Goal: Information Seeking & Learning: Learn about a topic

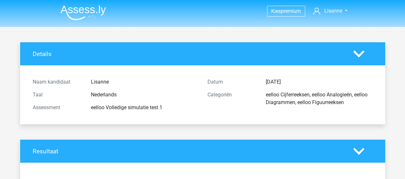
click at [76, 11] on img at bounding box center [82, 12] width 45 height 15
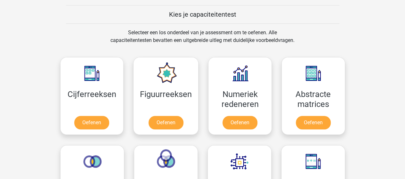
scroll to position [250, 0]
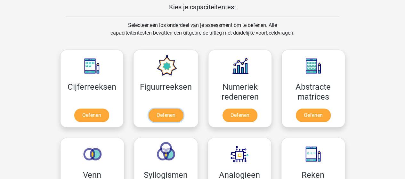
click at [168, 115] on link "Oefenen" at bounding box center [165, 114] width 35 height 13
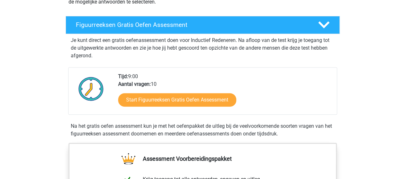
scroll to position [82, 0]
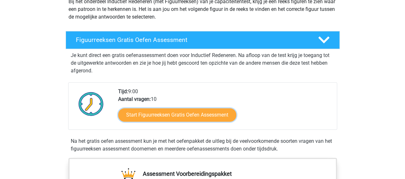
click at [198, 114] on link "Start Figuurreeksen Gratis Oefen Assessment" at bounding box center [177, 114] width 118 height 13
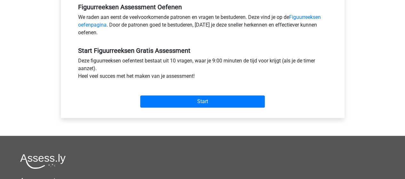
scroll to position [201, 0]
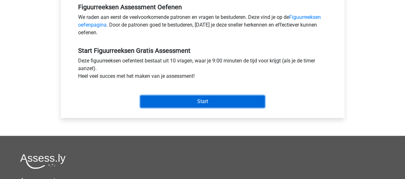
click at [193, 95] on input "Start" at bounding box center [202, 101] width 124 height 12
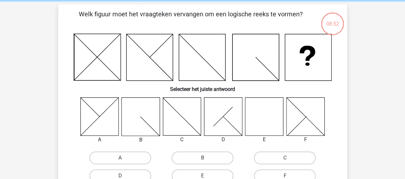
scroll to position [29, 0]
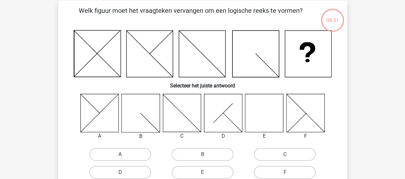
click at [265, 113] on icon at bounding box center [264, 113] width 38 height 38
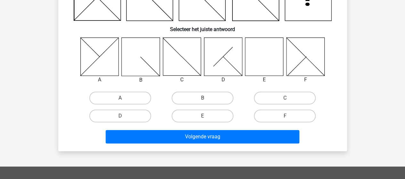
scroll to position [85, 0]
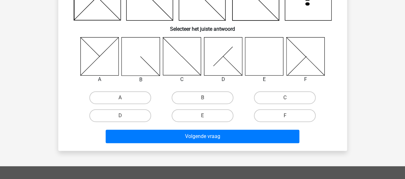
click at [199, 114] on label "E" at bounding box center [202, 115] width 62 height 13
click at [202, 115] on input "E" at bounding box center [204, 117] width 4 height 4
radio input "true"
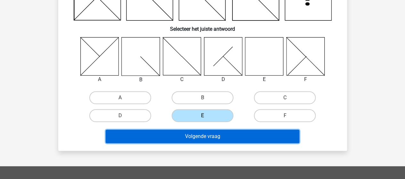
click at [207, 138] on button "Volgende vraag" at bounding box center [202, 136] width 193 height 13
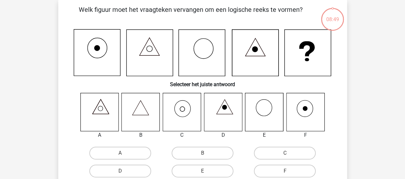
scroll to position [29, 0]
click at [186, 111] on icon at bounding box center [181, 112] width 38 height 38
click at [292, 154] on label "C" at bounding box center [285, 153] width 62 height 13
click at [289, 154] on input "C" at bounding box center [287, 155] width 4 height 4
radio input "true"
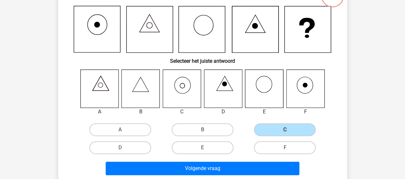
scroll to position [54, 0]
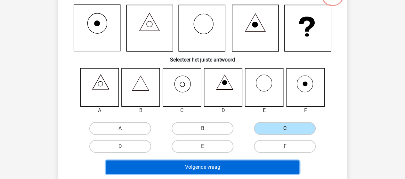
click at [208, 162] on button "Volgende vraag" at bounding box center [202, 166] width 193 height 13
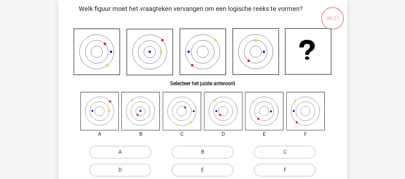
scroll to position [29, 0]
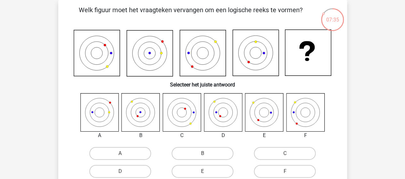
click at [95, 111] on icon at bounding box center [99, 112] width 38 height 38
click at [132, 152] on label "A" at bounding box center [120, 153] width 62 height 13
click at [124, 153] on input "A" at bounding box center [122, 155] width 4 height 4
radio input "true"
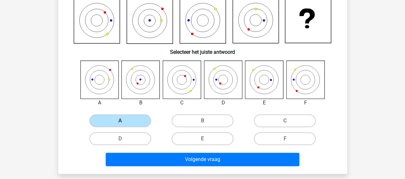
scroll to position [123, 0]
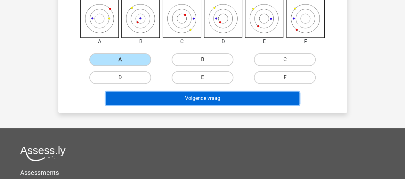
click at [219, 98] on button "Volgende vraag" at bounding box center [202, 97] width 193 height 13
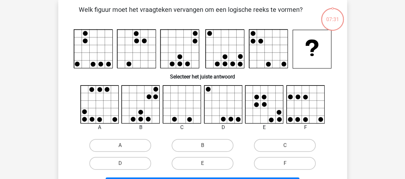
scroll to position [29, 0]
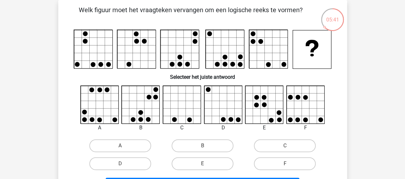
click at [208, 161] on label "E" at bounding box center [202, 163] width 62 height 13
click at [206, 163] on input "E" at bounding box center [204, 165] width 4 height 4
radio input "true"
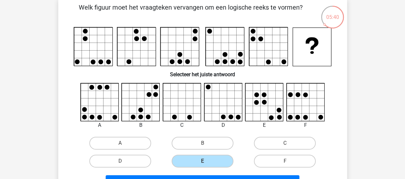
scroll to position [38, 0]
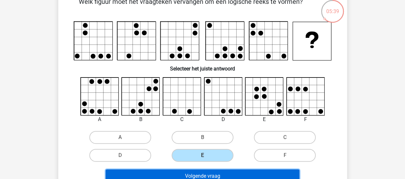
click at [226, 171] on button "Volgende vraag" at bounding box center [202, 175] width 193 height 13
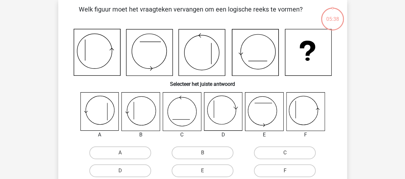
scroll to position [29, 0]
click at [140, 116] on icon at bounding box center [141, 112] width 38 height 38
click at [203, 155] on input "B" at bounding box center [204, 155] width 4 height 4
radio input "true"
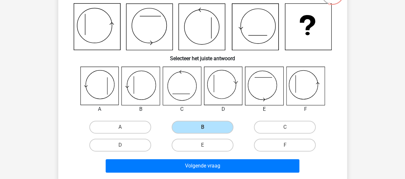
scroll to position [56, 0]
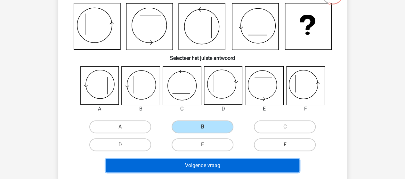
click at [210, 161] on button "Volgende vraag" at bounding box center [202, 165] width 193 height 13
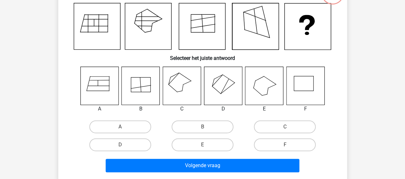
scroll to position [29, 0]
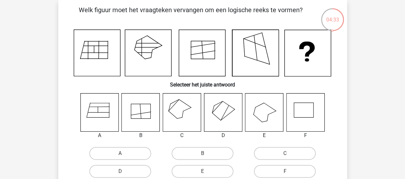
click at [177, 109] on icon at bounding box center [181, 112] width 38 height 38
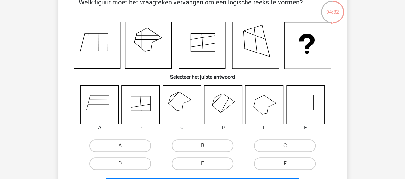
scroll to position [44, 0]
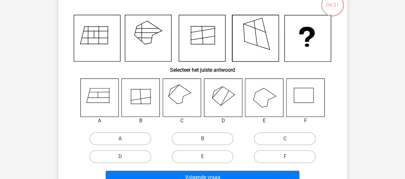
click at [272, 138] on label "C" at bounding box center [285, 138] width 62 height 13
click at [285, 138] on input "C" at bounding box center [287, 140] width 4 height 4
radio input "true"
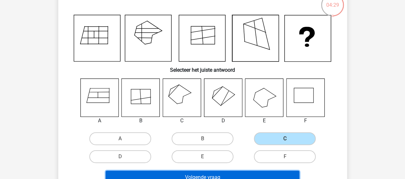
click at [233, 174] on button "Volgende vraag" at bounding box center [202, 176] width 193 height 13
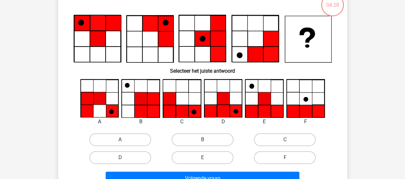
scroll to position [29, 0]
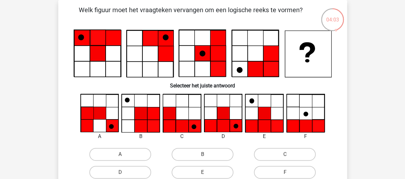
click at [221, 115] on icon at bounding box center [223, 113] width 12 height 12
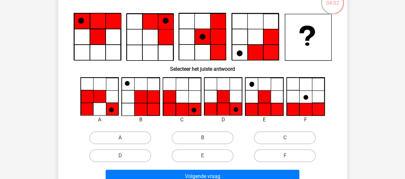
scroll to position [46, 0]
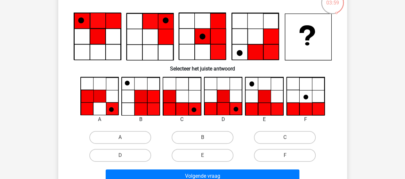
click at [134, 152] on label "D" at bounding box center [120, 155] width 62 height 13
click at [124, 155] on input "D" at bounding box center [122, 157] width 4 height 4
radio input "true"
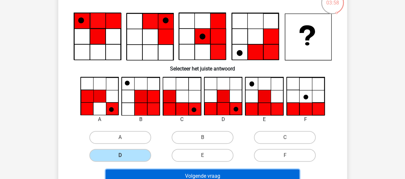
click at [201, 173] on button "Volgende vraag" at bounding box center [202, 175] width 193 height 13
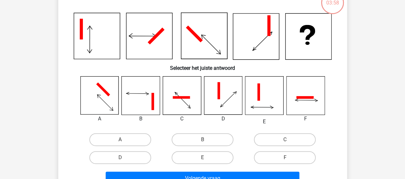
scroll to position [29, 0]
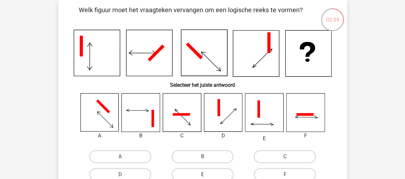
click at [259, 121] on icon at bounding box center [264, 112] width 38 height 38
click at [198, 174] on label "E" at bounding box center [202, 174] width 62 height 13
click at [202, 174] on input "E" at bounding box center [204, 176] width 4 height 4
radio input "true"
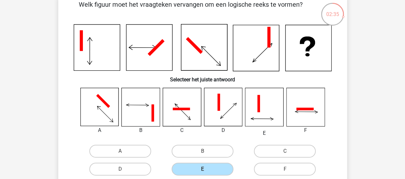
scroll to position [50, 0]
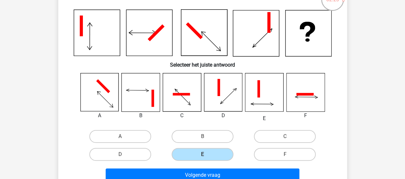
click at [193, 133] on label "B" at bounding box center [202, 136] width 62 height 13
click at [202, 136] on input "B" at bounding box center [204, 138] width 4 height 4
radio input "true"
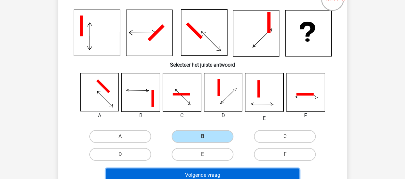
click at [207, 170] on button "Volgende vraag" at bounding box center [202, 174] width 193 height 13
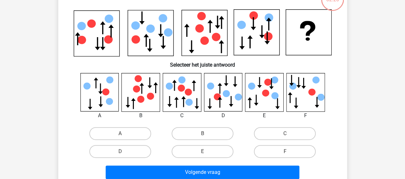
scroll to position [29, 0]
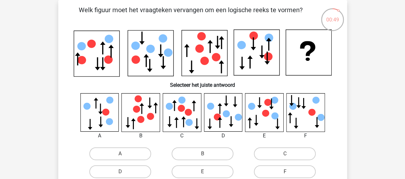
click at [152, 116] on icon at bounding box center [150, 116] width 7 height 7
click at [209, 149] on label "B" at bounding box center [202, 153] width 62 height 13
click at [206, 153] on input "B" at bounding box center [204, 155] width 4 height 4
radio input "true"
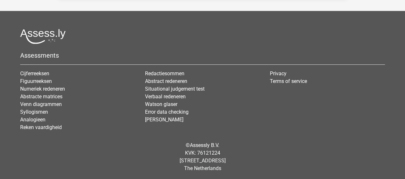
scroll to position [174, 0]
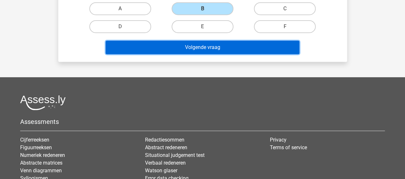
click at [218, 46] on button "Volgende vraag" at bounding box center [202, 47] width 193 height 13
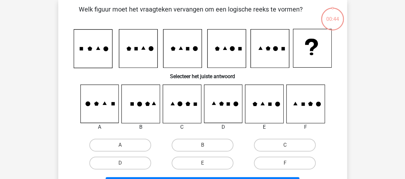
scroll to position [29, 0]
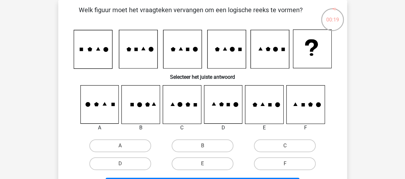
click at [268, 109] on icon at bounding box center [264, 104] width 38 height 38
click at [213, 159] on label "E" at bounding box center [202, 163] width 62 height 13
click at [206, 163] on input "E" at bounding box center [204, 165] width 4 height 4
radio input "true"
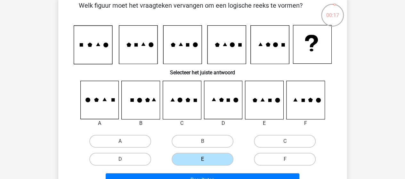
scroll to position [52, 0]
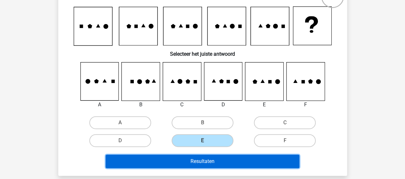
click at [222, 161] on button "Resultaten" at bounding box center [202, 160] width 193 height 13
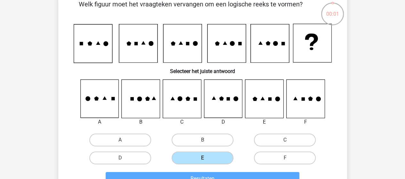
scroll to position [6, 0]
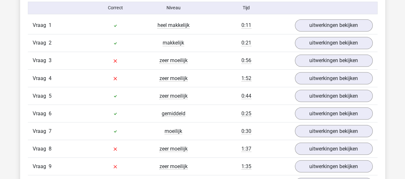
scroll to position [539, 0]
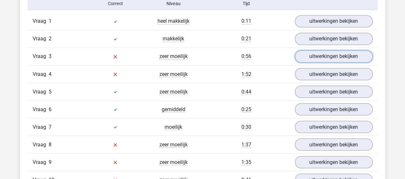
click at [325, 52] on link "uitwerkingen bekijken" at bounding box center [334, 56] width 78 height 12
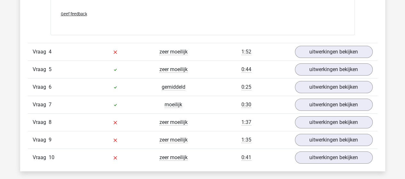
scroll to position [1101, 0]
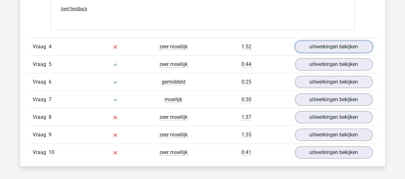
click at [332, 43] on link "uitwerkingen bekijken" at bounding box center [334, 47] width 78 height 12
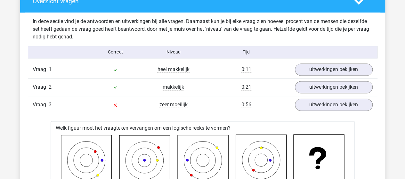
scroll to position [498, 0]
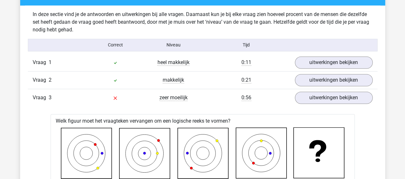
click at [327, 103] on div "Vraag 3 zeer moeilijk 0:56 uitwerkingen bekijken" at bounding box center [202, 98] width 349 height 18
click at [334, 97] on link "uitwerkingen bekijken" at bounding box center [334, 97] width 78 height 12
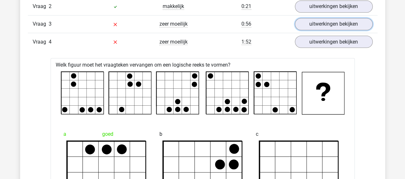
scroll to position [570, 0]
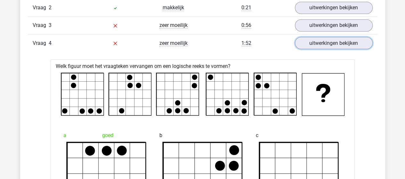
click at [318, 38] on link "uitwerkingen bekijken" at bounding box center [334, 43] width 78 height 12
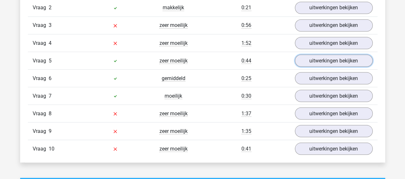
click at [326, 55] on link "uitwerkingen bekijken" at bounding box center [334, 60] width 78 height 12
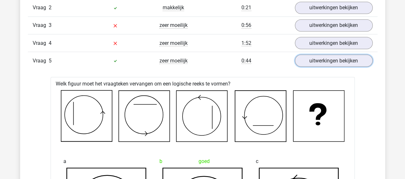
click at [326, 55] on link "uitwerkingen bekijken" at bounding box center [334, 60] width 78 height 12
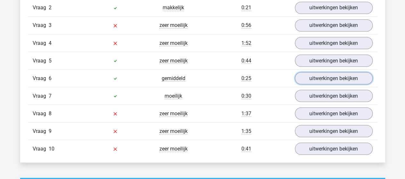
click at [324, 77] on link "uitwerkingen bekijken" at bounding box center [334, 78] width 78 height 12
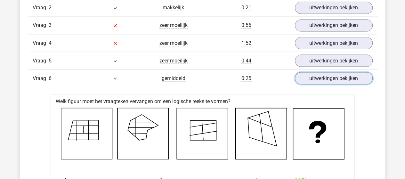
click at [324, 77] on link "uitwerkingen bekijken" at bounding box center [334, 78] width 78 height 12
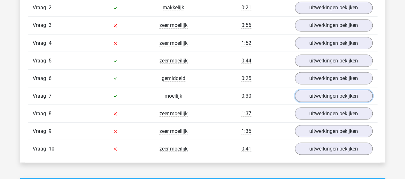
click at [324, 93] on link "uitwerkingen bekijken" at bounding box center [334, 96] width 78 height 12
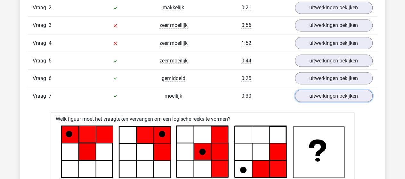
click at [324, 93] on link "uitwerkingen bekijken" at bounding box center [334, 96] width 78 height 12
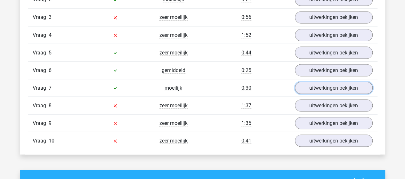
scroll to position [586, 0]
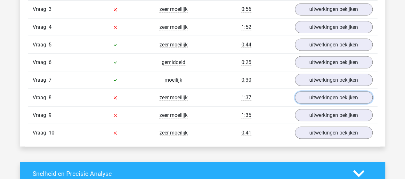
click at [324, 93] on link "uitwerkingen bekijken" at bounding box center [334, 97] width 78 height 12
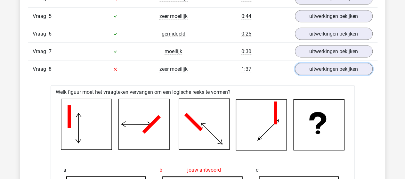
scroll to position [613, 0]
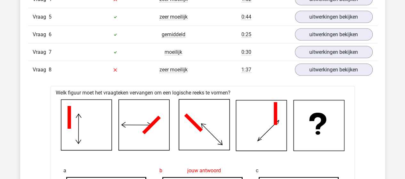
click at [317, 73] on div "Vraag 8 zeer moeilijk 1:37 uitwerkingen bekijken" at bounding box center [202, 70] width 349 height 18
click at [315, 72] on link "uitwerkingen bekijken" at bounding box center [334, 70] width 78 height 12
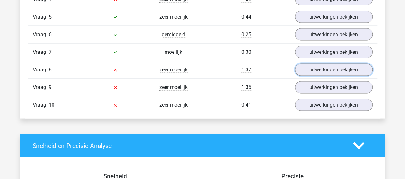
scroll to position [615, 0]
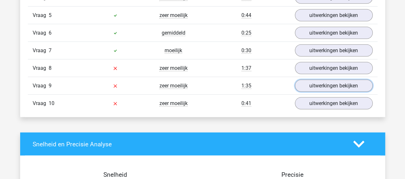
click at [311, 85] on link "uitwerkingen bekijken" at bounding box center [334, 86] width 78 height 12
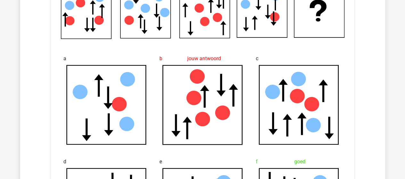
scroll to position [588, 0]
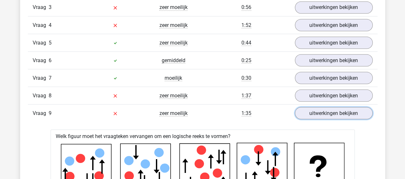
click at [315, 109] on link "uitwerkingen bekijken" at bounding box center [334, 113] width 78 height 12
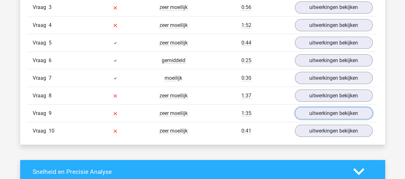
click at [315, 109] on link "uitwerkingen bekijken" at bounding box center [334, 113] width 78 height 12
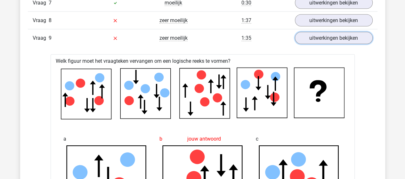
scroll to position [657, 0]
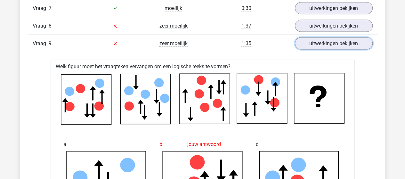
click at [308, 37] on link "uitwerkingen bekijken" at bounding box center [334, 43] width 78 height 12
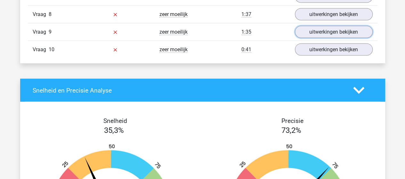
scroll to position [669, 0]
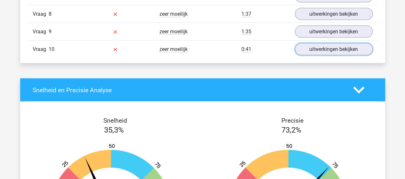
click at [326, 43] on link "uitwerkingen bekijken" at bounding box center [334, 49] width 78 height 12
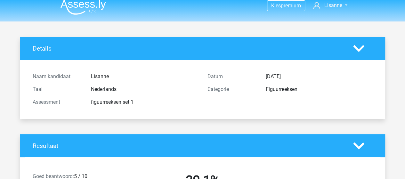
scroll to position [0, 0]
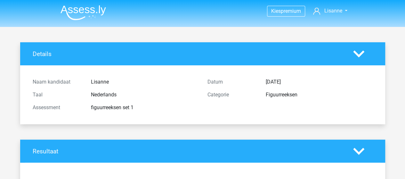
click at [85, 12] on img at bounding box center [82, 12] width 45 height 15
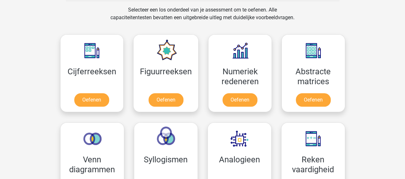
scroll to position [263, 0]
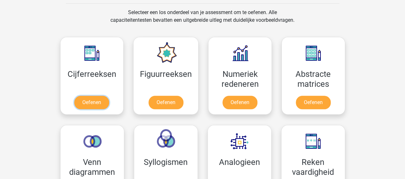
click at [101, 101] on link "Oefenen" at bounding box center [91, 102] width 35 height 13
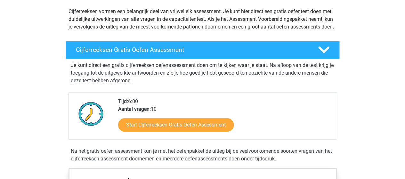
scroll to position [159, 0]
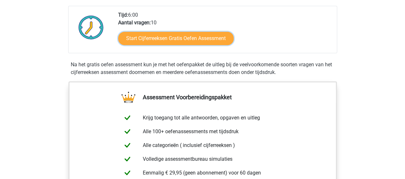
click at [173, 44] on link "Start Cijferreeksen Gratis Oefen Assessment" at bounding box center [175, 38] width 115 height 13
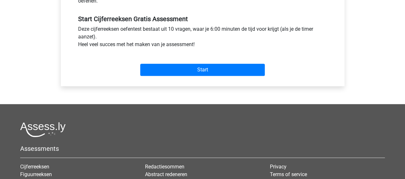
scroll to position [224, 0]
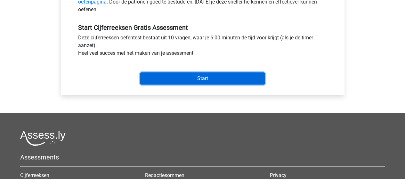
click at [193, 79] on input "Start" at bounding box center [202, 78] width 124 height 12
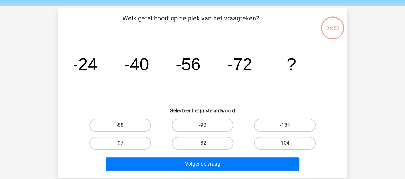
scroll to position [24, 0]
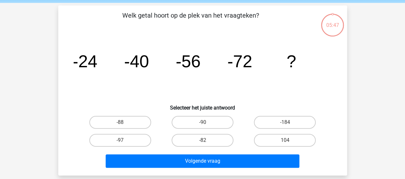
click at [128, 122] on label "-88" at bounding box center [120, 122] width 62 height 13
click at [124, 122] on input "-88" at bounding box center [122, 124] width 4 height 4
radio input "true"
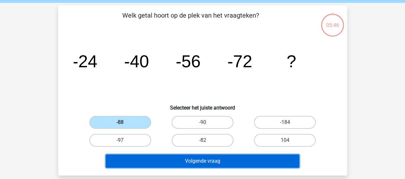
click at [228, 161] on button "Volgende vraag" at bounding box center [202, 160] width 193 height 13
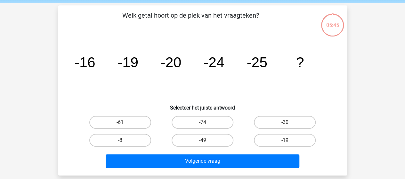
scroll to position [29, 0]
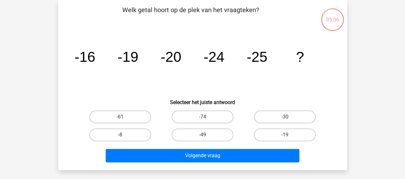
click at [276, 115] on label "-30" at bounding box center [285, 116] width 62 height 13
click at [285, 117] on input "-30" at bounding box center [287, 119] width 4 height 4
radio input "true"
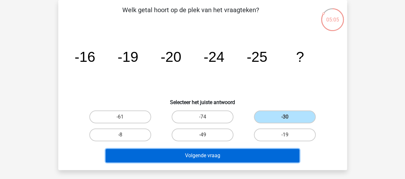
click at [234, 156] on button "Volgende vraag" at bounding box center [202, 155] width 193 height 13
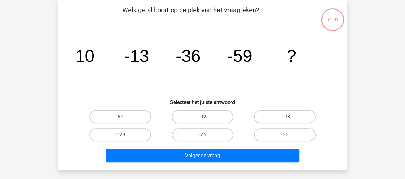
click at [210, 121] on label "-92" at bounding box center [202, 116] width 62 height 13
click at [206, 121] on input "-92" at bounding box center [204, 119] width 4 height 4
radio input "true"
click at [134, 117] on label "-82" at bounding box center [120, 116] width 62 height 13
click at [124, 117] on input "-82" at bounding box center [122, 119] width 4 height 4
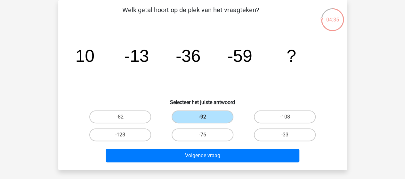
radio input "true"
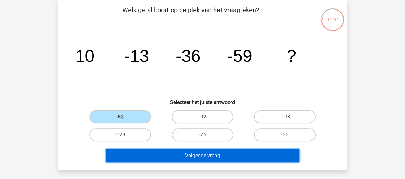
click at [201, 153] on button "Volgende vraag" at bounding box center [202, 155] width 193 height 13
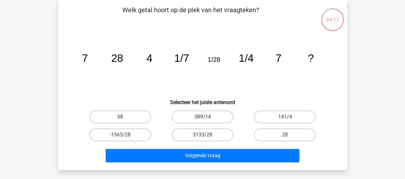
click at [285, 132] on label "28" at bounding box center [285, 134] width 62 height 13
click at [285, 135] on input "28" at bounding box center [287, 137] width 4 height 4
radio input "true"
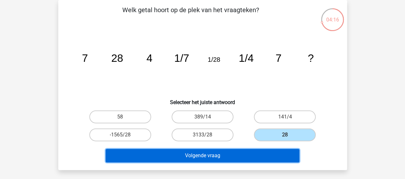
click at [194, 153] on button "Volgende vraag" at bounding box center [202, 155] width 193 height 13
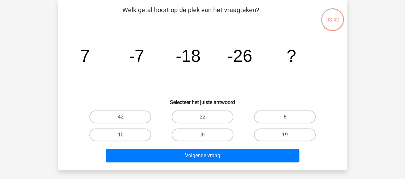
click at [209, 138] on label "-31" at bounding box center [202, 134] width 62 height 13
click at [206, 138] on input "-31" at bounding box center [204, 137] width 4 height 4
radio input "true"
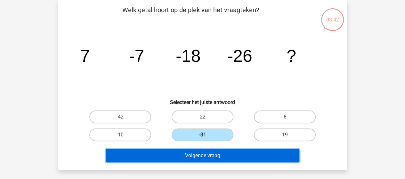
click at [229, 153] on button "Volgende vraag" at bounding box center [202, 155] width 193 height 13
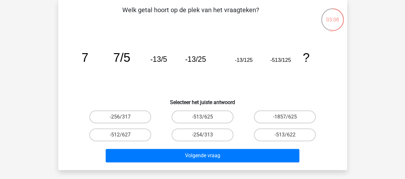
click at [209, 122] on label "-513/625" at bounding box center [202, 116] width 62 height 13
click at [206, 121] on input "-513/625" at bounding box center [204, 119] width 4 height 4
radio input "true"
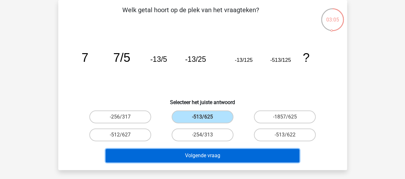
click at [238, 155] on button "Volgende vraag" at bounding box center [202, 155] width 193 height 13
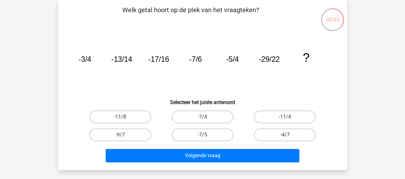
click at [209, 133] on label "-7/5" at bounding box center [202, 134] width 62 height 13
click at [206, 135] on input "-7/5" at bounding box center [204, 137] width 4 height 4
radio input "true"
drag, startPoint x: 192, startPoint y: 128, endPoint x: 224, endPoint y: 115, distance: 34.7
click at [224, 115] on div "-11/8 -7/4 -11/4 -9/7 -7/5" at bounding box center [202, 126] width 247 height 36
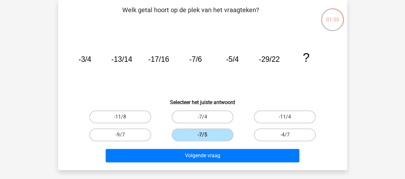
click at [224, 115] on label "-7/4" at bounding box center [202, 116] width 62 height 13
click at [206, 117] on input "-7/4" at bounding box center [204, 119] width 4 height 4
radio input "true"
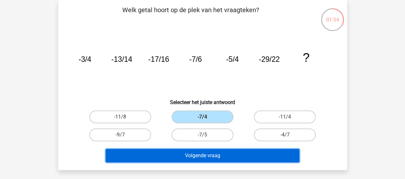
click at [229, 161] on button "Volgende vraag" at bounding box center [202, 155] width 193 height 13
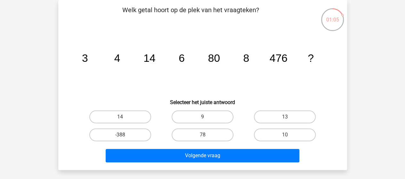
click at [269, 133] on label "10" at bounding box center [285, 134] width 62 height 13
click at [285, 135] on input "10" at bounding box center [287, 137] width 4 height 4
radio input "true"
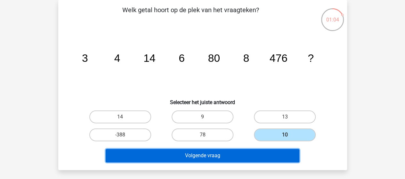
click at [234, 159] on button "Volgende vraag" at bounding box center [202, 155] width 193 height 13
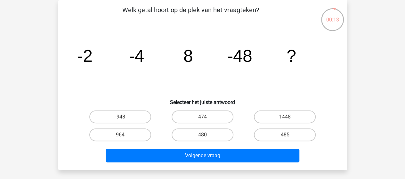
click at [308, 135] on label "485" at bounding box center [285, 134] width 62 height 13
click at [289, 135] on input "485" at bounding box center [287, 137] width 4 height 4
radio input "true"
click at [204, 136] on input "480" at bounding box center [204, 137] width 4 height 4
radio input "true"
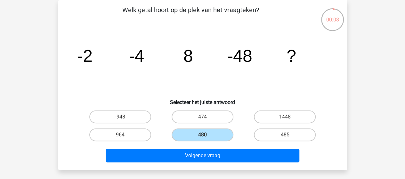
click at [279, 131] on label "485" at bounding box center [285, 134] width 62 height 13
click at [285, 135] on input "485" at bounding box center [287, 137] width 4 height 4
radio input "true"
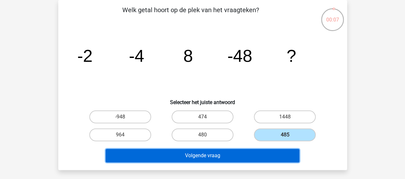
click at [263, 150] on button "Volgende vraag" at bounding box center [202, 155] width 193 height 13
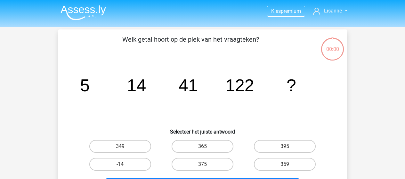
scroll to position [29, 0]
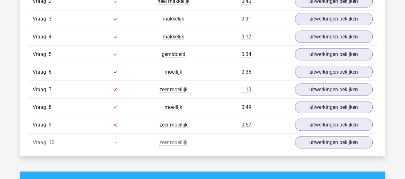
scroll to position [577, 0]
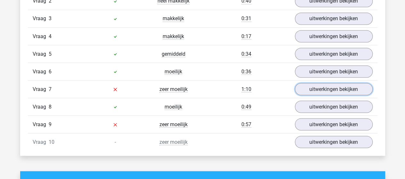
click at [316, 87] on link "uitwerkingen bekijken" at bounding box center [334, 89] width 78 height 12
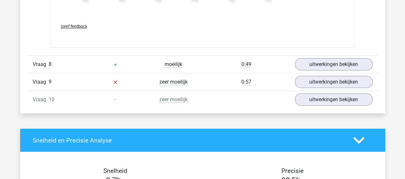
scroll to position [990, 0]
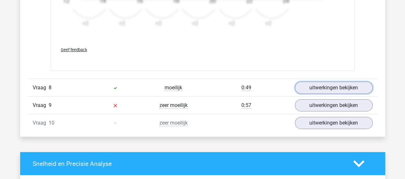
click at [316, 82] on link "uitwerkingen bekijken" at bounding box center [334, 88] width 78 height 12
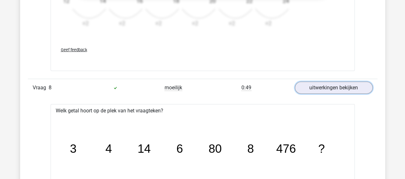
click at [316, 82] on link "uitwerkingen bekijken" at bounding box center [334, 88] width 78 height 12
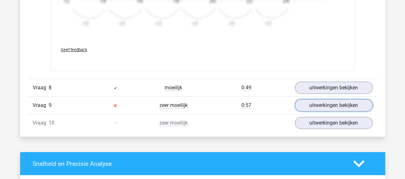
click at [320, 104] on link "uitwerkingen bekijken" at bounding box center [334, 105] width 78 height 12
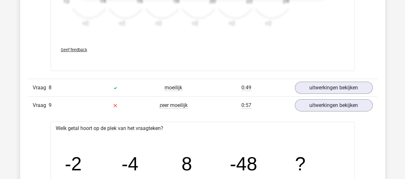
drag, startPoint x: 319, startPoint y: 92, endPoint x: 320, endPoint y: 89, distance: 4.3
click at [320, 89] on div "Vraag 8 moeilijk 0:49 uitwerkingen bekijken" at bounding box center [202, 88] width 349 height 18
click at [320, 89] on link "uitwerkingen bekijken" at bounding box center [334, 88] width 78 height 12
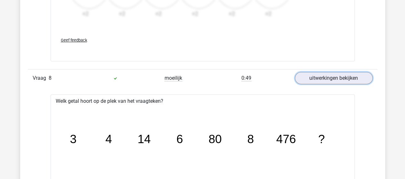
scroll to position [998, 0]
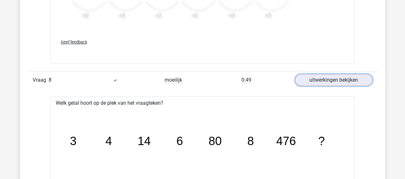
click at [329, 75] on link "uitwerkingen bekijken" at bounding box center [334, 80] width 78 height 12
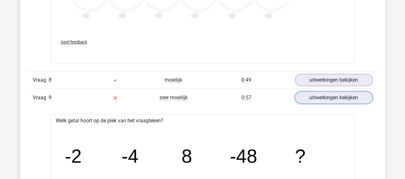
click at [326, 96] on link "uitwerkingen bekijken" at bounding box center [334, 97] width 78 height 12
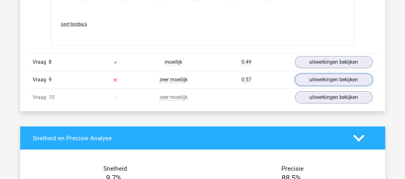
scroll to position [1020, 0]
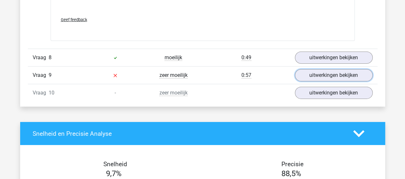
click at [324, 69] on link "uitwerkingen bekijken" at bounding box center [334, 75] width 78 height 12
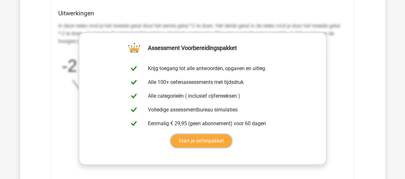
scroll to position [1252, 0]
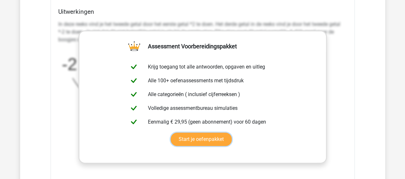
click at [232, 132] on link "Start je oefenpakket" at bounding box center [200, 138] width 61 height 13
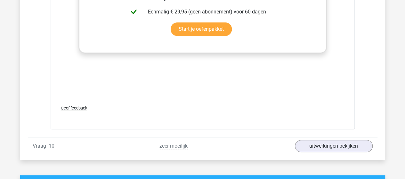
scroll to position [1390, 0]
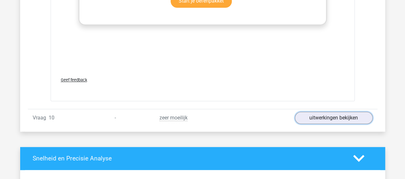
click at [303, 118] on link "uitwerkingen bekijken" at bounding box center [334, 118] width 78 height 12
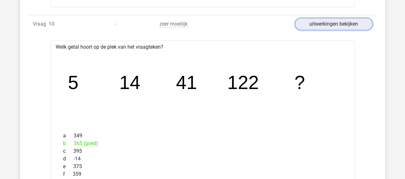
scroll to position [1485, 0]
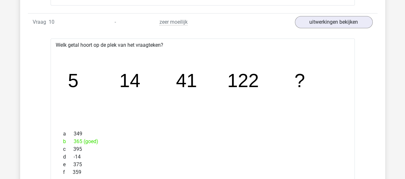
click at [320, 13] on div "Vraag 10 - zeer moeilijk uitwerkingen bekijken" at bounding box center [202, 22] width 349 height 18
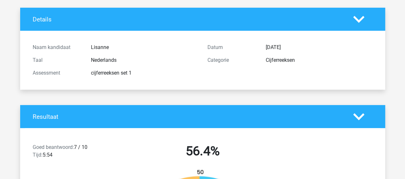
scroll to position [0, 0]
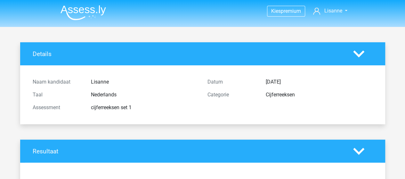
click at [87, 8] on img at bounding box center [82, 12] width 45 height 15
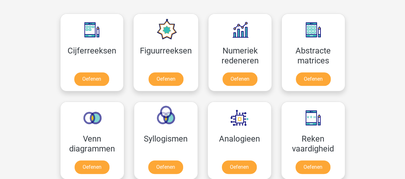
scroll to position [286, 0]
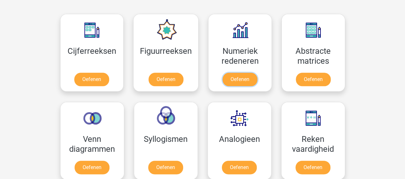
click at [243, 80] on link "Oefenen" at bounding box center [239, 79] width 35 height 13
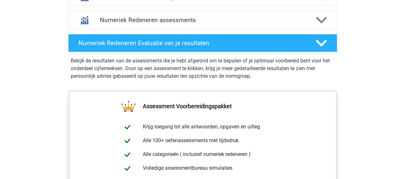
scroll to position [336, 0]
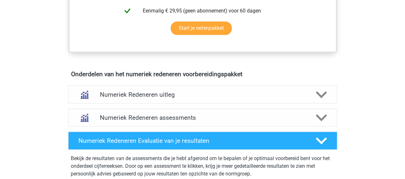
click at [162, 114] on h4 "Numeriek Redeneren assessments" at bounding box center [202, 117] width 205 height 7
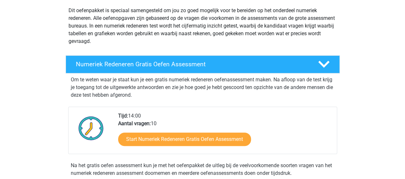
scroll to position [129, 0]
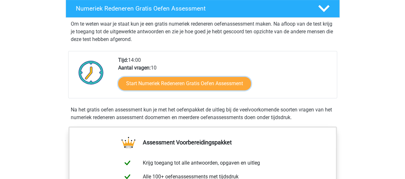
click at [191, 82] on link "Start Numeriek Redeneren Gratis Oefen Assessment" at bounding box center [184, 83] width 133 height 13
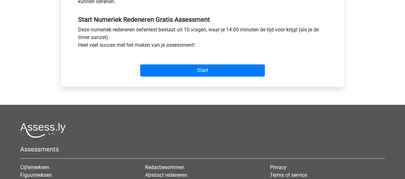
scroll to position [232, 0]
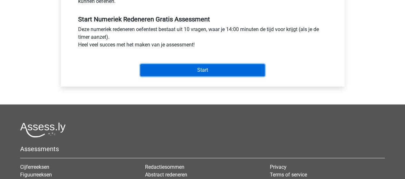
click at [211, 68] on input "Start" at bounding box center [202, 70] width 124 height 12
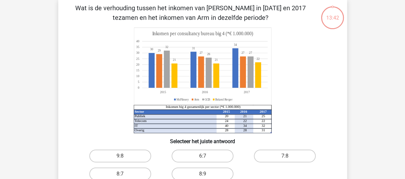
scroll to position [31, 0]
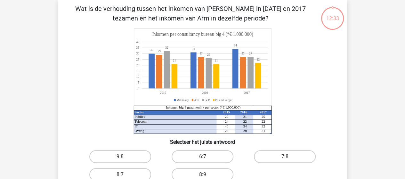
click at [221, 174] on label "8:9" at bounding box center [202, 174] width 62 height 13
click at [206, 174] on input "8:9" at bounding box center [204, 176] width 4 height 4
radio input "true"
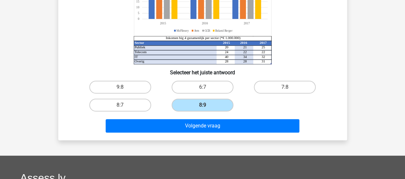
scroll to position [161, 0]
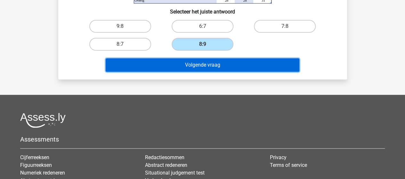
click at [230, 66] on button "Volgende vraag" at bounding box center [202, 64] width 193 height 13
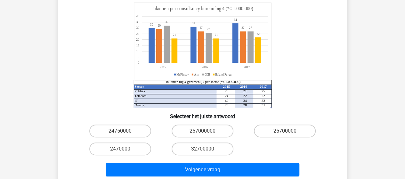
scroll to position [91, 0]
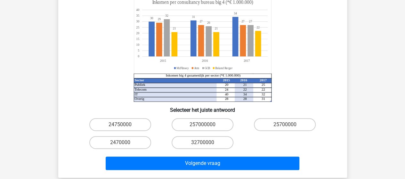
click at [220, 118] on label "257000000" at bounding box center [202, 124] width 62 height 13
click at [206, 124] on input "257000000" at bounding box center [204, 126] width 4 height 4
radio input "true"
click at [282, 118] on label "25700000" at bounding box center [285, 124] width 62 height 13
click at [285, 124] on input "25700000" at bounding box center [287, 126] width 4 height 4
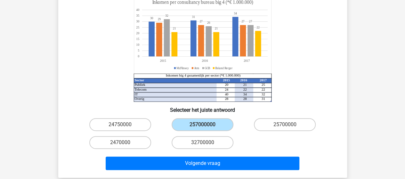
radio input "true"
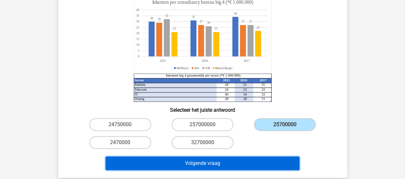
click at [245, 157] on button "Volgende vraag" at bounding box center [202, 162] width 193 height 13
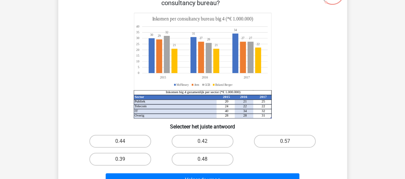
scroll to position [56, 0]
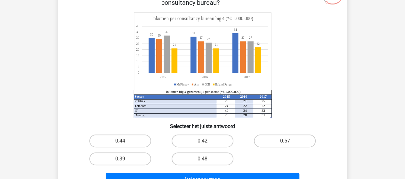
click at [219, 164] on label "0.48" at bounding box center [202, 158] width 62 height 13
click at [206, 163] on input "0.48" at bounding box center [204, 161] width 4 height 4
radio input "true"
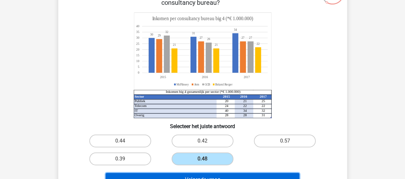
click at [224, 174] on button "Volgende vraag" at bounding box center [202, 179] width 193 height 13
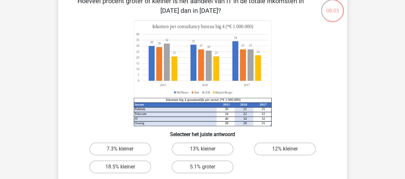
scroll to position [39, 0]
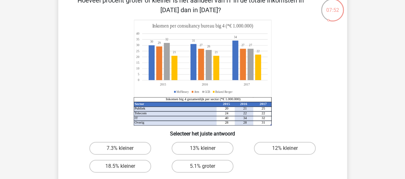
click at [220, 165] on label "5.1% groter" at bounding box center [202, 166] width 62 height 13
click at [206, 166] on input "5.1% groter" at bounding box center [204, 168] width 4 height 4
radio input "true"
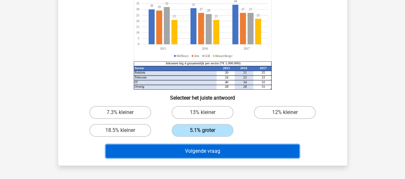
click at [211, 150] on button "Volgende vraag" at bounding box center [202, 150] width 193 height 13
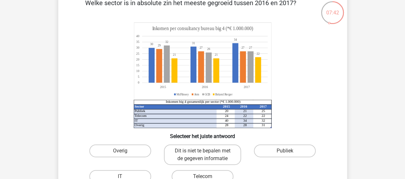
scroll to position [50, 0]
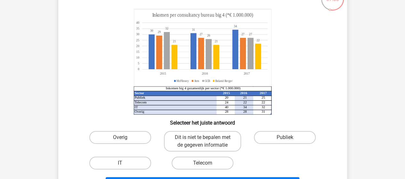
click at [281, 130] on div "Publiek" at bounding box center [284, 141] width 82 height 26
click at [287, 135] on label "Publiek" at bounding box center [285, 137] width 62 height 13
click at [287, 137] on input "Publiek" at bounding box center [287, 139] width 4 height 4
radio input "true"
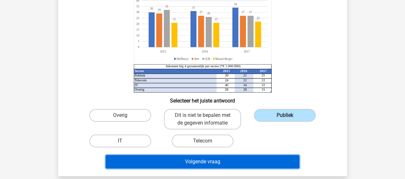
click at [223, 156] on button "Volgende vraag" at bounding box center [202, 161] width 193 height 13
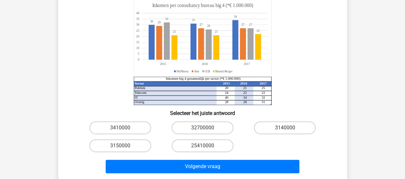
scroll to position [68, 0]
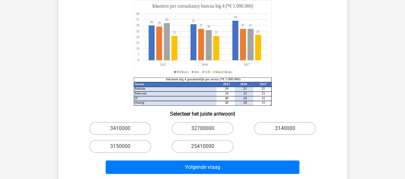
click at [268, 132] on label "3140000" at bounding box center [285, 128] width 62 height 13
click at [285, 132] on input "3140000" at bounding box center [287, 130] width 4 height 4
radio input "true"
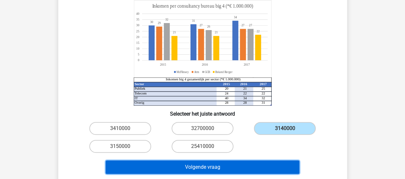
click at [189, 168] on button "Volgende vraag" at bounding box center [202, 166] width 193 height 13
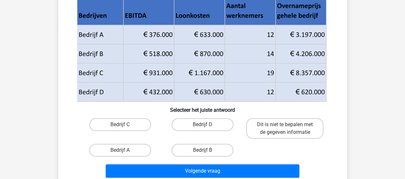
scroll to position [71, 0]
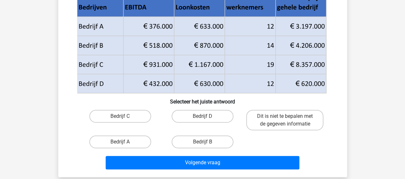
click at [126, 121] on label "Bedrijf C" at bounding box center [120, 116] width 62 height 13
click at [124, 120] on input "Bedrijf C" at bounding box center [122, 118] width 4 height 4
radio input "true"
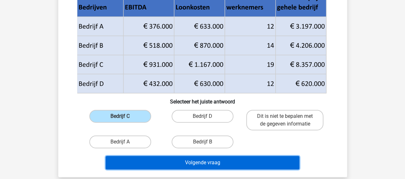
click at [230, 166] on button "Volgende vraag" at bounding box center [202, 162] width 193 height 13
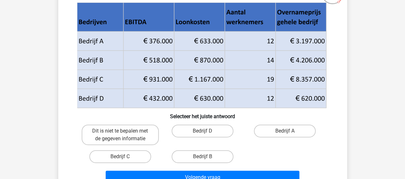
scroll to position [57, 0]
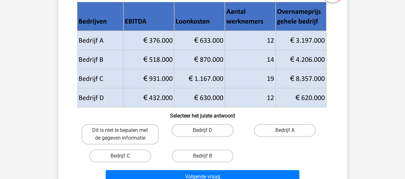
click at [137, 156] on label "Bedrijf C" at bounding box center [120, 155] width 62 height 13
click at [124, 156] on input "Bedrijf C" at bounding box center [122, 158] width 4 height 4
radio input "true"
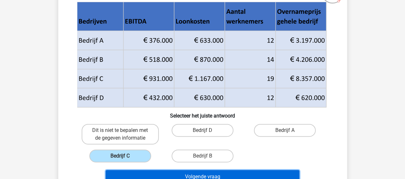
click at [194, 173] on button "Volgende vraag" at bounding box center [202, 176] width 193 height 13
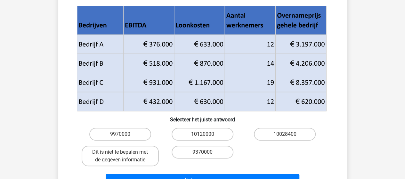
scroll to position [61, 0]
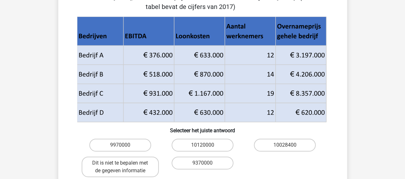
click at [314, 143] on label "10028400" at bounding box center [285, 144] width 62 height 13
click at [289, 145] on input "10028400" at bounding box center [287, 147] width 4 height 4
radio input "true"
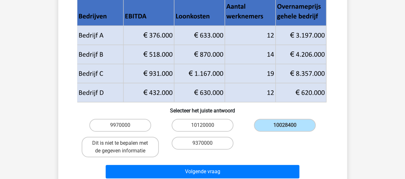
scroll to position [91, 0]
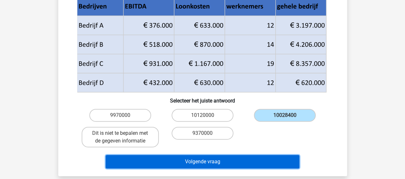
click at [196, 159] on button "Volgende vraag" at bounding box center [202, 161] width 193 height 13
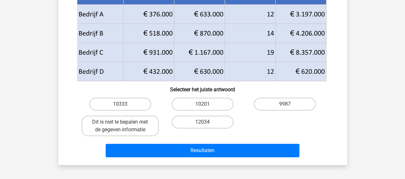
scroll to position [109, 0]
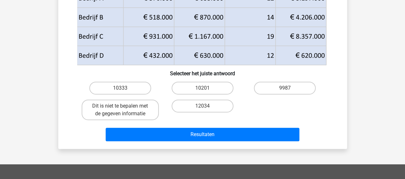
click at [124, 88] on label "10333" at bounding box center [120, 88] width 62 height 13
click at [124, 88] on input "10333" at bounding box center [122, 90] width 4 height 4
radio input "true"
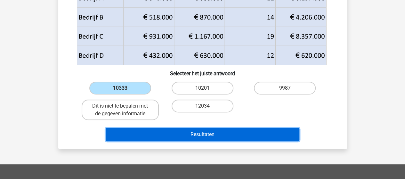
click at [198, 133] on button "Resultaten" at bounding box center [202, 134] width 193 height 13
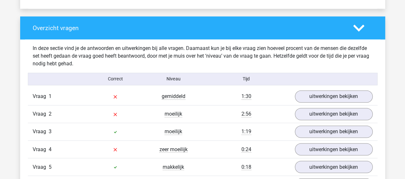
scroll to position [464, 0]
click at [323, 92] on link "uitwerkingen bekijken" at bounding box center [334, 96] width 78 height 12
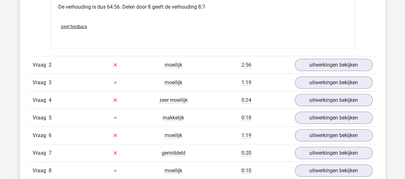
scroll to position [776, 0]
click at [308, 59] on link "uitwerkingen bekijken" at bounding box center [334, 65] width 78 height 12
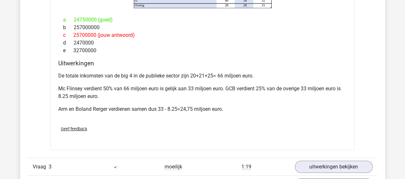
scroll to position [1030, 0]
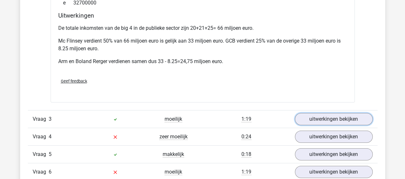
click at [324, 113] on link "uitwerkingen bekijken" at bounding box center [334, 119] width 78 height 12
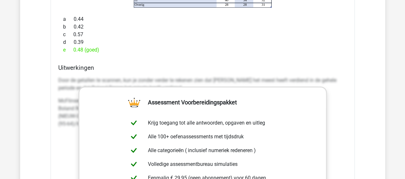
scroll to position [1464, 0]
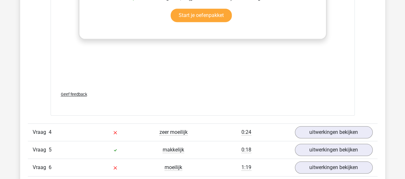
click at [320, 123] on div "Vraag 4 zeer moeilijk 0:24 uitwerkingen bekijken" at bounding box center [202, 132] width 349 height 18
click at [320, 126] on link "uitwerkingen bekijken" at bounding box center [334, 132] width 78 height 12
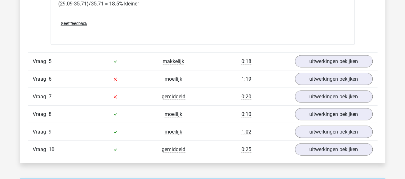
scroll to position [1854, 0]
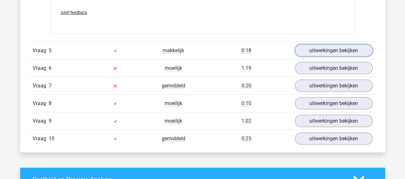
click at [332, 44] on link "uitwerkingen bekijken" at bounding box center [334, 50] width 78 height 12
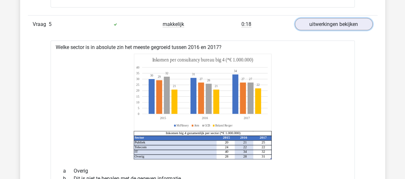
scroll to position [1880, 0]
click at [327, 18] on link "uitwerkingen bekijken" at bounding box center [334, 24] width 78 height 12
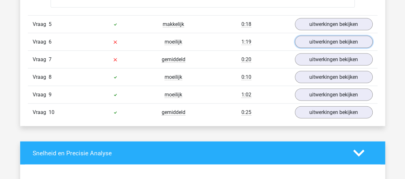
click at [321, 36] on link "uitwerkingen bekijken" at bounding box center [334, 42] width 78 height 12
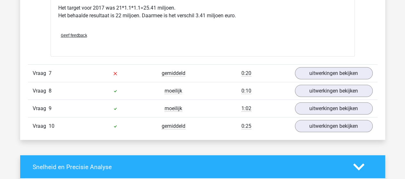
scroll to position [2127, 0]
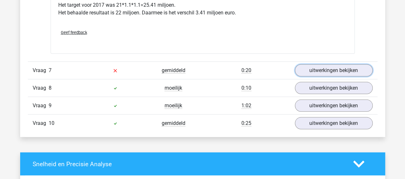
click at [335, 64] on link "uitwerkingen bekijken" at bounding box center [334, 70] width 78 height 12
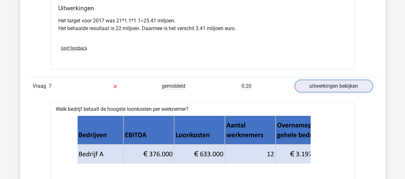
scroll to position [2244, 0]
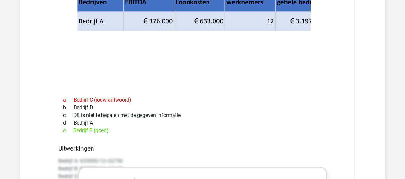
click at [253, 96] on div "a Bedrijf C (jouw antwoord)" at bounding box center [202, 100] width 288 height 8
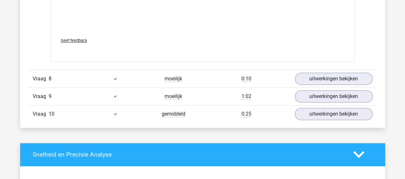
scroll to position [2549, 0]
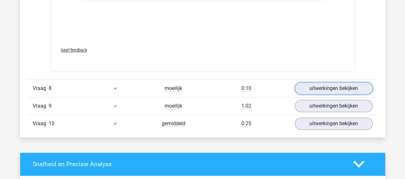
click at [310, 82] on link "uitwerkingen bekijken" at bounding box center [334, 88] width 78 height 12
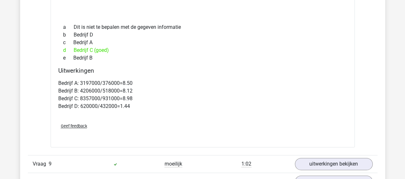
scroll to position [2771, 0]
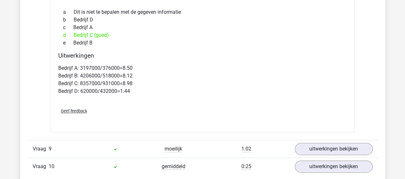
click at [310, 140] on div "Vraag 9 moeilijk 1:02 uitwerkingen bekijken" at bounding box center [202, 149] width 349 height 18
click at [311, 143] on link "uitwerkingen bekijken" at bounding box center [334, 149] width 78 height 12
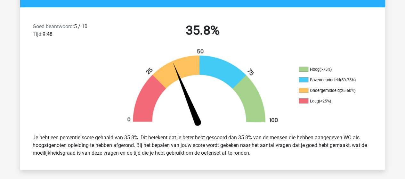
scroll to position [0, 0]
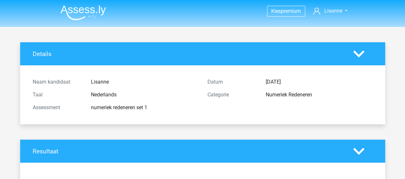
click at [78, 6] on img at bounding box center [82, 12] width 45 height 15
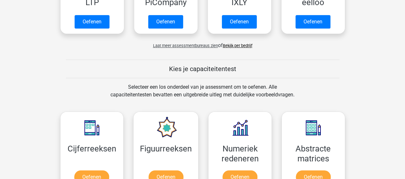
scroll to position [239, 0]
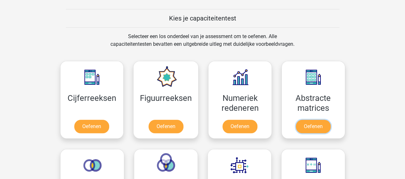
click at [315, 123] on link "Oefenen" at bounding box center [312, 126] width 35 height 13
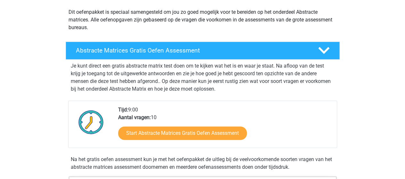
scroll to position [73, 0]
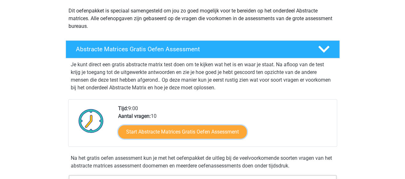
click at [175, 137] on link "Start Abstracte Matrices Gratis Oefen Assessment" at bounding box center [182, 131] width 129 height 13
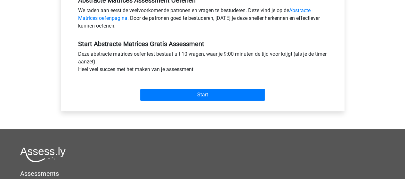
scroll to position [209, 0]
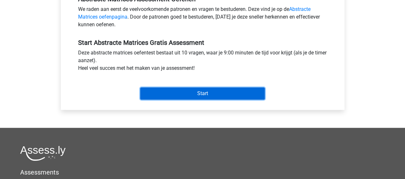
click at [201, 92] on input "Start" at bounding box center [202, 93] width 124 height 12
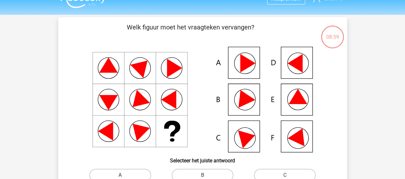
scroll to position [12, 0]
click at [296, 64] on icon at bounding box center [294, 63] width 15 height 19
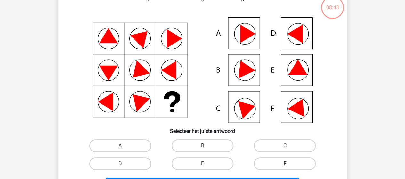
scroll to position [53, 0]
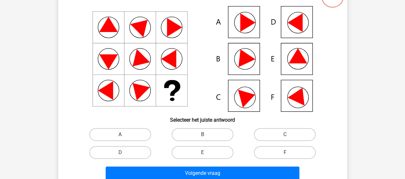
click at [135, 154] on label "D" at bounding box center [120, 152] width 62 height 13
click at [124, 154] on input "D" at bounding box center [122, 154] width 4 height 4
radio input "true"
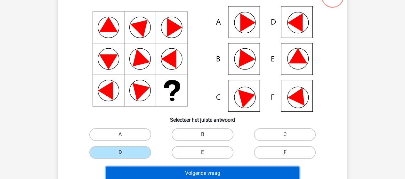
click at [202, 170] on button "Volgende vraag" at bounding box center [202, 172] width 193 height 13
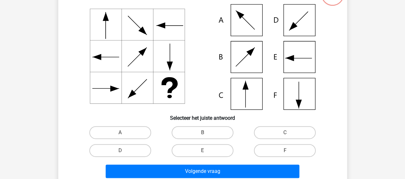
scroll to position [57, 0]
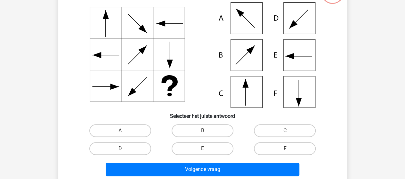
click at [285, 128] on label "C" at bounding box center [285, 130] width 62 height 13
click at [285, 130] on input "C" at bounding box center [287, 132] width 4 height 4
radio input "true"
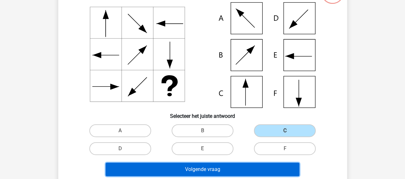
click at [218, 167] on button "Volgende vraag" at bounding box center [202, 168] width 193 height 13
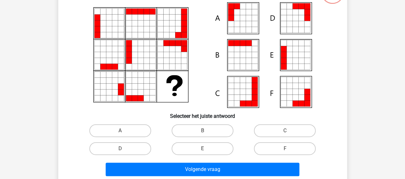
scroll to position [29, 0]
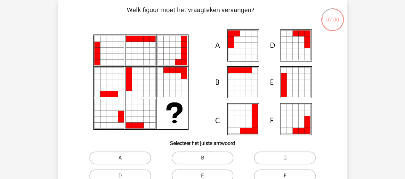
click at [283, 88] on icon at bounding box center [283, 88] width 6 height 6
click at [206, 172] on label "E" at bounding box center [202, 175] width 62 height 13
click at [206, 176] on input "E" at bounding box center [204, 178] width 4 height 4
radio input "true"
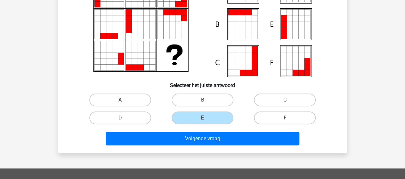
scroll to position [88, 0]
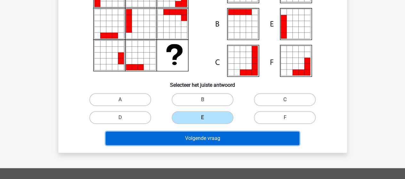
click at [198, 138] on button "Volgende vraag" at bounding box center [202, 137] width 193 height 13
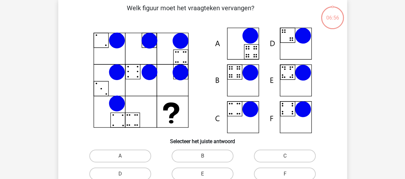
scroll to position [29, 0]
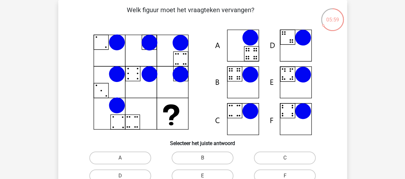
click at [219, 173] on label "E" at bounding box center [202, 175] width 62 height 13
click at [206, 176] on input "E" at bounding box center [204, 178] width 4 height 4
radio input "true"
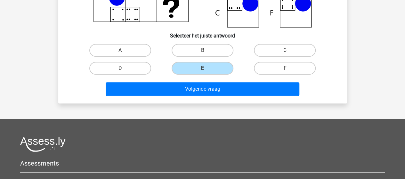
scroll to position [139, 0]
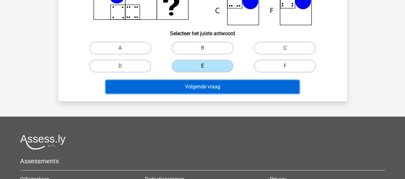
click at [216, 85] on button "Volgende vraag" at bounding box center [202, 86] width 193 height 13
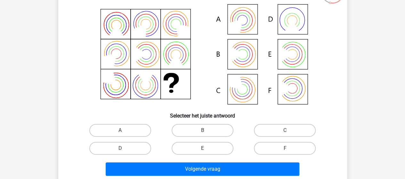
scroll to position [59, 0]
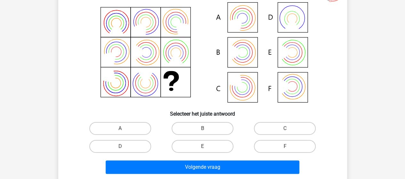
drag, startPoint x: 275, startPoint y: 145, endPoint x: 241, endPoint y: 161, distance: 37.5
click at [241, 161] on div "Welk figuur moet het vraagteken vervangen?" at bounding box center [202, 76] width 283 height 201
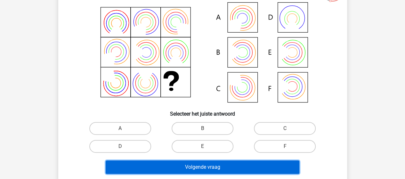
click at [241, 161] on button "Volgende vraag" at bounding box center [202, 166] width 193 height 13
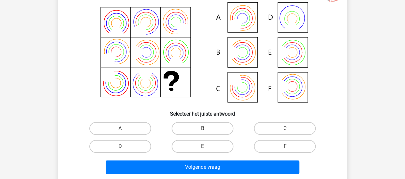
click at [267, 143] on label "F" at bounding box center [285, 146] width 62 height 13
click at [285, 146] on input "F" at bounding box center [287, 148] width 4 height 4
radio input "true"
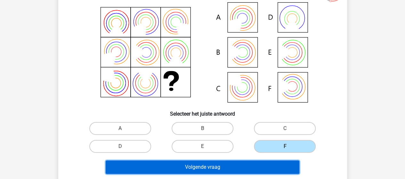
click at [238, 168] on button "Volgende vraag" at bounding box center [202, 166] width 193 height 13
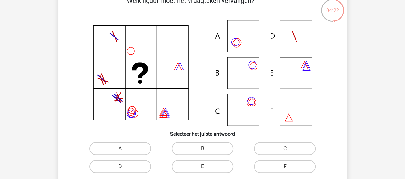
scroll to position [43, 0]
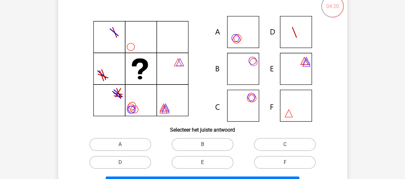
click at [144, 142] on label "A" at bounding box center [120, 144] width 62 height 13
click at [124, 144] on input "A" at bounding box center [122, 146] width 4 height 4
radio input "true"
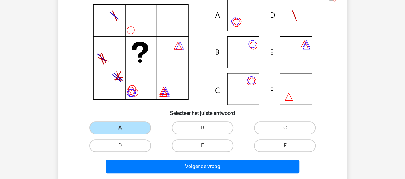
scroll to position [88, 0]
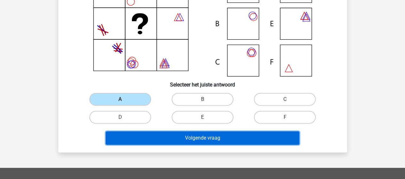
click at [194, 137] on button "Volgende vraag" at bounding box center [202, 137] width 193 height 13
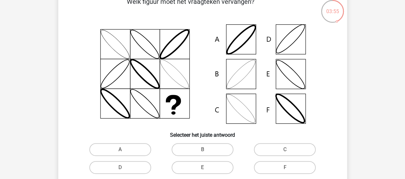
scroll to position [42, 0]
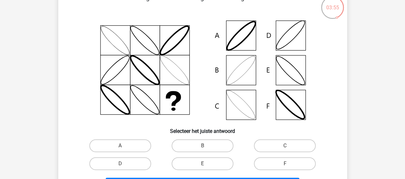
click at [219, 143] on label "B" at bounding box center [202, 145] width 62 height 13
click at [206, 146] on input "B" at bounding box center [204, 148] width 4 height 4
radio input "true"
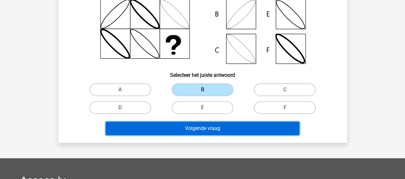
click at [230, 125] on button "Volgende vraag" at bounding box center [202, 128] width 193 height 13
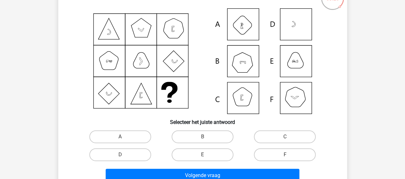
scroll to position [55, 0]
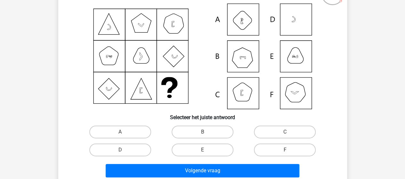
click at [206, 151] on label "E" at bounding box center [202, 149] width 62 height 13
click at [206, 151] on input "E" at bounding box center [204, 152] width 4 height 4
radio input "true"
click at [123, 132] on input "A" at bounding box center [122, 134] width 4 height 4
radio input "true"
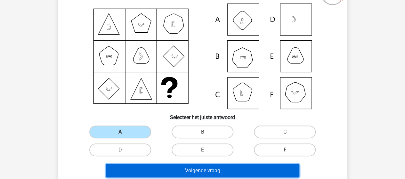
click at [218, 174] on button "Volgende vraag" at bounding box center [202, 170] width 193 height 13
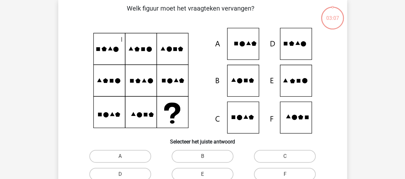
scroll to position [29, 0]
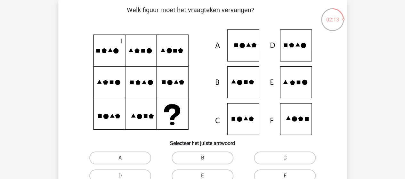
click at [290, 87] on icon at bounding box center [203, 82] width 258 height 106
click at [214, 175] on label "E" at bounding box center [202, 175] width 62 height 13
click at [206, 176] on input "E" at bounding box center [204, 178] width 4 height 4
radio input "true"
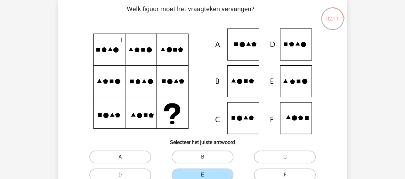
scroll to position [198, 0]
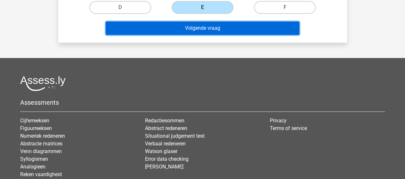
click at [208, 28] on button "Volgende vraag" at bounding box center [202, 27] width 193 height 13
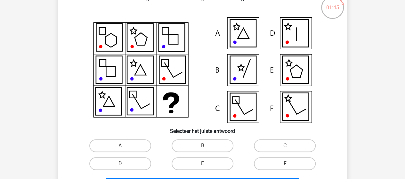
scroll to position [44, 0]
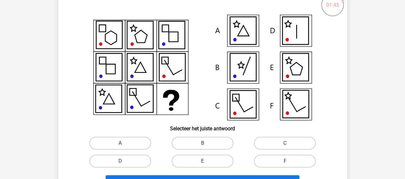
click at [211, 160] on label "E" at bounding box center [202, 160] width 62 height 13
click at [206, 161] on input "E" at bounding box center [204, 163] width 4 height 4
radio input "true"
click at [264, 140] on label "C" at bounding box center [285, 143] width 62 height 13
click at [285, 143] on input "C" at bounding box center [287, 145] width 4 height 4
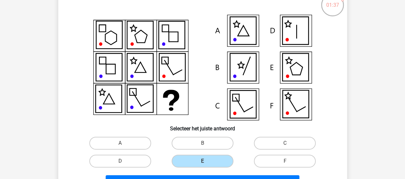
radio input "true"
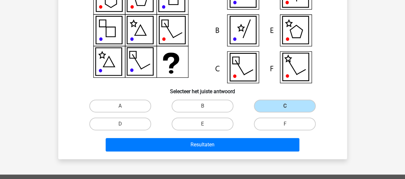
scroll to position [82, 0]
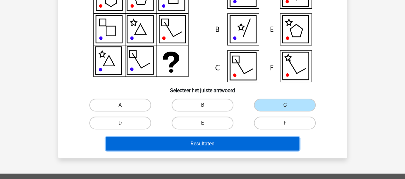
click at [203, 146] on button "Resultaten" at bounding box center [202, 143] width 193 height 13
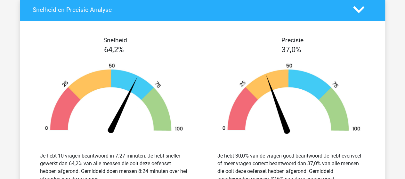
scroll to position [528, 0]
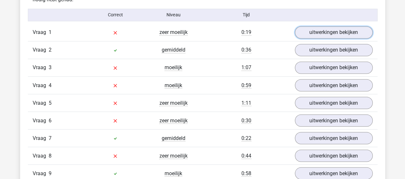
click at [320, 30] on link "uitwerkingen bekijken" at bounding box center [334, 32] width 78 height 12
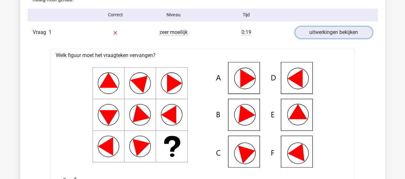
click at [320, 30] on link "uitwerkingen bekijken" at bounding box center [334, 32] width 78 height 12
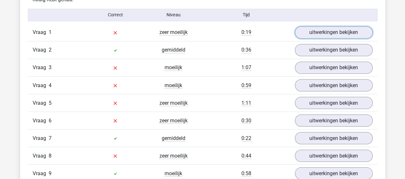
click at [320, 30] on link "uitwerkingen bekijken" at bounding box center [334, 32] width 78 height 12
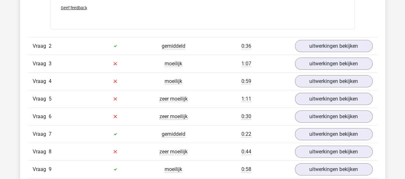
scroll to position [957, 0]
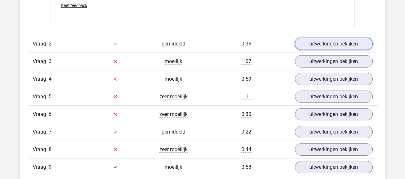
click at [325, 44] on link "uitwerkingen bekijken" at bounding box center [334, 44] width 78 height 12
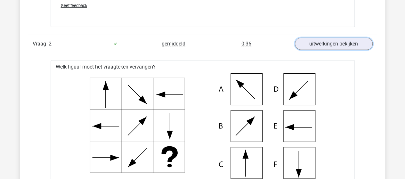
click at [325, 44] on link "uitwerkingen bekijken" at bounding box center [334, 44] width 78 height 12
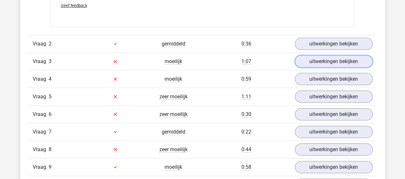
click at [329, 63] on link "uitwerkingen bekijken" at bounding box center [334, 61] width 78 height 12
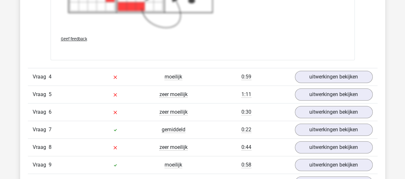
scroll to position [1428, 0]
click at [350, 73] on link "uitwerkingen bekijken" at bounding box center [334, 76] width 78 height 12
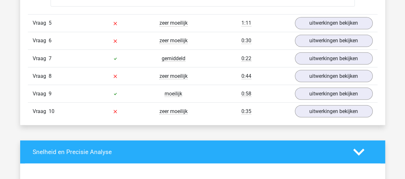
scroll to position [1774, 0]
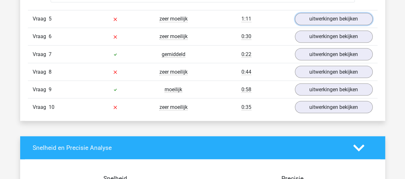
click at [344, 20] on link "uitwerkingen bekijken" at bounding box center [334, 19] width 78 height 12
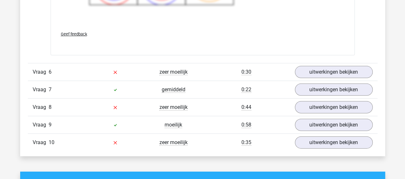
scroll to position [2168, 0]
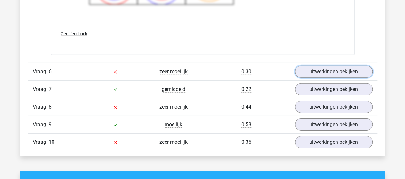
click at [323, 66] on link "uitwerkingen bekijken" at bounding box center [334, 72] width 78 height 12
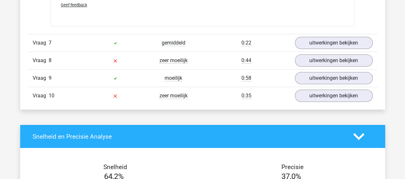
scroll to position [2486, 0]
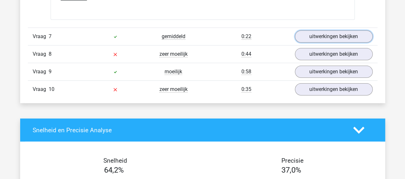
click at [333, 36] on link "uitwerkingen bekijken" at bounding box center [334, 36] width 78 height 12
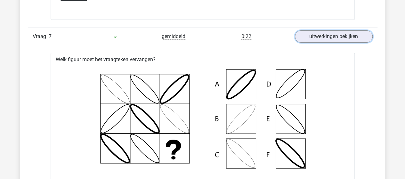
click at [333, 36] on link "uitwerkingen bekijken" at bounding box center [334, 36] width 78 height 12
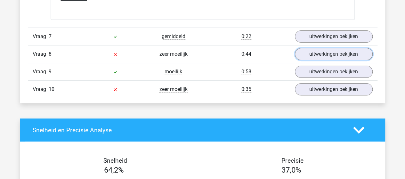
click at [330, 49] on link "uitwerkingen bekijken" at bounding box center [334, 54] width 78 height 12
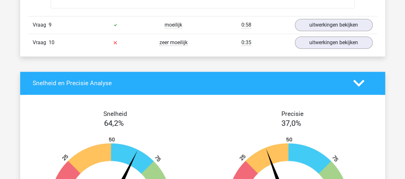
scroll to position [2812, 0]
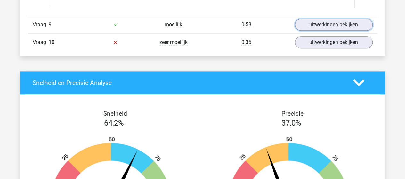
click at [328, 19] on link "uitwerkingen bekijken" at bounding box center [334, 25] width 78 height 12
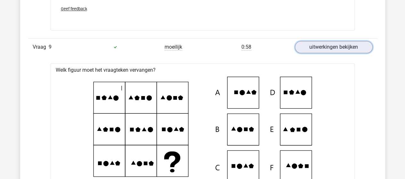
scroll to position [2786, 0]
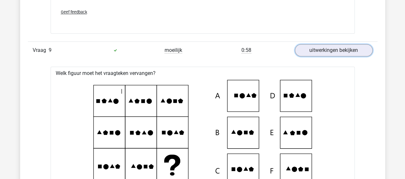
click at [320, 45] on link "uitwerkingen bekijken" at bounding box center [334, 50] width 78 height 12
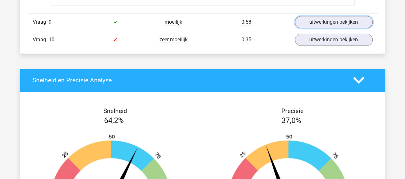
scroll to position [2816, 0]
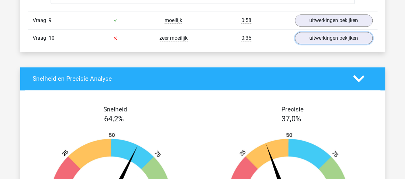
click at [304, 32] on link "uitwerkingen bekijken" at bounding box center [334, 38] width 78 height 12
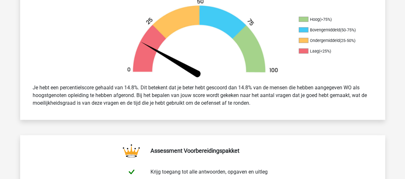
scroll to position [0, 0]
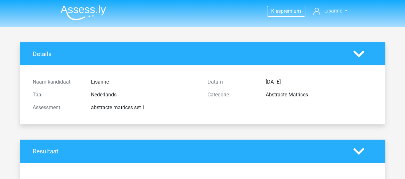
click at [74, 6] on img at bounding box center [82, 12] width 45 height 15
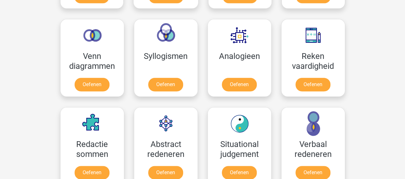
scroll to position [370, 0]
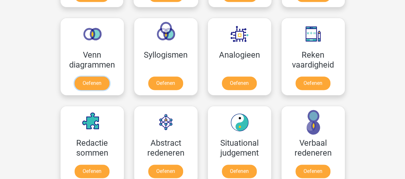
click at [87, 79] on link "Oefenen" at bounding box center [92, 82] width 35 height 13
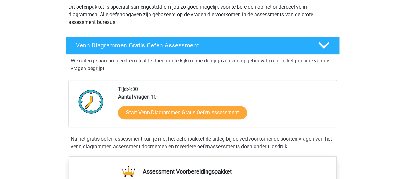
scroll to position [125, 0]
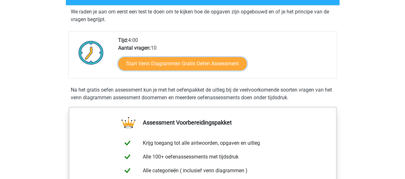
click at [155, 64] on link "Start Venn Diagrammen Gratis Oefen Assessment" at bounding box center [182, 63] width 129 height 13
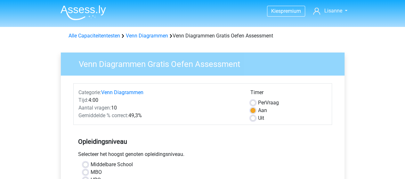
scroll to position [164, 0]
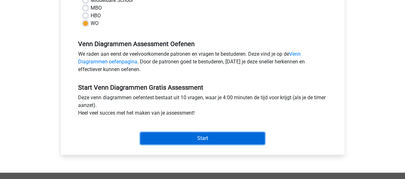
click at [195, 136] on input "Start" at bounding box center [202, 138] width 124 height 12
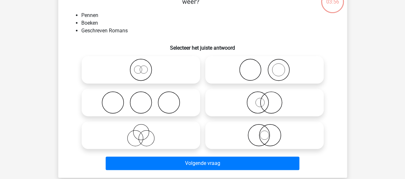
scroll to position [47, 0]
click at [251, 71] on icon at bounding box center [264, 70] width 113 height 22
click at [264, 67] on input "radio" at bounding box center [266, 64] width 4 height 4
radio input "true"
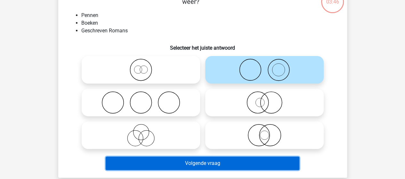
click at [222, 164] on button "Volgende vraag" at bounding box center [202, 162] width 193 height 13
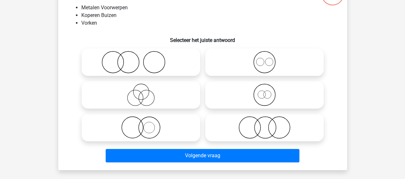
scroll to position [56, 0]
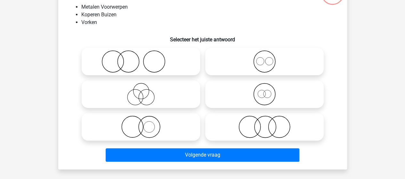
click at [154, 66] on icon at bounding box center [140, 61] width 113 height 22
click at [145, 58] on input "radio" at bounding box center [143, 56] width 4 height 4
radio input "true"
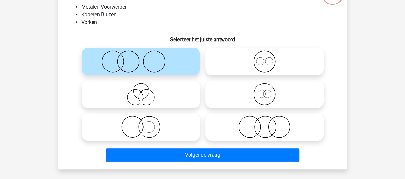
click at [274, 136] on icon at bounding box center [264, 126] width 113 height 22
click at [268, 123] on input "radio" at bounding box center [266, 121] width 4 height 4
radio input "true"
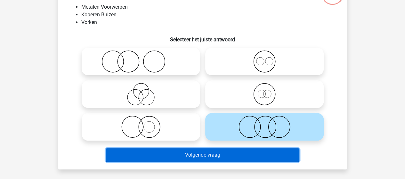
click at [207, 154] on button "Volgende vraag" at bounding box center [202, 154] width 193 height 13
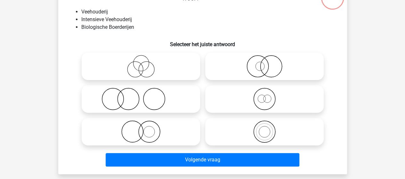
scroll to position [51, 0]
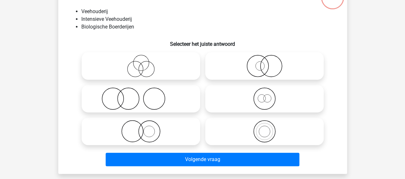
click at [164, 100] on icon at bounding box center [140, 98] width 113 height 22
click at [145, 95] on input "radio" at bounding box center [143, 93] width 4 height 4
radio input "true"
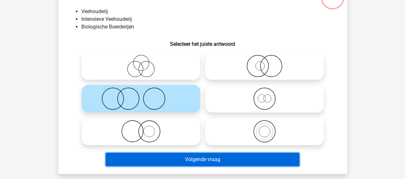
click at [205, 156] on button "Volgende vraag" at bounding box center [202, 159] width 193 height 13
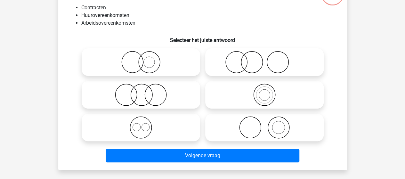
scroll to position [54, 0]
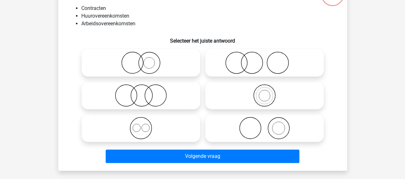
click at [144, 127] on icon at bounding box center [140, 128] width 113 height 22
click at [144, 125] on input "radio" at bounding box center [143, 123] width 4 height 4
radio input "true"
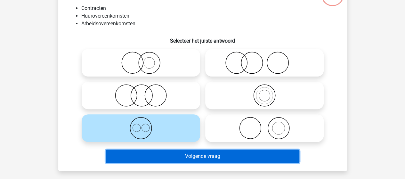
click at [211, 155] on button "Volgende vraag" at bounding box center [202, 155] width 193 height 13
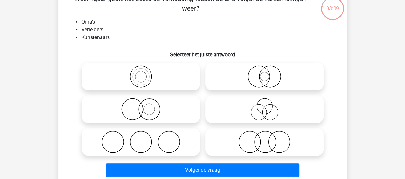
scroll to position [50, 0]
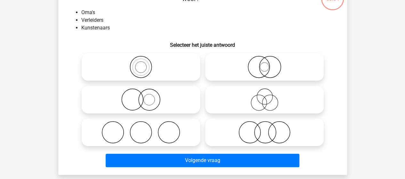
click at [173, 131] on icon at bounding box center [140, 132] width 113 height 22
click at [145, 129] on input "radio" at bounding box center [143, 127] width 4 height 4
radio input "true"
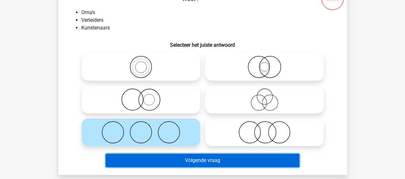
click at [212, 162] on button "Volgende vraag" at bounding box center [202, 159] width 193 height 13
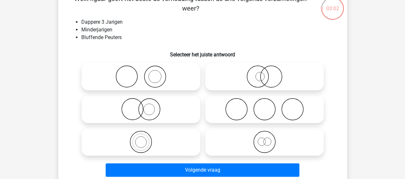
scroll to position [43, 0]
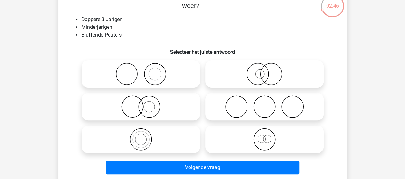
click at [254, 110] on icon at bounding box center [264, 106] width 113 height 22
click at [264, 103] on input "radio" at bounding box center [266, 101] width 4 height 4
radio input "true"
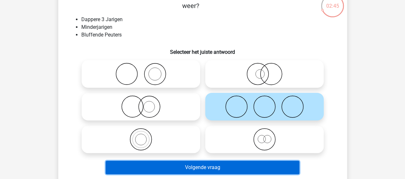
click at [171, 166] on button "Volgende vraag" at bounding box center [202, 167] width 193 height 13
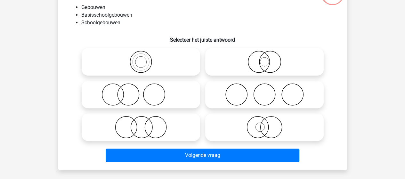
scroll to position [56, 0]
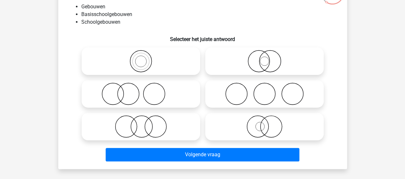
click at [277, 66] on icon at bounding box center [264, 61] width 113 height 22
click at [268, 58] on input "radio" at bounding box center [266, 56] width 4 height 4
radio input "true"
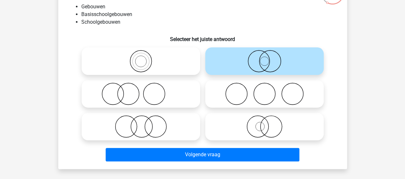
click at [159, 59] on icon at bounding box center [140, 61] width 113 height 22
click at [145, 58] on input "radio" at bounding box center [143, 56] width 4 height 4
radio input "true"
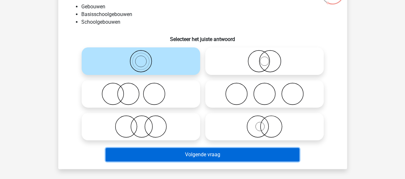
click at [182, 156] on button "Volgende vraag" at bounding box center [202, 154] width 193 height 13
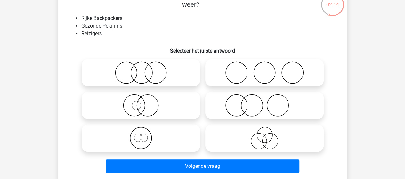
scroll to position [44, 0]
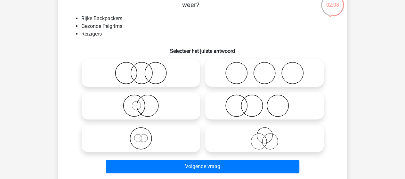
click at [264, 145] on icon at bounding box center [264, 138] width 113 height 22
click at [264, 135] on input "radio" at bounding box center [266, 133] width 4 height 4
radio input "true"
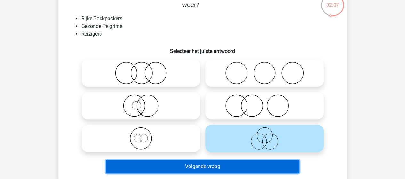
click at [211, 166] on button "Volgende vraag" at bounding box center [202, 166] width 193 height 13
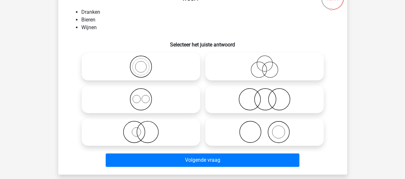
scroll to position [51, 0]
click at [145, 96] on icon at bounding box center [140, 99] width 113 height 22
click at [145, 96] on input "radio" at bounding box center [143, 94] width 4 height 4
radio input "true"
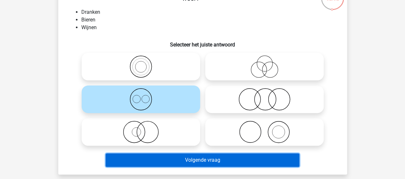
click at [212, 160] on button "Volgende vraag" at bounding box center [202, 159] width 193 height 13
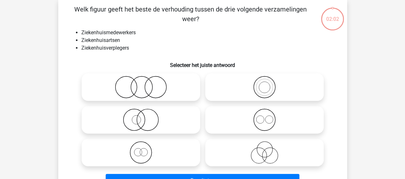
scroll to position [29, 0]
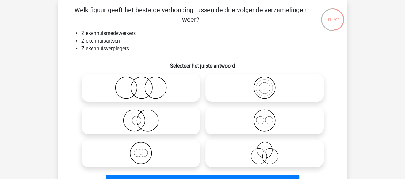
click at [155, 147] on icon at bounding box center [140, 153] width 113 height 22
click at [145, 147] on input "radio" at bounding box center [143, 148] width 4 height 4
radio input "true"
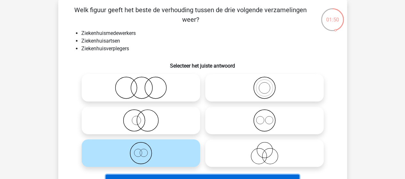
click at [201, 176] on button "Resultaten" at bounding box center [202, 180] width 193 height 13
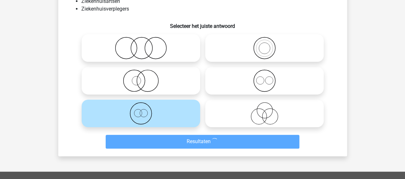
scroll to position [79, 0]
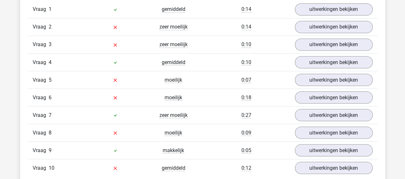
scroll to position [546, 0]
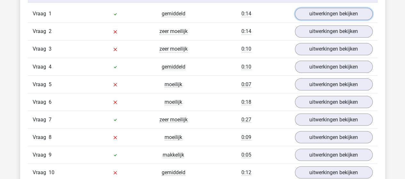
click at [327, 14] on link "uitwerkingen bekijken" at bounding box center [334, 14] width 78 height 12
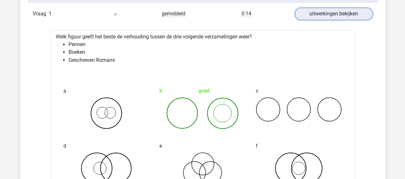
click at [327, 14] on link "uitwerkingen bekijken" at bounding box center [334, 14] width 78 height 12
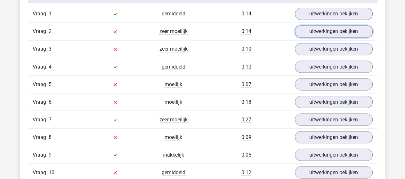
click at [338, 32] on link "uitwerkingen bekijken" at bounding box center [334, 31] width 78 height 12
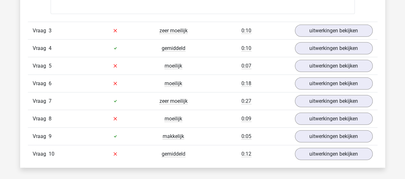
scroll to position [827, 0]
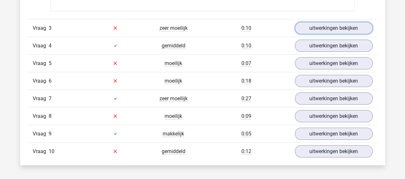
click at [315, 25] on link "uitwerkingen bekijken" at bounding box center [334, 28] width 78 height 12
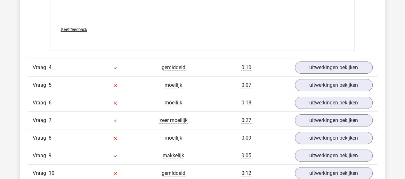
scroll to position [1214, 0]
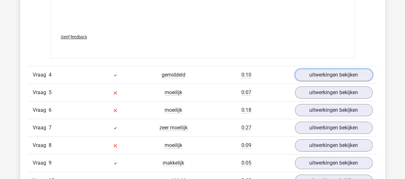
click at [317, 75] on link "uitwerkingen bekijken" at bounding box center [334, 75] width 78 height 12
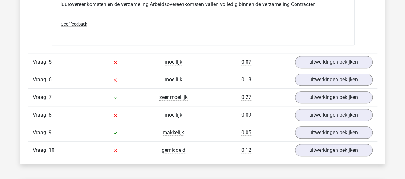
scroll to position [1500, 0]
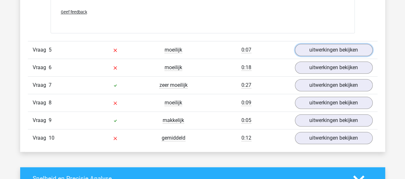
click at [333, 44] on link "uitwerkingen bekijken" at bounding box center [334, 50] width 78 height 12
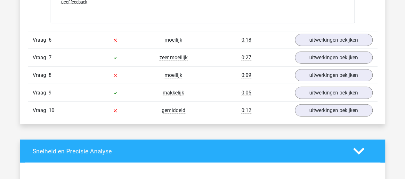
scroll to position [1949, 0]
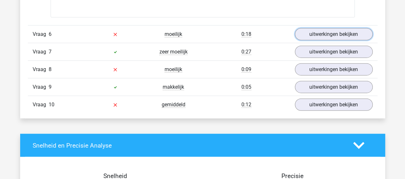
click at [340, 32] on link "uitwerkingen bekijken" at bounding box center [334, 34] width 78 height 12
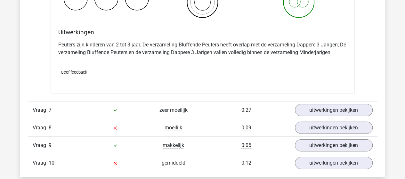
scroll to position [2136, 0]
click at [224, 102] on div "Vraag 7 zeer moeilijk 0:27 uitwerkingen bekijken" at bounding box center [202, 110] width 349 height 18
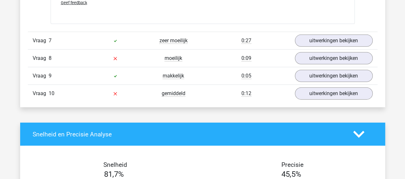
scroll to position [2206, 0]
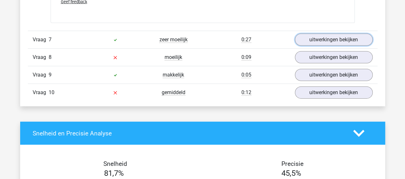
click at [306, 38] on link "uitwerkingen bekijken" at bounding box center [334, 40] width 78 height 12
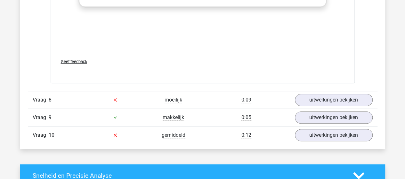
scroll to position [2588, 0]
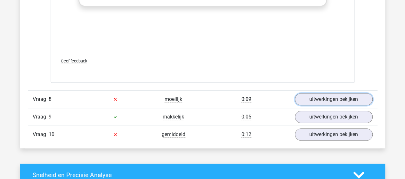
click at [320, 94] on link "uitwerkingen bekijken" at bounding box center [334, 99] width 78 height 12
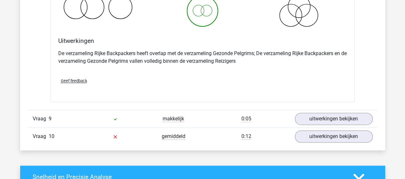
scroll to position [2831, 0]
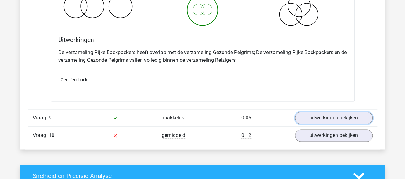
click at [331, 112] on link "uitwerkingen bekijken" at bounding box center [334, 118] width 78 height 12
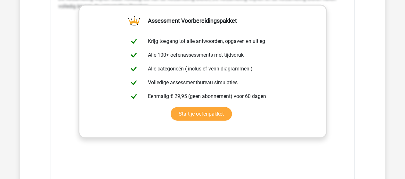
scroll to position [3220, 0]
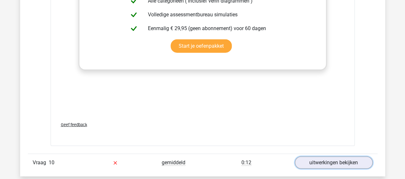
click at [323, 156] on link "uitwerkingen bekijken" at bounding box center [334, 162] width 78 height 12
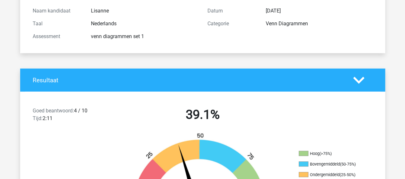
scroll to position [0, 0]
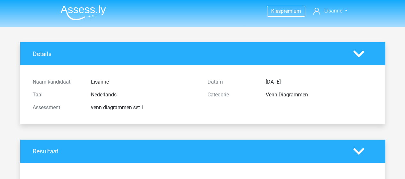
click at [85, 8] on img at bounding box center [82, 12] width 45 height 15
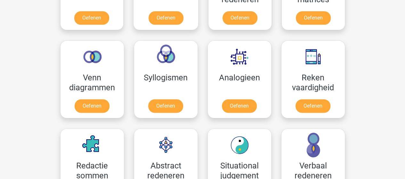
scroll to position [365, 0]
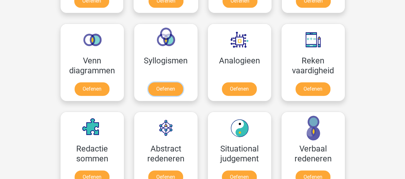
click at [166, 87] on link "Oefenen" at bounding box center [165, 88] width 35 height 13
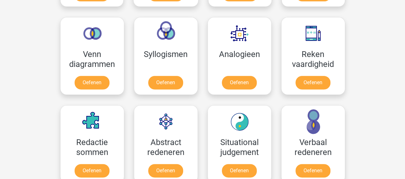
scroll to position [353, 0]
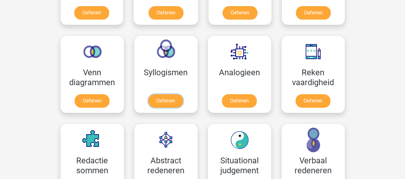
click at [169, 102] on link "Oefenen" at bounding box center [165, 100] width 35 height 13
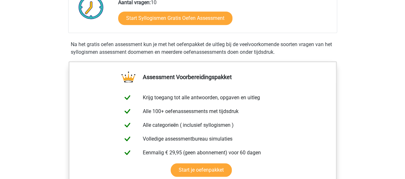
scroll to position [164, 0]
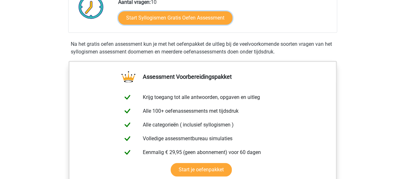
click at [193, 19] on link "Start Syllogismen Gratis Oefen Assessment" at bounding box center [175, 17] width 114 height 13
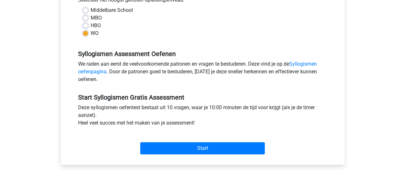
scroll to position [163, 0]
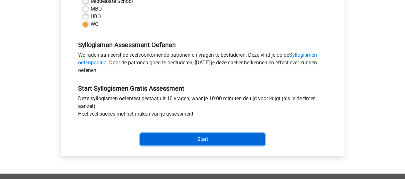
click at [188, 139] on input "Start" at bounding box center [202, 139] width 124 height 12
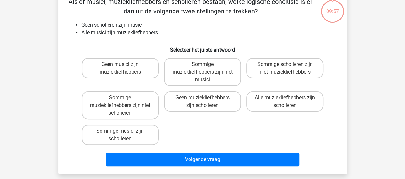
scroll to position [30, 0]
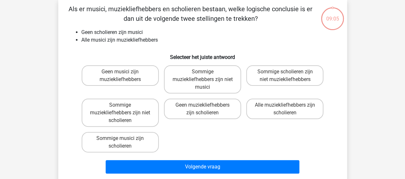
click at [217, 109] on label "Geen muziekliefhebbers zijn scholieren" at bounding box center [202, 108] width 77 height 20
click at [206, 109] on input "Geen muziekliefhebbers zijn scholieren" at bounding box center [204, 107] width 4 height 4
radio input "true"
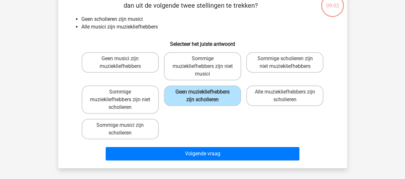
scroll to position [52, 0]
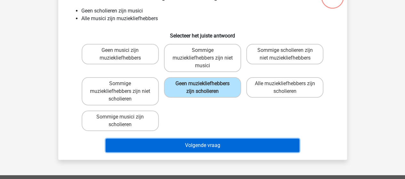
click at [214, 143] on button "Volgende vraag" at bounding box center [202, 144] width 193 height 13
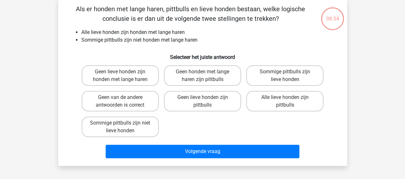
scroll to position [29, 0]
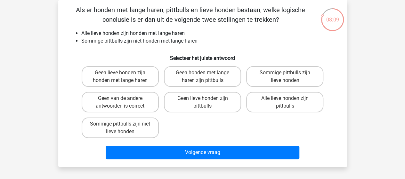
click at [134, 131] on label "Sommige pittbulls zijn niet lieve honden" at bounding box center [120, 127] width 77 height 20
click at [124, 128] on input "Sommige pittbulls zijn niet lieve honden" at bounding box center [122, 126] width 4 height 4
radio input "true"
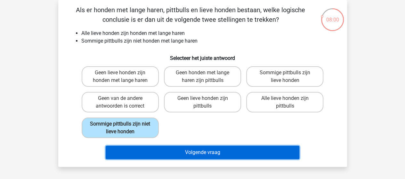
click at [210, 148] on button "Volgende vraag" at bounding box center [202, 152] width 193 height 13
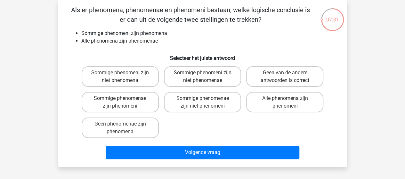
click at [190, 78] on label "Sommige phenomeni zijn niet phenomenae" at bounding box center [202, 76] width 77 height 20
click at [202, 77] on input "Sommige phenomeni zijn niet phenomenae" at bounding box center [204, 75] width 4 height 4
radio input "true"
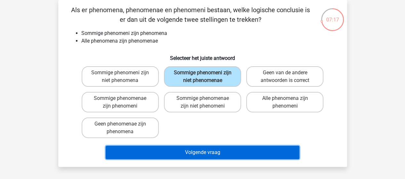
click at [200, 150] on button "Volgende vraag" at bounding box center [202, 152] width 193 height 13
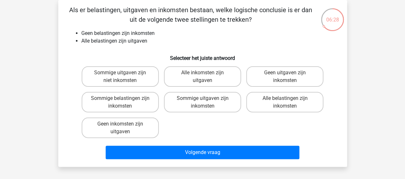
click at [137, 133] on label "Geen inkomsten zijn uitgaven" at bounding box center [120, 127] width 77 height 20
click at [124, 128] on input "Geen inkomsten zijn uitgaven" at bounding box center [122, 126] width 4 height 4
radio input "true"
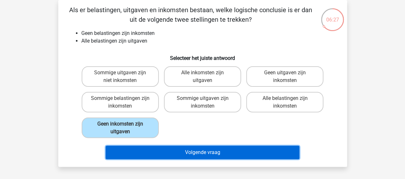
click at [207, 150] on button "Volgende vraag" at bounding box center [202, 152] width 193 height 13
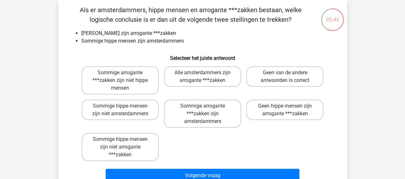
click at [137, 81] on label "Sommige arrogante ***zakken zijn niet hippe mensen" at bounding box center [120, 80] width 77 height 28
click at [124, 77] on input "Sommige arrogante ***zakken zijn niet hippe mensen" at bounding box center [122, 75] width 4 height 4
radio input "true"
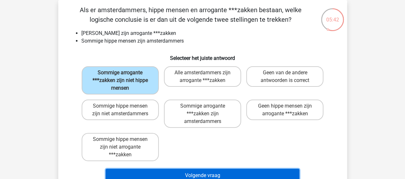
click at [203, 173] on button "Volgende vraag" at bounding box center [202, 175] width 193 height 13
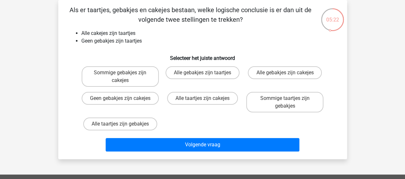
click at [130, 123] on label "Alle taartjes zijn gebakjes" at bounding box center [120, 123] width 74 height 13
click at [124, 124] on input "Alle taartjes zijn gebakjes" at bounding box center [122, 126] width 4 height 4
radio input "true"
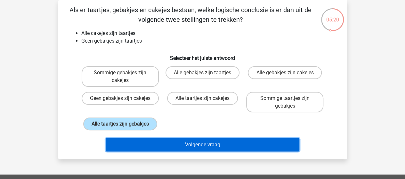
click at [199, 145] on button "Volgende vraag" at bounding box center [202, 144] width 193 height 13
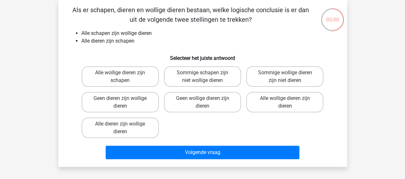
click at [118, 127] on label "Alle dieren zijn wollige dieren" at bounding box center [120, 127] width 77 height 20
click at [120, 127] on input "Alle dieren zijn wollige dieren" at bounding box center [122, 126] width 4 height 4
radio input "true"
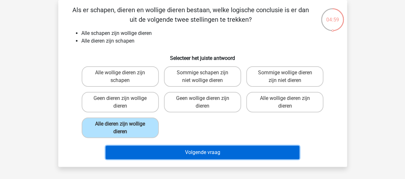
click at [191, 156] on button "Volgende vraag" at bounding box center [202, 152] width 193 height 13
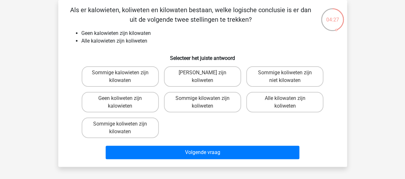
click at [210, 78] on label "Geen kilowaten zijn koliweten" at bounding box center [202, 76] width 77 height 20
click at [206, 77] on input "Geen kilowaten zijn koliweten" at bounding box center [204, 75] width 4 height 4
radio input "true"
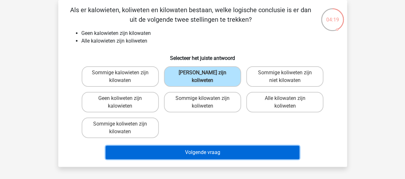
click at [200, 151] on button "Volgende vraag" at bounding box center [202, 152] width 193 height 13
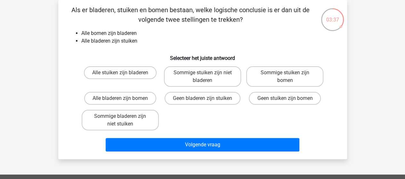
click at [131, 74] on label "Alle stuiken zijn bladeren" at bounding box center [120, 72] width 73 height 13
click at [124, 74] on input "Alle stuiken zijn bladeren" at bounding box center [122, 75] width 4 height 4
radio input "true"
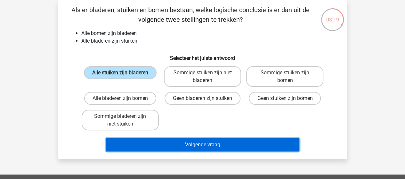
click at [217, 146] on button "Volgende vraag" at bounding box center [202, 144] width 193 height 13
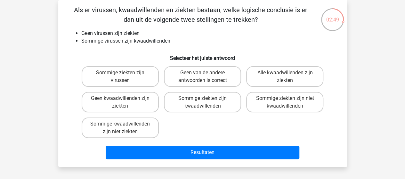
click at [154, 128] on label "Sommige kwaadwillenden zijn niet ziekten" at bounding box center [120, 127] width 77 height 20
click at [124, 128] on input "Sommige kwaadwillenden zijn niet ziekten" at bounding box center [122, 126] width 4 height 4
radio input "true"
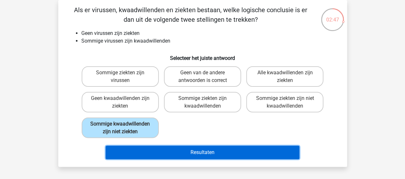
click at [200, 148] on button "Resultaten" at bounding box center [202, 152] width 193 height 13
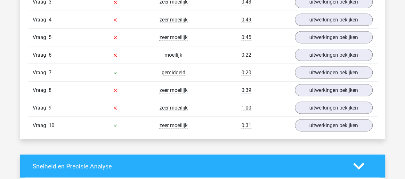
scroll to position [543, 0]
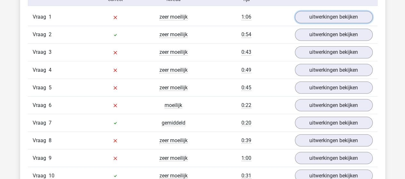
click at [338, 17] on link "uitwerkingen bekijken" at bounding box center [334, 17] width 78 height 12
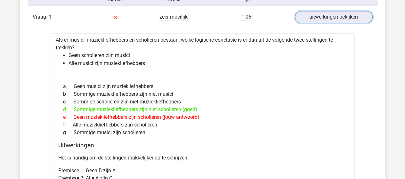
click at [338, 17] on link "uitwerkingen bekijken" at bounding box center [334, 17] width 78 height 12
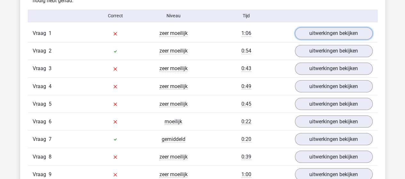
scroll to position [524, 0]
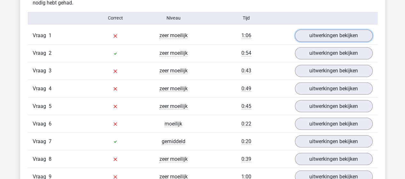
click at [318, 36] on link "uitwerkingen bekijken" at bounding box center [334, 35] width 78 height 12
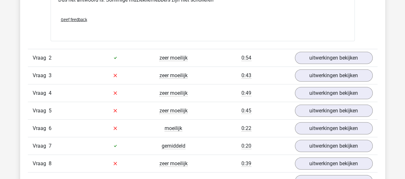
scroll to position [794, 0]
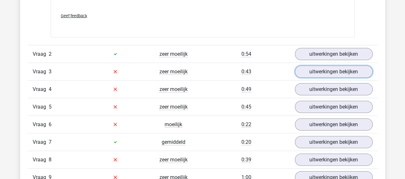
click at [314, 74] on link "uitwerkingen bekijken" at bounding box center [334, 72] width 78 height 12
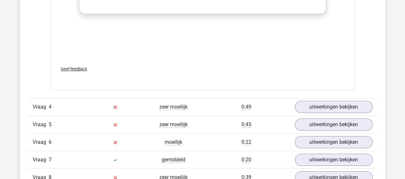
scroll to position [1136, 0]
click at [334, 103] on link "uitwerkingen bekijken" at bounding box center [334, 106] width 78 height 12
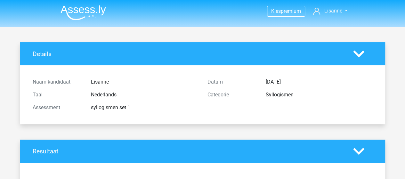
scroll to position [0, 0]
click at [83, 11] on img at bounding box center [82, 12] width 45 height 15
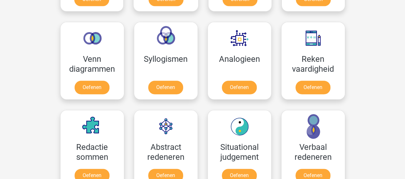
scroll to position [354, 0]
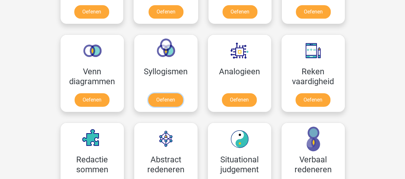
click at [159, 100] on link "Oefenen" at bounding box center [165, 99] width 35 height 13
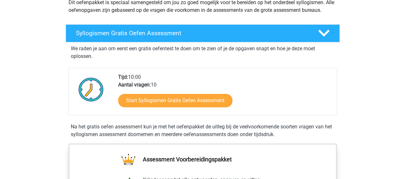
scroll to position [87, 0]
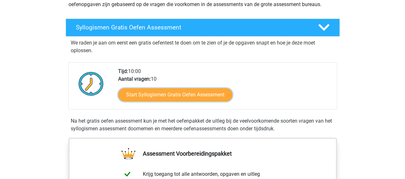
click at [178, 98] on link "Start Syllogismen Gratis Oefen Assessment" at bounding box center [175, 94] width 114 height 13
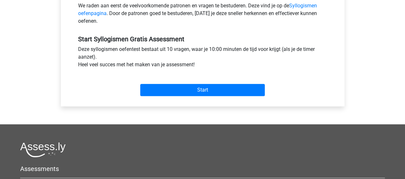
scroll to position [197, 0]
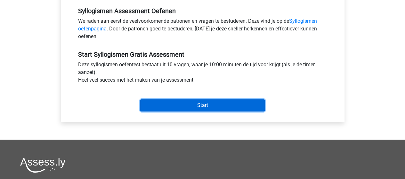
click at [212, 101] on input "Start" at bounding box center [202, 105] width 124 height 12
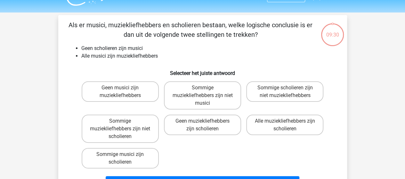
scroll to position [15, 0]
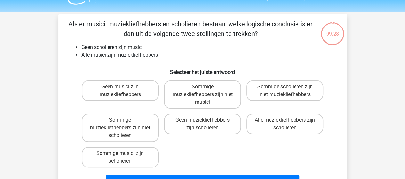
click at [130, 127] on label "Sommige muziekliefhebbers zijn niet scholieren" at bounding box center [120, 128] width 77 height 28
click at [124, 124] on input "Sommige muziekliefhebbers zijn niet scholieren" at bounding box center [122, 122] width 4 height 4
radio input "true"
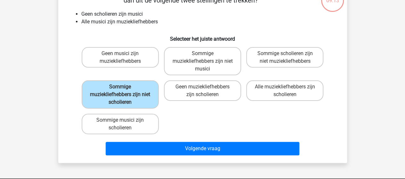
scroll to position [50, 0]
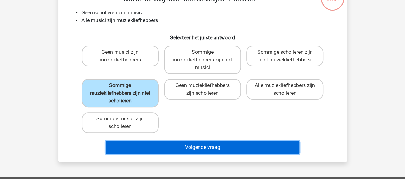
click at [205, 143] on button "Volgende vraag" at bounding box center [202, 146] width 193 height 13
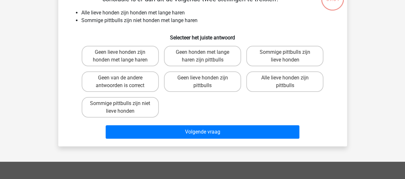
scroll to position [29, 0]
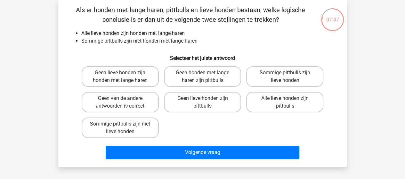
click at [118, 127] on label "Sommige pittbulls zijn niet lieve honden" at bounding box center [120, 127] width 77 height 20
click at [120, 127] on input "Sommige pittbulls zijn niet lieve honden" at bounding box center [122, 126] width 4 height 4
radio input "true"
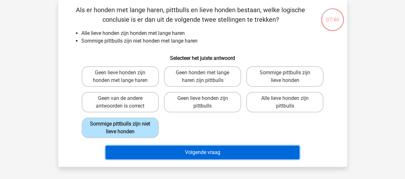
click at [212, 155] on button "Volgende vraag" at bounding box center [202, 152] width 193 height 13
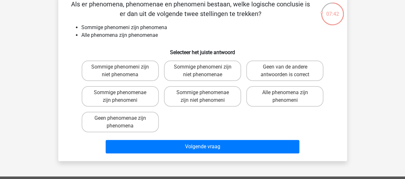
scroll to position [36, 0]
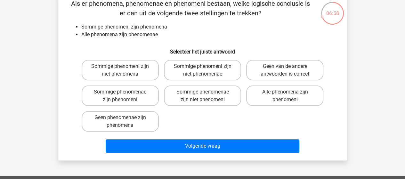
click at [141, 92] on label "Sommige phenomenae zijn phenomeni" at bounding box center [120, 95] width 77 height 20
click at [124, 92] on input "Sommige phenomenae zijn phenomeni" at bounding box center [122, 94] width 4 height 4
radio input "true"
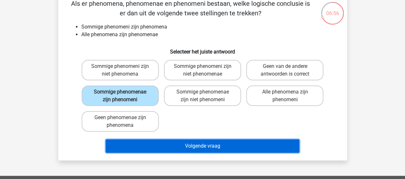
click at [207, 145] on button "Volgende vraag" at bounding box center [202, 145] width 193 height 13
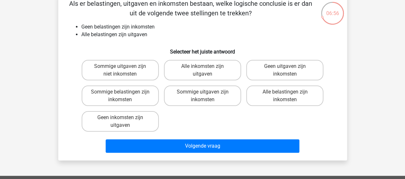
scroll to position [29, 0]
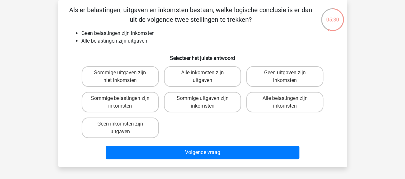
click at [283, 78] on label "Geen uitgaven zijn inkomsten" at bounding box center [284, 76] width 77 height 20
click at [285, 77] on input "Geen uitgaven zijn inkomsten" at bounding box center [287, 75] width 4 height 4
radio input "true"
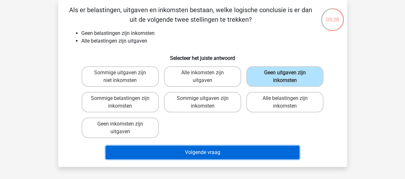
click at [207, 154] on button "Volgende vraag" at bounding box center [202, 152] width 193 height 13
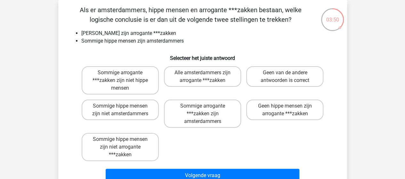
click at [130, 87] on label "Sommige arrogante ***zakken zijn niet hippe mensen" at bounding box center [120, 80] width 77 height 28
click at [124, 77] on input "Sommige arrogante ***zakken zijn niet hippe mensen" at bounding box center [122, 75] width 4 height 4
radio input "true"
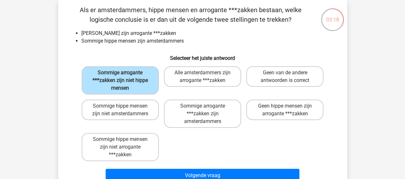
click at [107, 112] on label "Sommige hippe mensen zijn niet amsterdammers" at bounding box center [120, 109] width 77 height 20
click at [120, 110] on input "Sommige hippe mensen zijn niet amsterdammers" at bounding box center [122, 108] width 4 height 4
radio input "true"
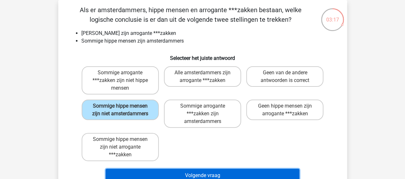
click at [216, 174] on button "Volgende vraag" at bounding box center [202, 175] width 193 height 13
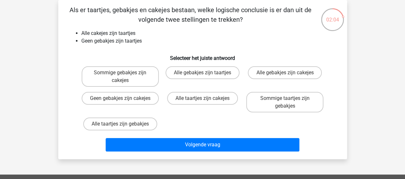
click at [200, 91] on div "Alle taartjes zijn cakejes" at bounding box center [202, 102] width 82 height 26
click at [205, 97] on label "Alle taartjes zijn cakejes" at bounding box center [202, 98] width 71 height 13
click at [205, 98] on input "Alle taartjes zijn cakejes" at bounding box center [204, 100] width 4 height 4
radio input "true"
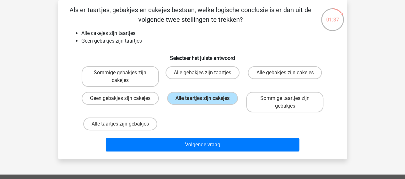
click at [273, 98] on label "Sommige taartjes zijn gebakjes" at bounding box center [284, 102] width 77 height 20
click at [285, 98] on input "Sommige taartjes zijn gebakjes" at bounding box center [287, 100] width 4 height 4
radio input "true"
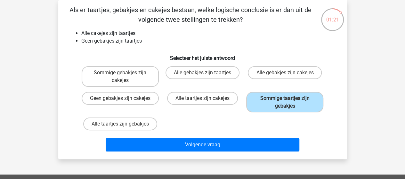
click at [113, 75] on label "Sommige gebakjes zijn cakejes" at bounding box center [120, 76] width 77 height 20
click at [120, 75] on input "Sommige gebakjes zijn cakejes" at bounding box center [122, 75] width 4 height 4
radio input "true"
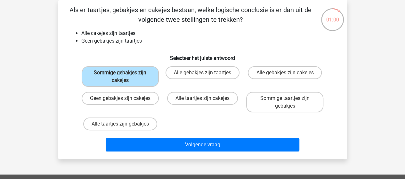
click at [122, 103] on label "Geen gebakjes zijn cakejes" at bounding box center [120, 98] width 77 height 13
click at [122, 102] on input "Geen gebakjes zijn cakejes" at bounding box center [122, 100] width 4 height 4
radio input "true"
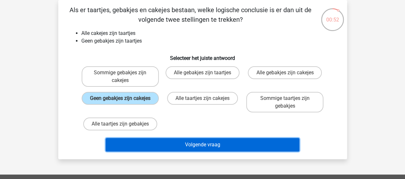
click at [187, 140] on button "Volgende vraag" at bounding box center [202, 144] width 193 height 13
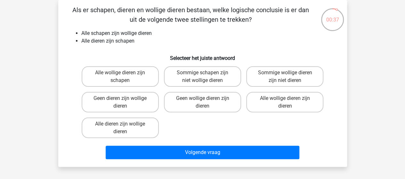
click at [130, 136] on label "Alle dieren zijn wollige dieren" at bounding box center [120, 127] width 77 height 20
click at [124, 128] on input "Alle dieren zijn wollige dieren" at bounding box center [122, 126] width 4 height 4
radio input "true"
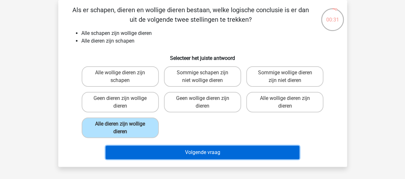
click at [215, 157] on button "Volgende vraag" at bounding box center [202, 152] width 193 height 13
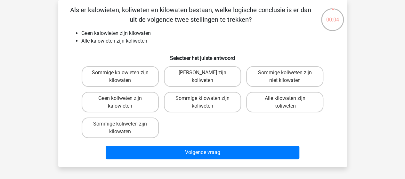
click at [137, 104] on label "Geen koliweten zijn kalowieten" at bounding box center [120, 102] width 77 height 20
click at [124, 102] on input "Geen koliweten zijn kalowieten" at bounding box center [122, 100] width 4 height 4
radio input "true"
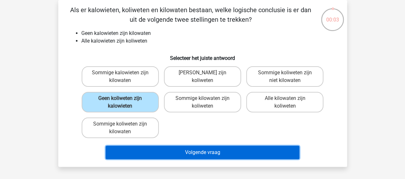
click at [217, 153] on button "Volgende vraag" at bounding box center [202, 152] width 193 height 13
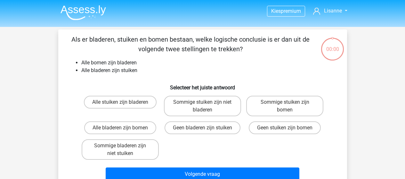
scroll to position [29, 0]
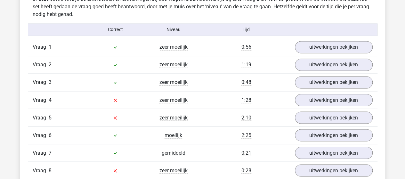
scroll to position [510, 0]
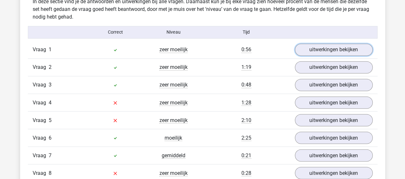
click at [310, 51] on link "uitwerkingen bekijken" at bounding box center [334, 49] width 78 height 12
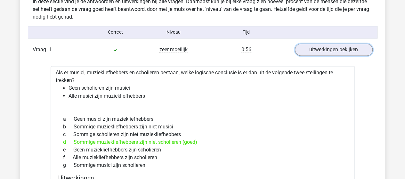
click at [310, 51] on link "uitwerkingen bekijken" at bounding box center [334, 49] width 78 height 12
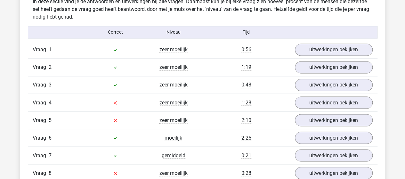
click at [315, 73] on div "Vraag 2 zeer moeilijk 1:19 uitwerkingen bekijken" at bounding box center [202, 67] width 349 height 18
click at [316, 70] on link "uitwerkingen bekijken" at bounding box center [334, 67] width 78 height 12
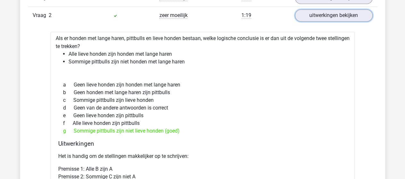
scroll to position [550, 0]
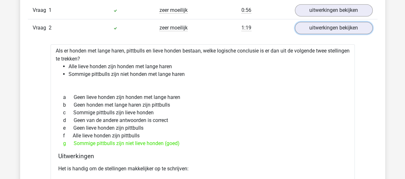
click at [325, 25] on link "uitwerkingen bekijken" at bounding box center [334, 28] width 78 height 12
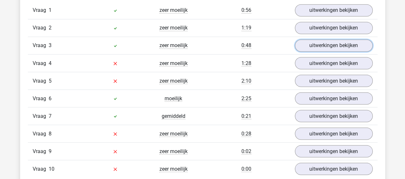
click at [327, 44] on link "uitwerkingen bekijken" at bounding box center [334, 45] width 78 height 12
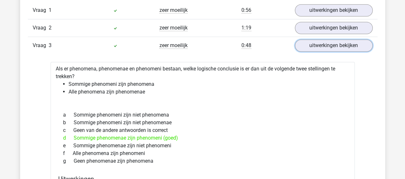
click at [327, 44] on link "uitwerkingen bekijken" at bounding box center [334, 45] width 78 height 12
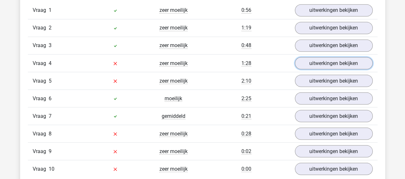
click at [327, 60] on link "uitwerkingen bekijken" at bounding box center [334, 63] width 78 height 12
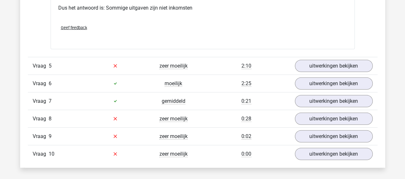
scroll to position [835, 0]
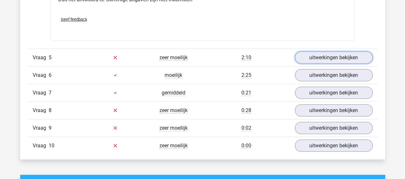
click at [317, 59] on link "uitwerkingen bekijken" at bounding box center [334, 57] width 78 height 12
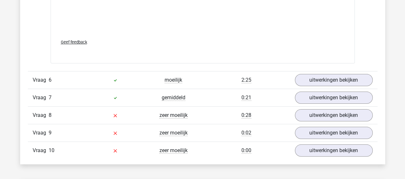
scroll to position [1190, 0]
click at [324, 78] on link "uitwerkingen bekijken" at bounding box center [334, 80] width 78 height 12
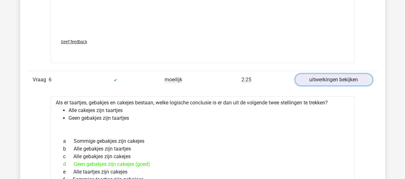
click at [324, 78] on link "uitwerkingen bekijken" at bounding box center [334, 80] width 78 height 12
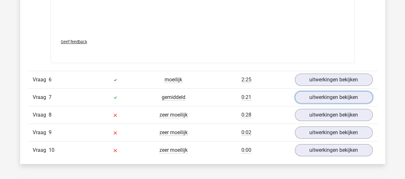
click at [320, 96] on link "uitwerkingen bekijken" at bounding box center [334, 97] width 78 height 12
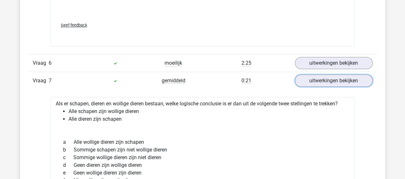
scroll to position [1211, 0]
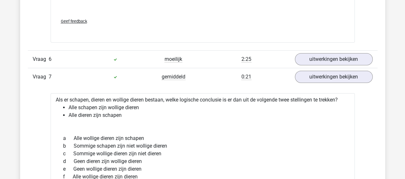
click at [324, 71] on link "uitwerkingen bekijken" at bounding box center [334, 77] width 78 height 12
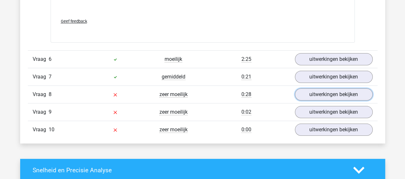
click at [331, 89] on link "uitwerkingen bekijken" at bounding box center [334, 94] width 78 height 12
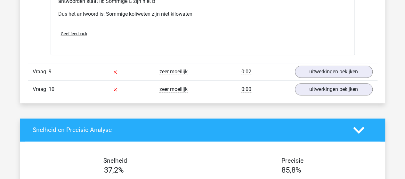
scroll to position [1513, 0]
click at [349, 66] on link "uitwerkingen bekijken" at bounding box center [334, 72] width 78 height 12
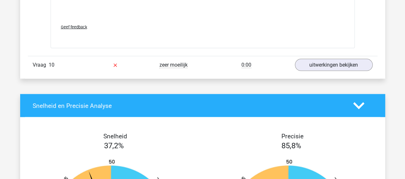
scroll to position [1891, 0]
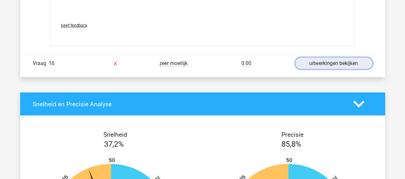
click at [327, 61] on link "uitwerkingen bekijken" at bounding box center [334, 63] width 78 height 12
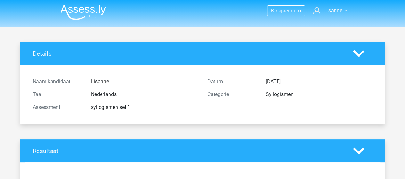
scroll to position [0, 0]
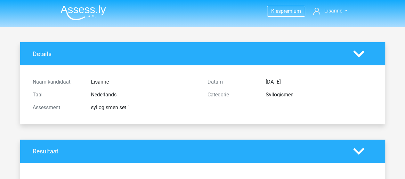
click at [75, 3] on li at bounding box center [80, 12] width 51 height 18
click at [81, 11] on img at bounding box center [82, 12] width 45 height 15
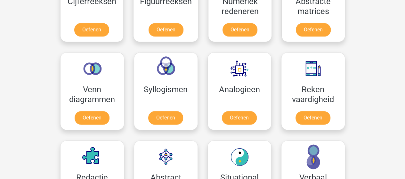
scroll to position [340, 0]
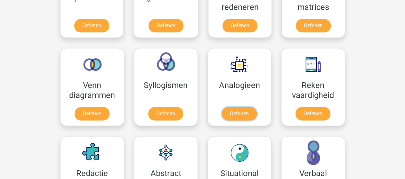
click at [235, 116] on link "Oefenen" at bounding box center [239, 113] width 35 height 13
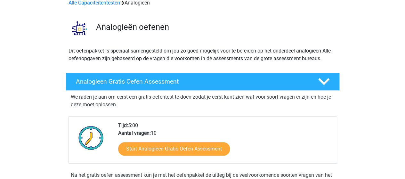
scroll to position [54, 0]
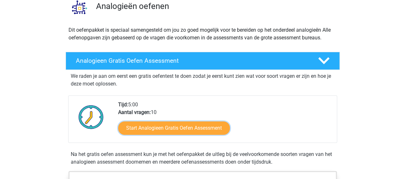
click at [198, 122] on link "Start Analogieen Gratis Oefen Assessment" at bounding box center [174, 127] width 112 height 13
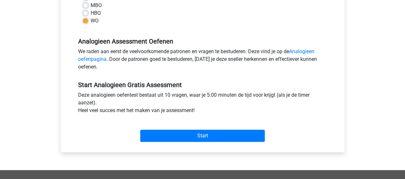
scroll to position [169, 0]
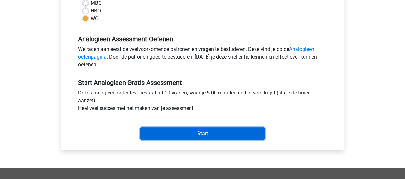
click at [208, 133] on input "Start" at bounding box center [202, 133] width 124 height 12
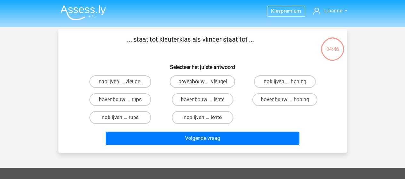
click at [136, 99] on label "bovenbouw ... rups" at bounding box center [120, 99] width 62 height 13
click at [124, 99] on input "bovenbouw ... rups" at bounding box center [122, 101] width 4 height 4
radio input "true"
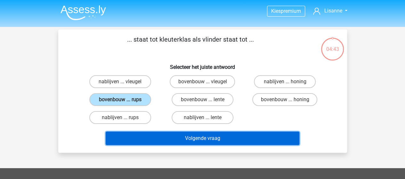
click at [207, 134] on button "Volgende vraag" at bounding box center [202, 137] width 193 height 13
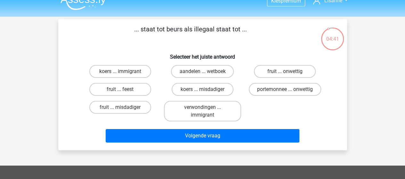
scroll to position [4, 0]
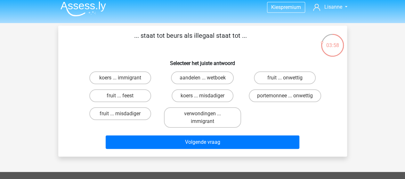
click at [217, 77] on label "aandelen ... wetboek" at bounding box center [202, 77] width 63 height 13
click at [206, 78] on input "aandelen ... wetboek" at bounding box center [204, 80] width 4 height 4
radio input "true"
click at [205, 98] on input "koers ... misdadiger" at bounding box center [204, 98] width 4 height 4
radio input "true"
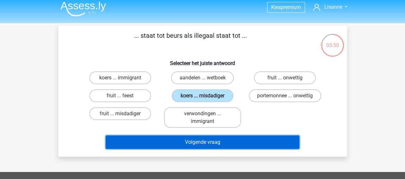
click at [220, 144] on button "Volgende vraag" at bounding box center [202, 141] width 193 height 13
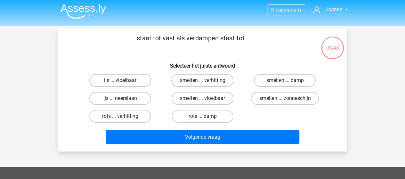
scroll to position [0, 0]
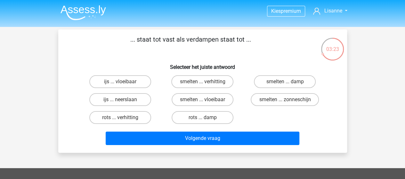
click at [198, 97] on label "smelten ... vloeibaar" at bounding box center [202, 99] width 62 height 13
click at [202, 99] on input "smelten ... vloeibaar" at bounding box center [204, 101] width 4 height 4
radio input "true"
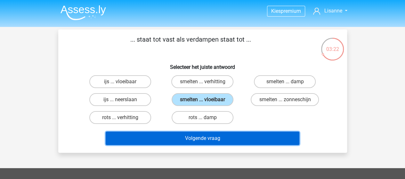
click at [211, 135] on button "Volgende vraag" at bounding box center [202, 137] width 193 height 13
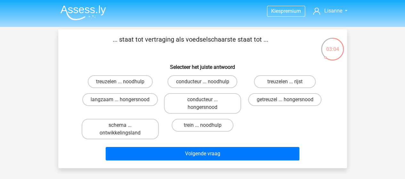
click at [116, 99] on label "langzaam ... hongersnood" at bounding box center [119, 99] width 75 height 13
click at [120, 99] on input "langzaam ... hongersnood" at bounding box center [122, 101] width 4 height 4
radio input "true"
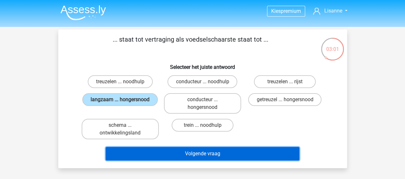
click at [193, 153] on button "Volgende vraag" at bounding box center [202, 153] width 193 height 13
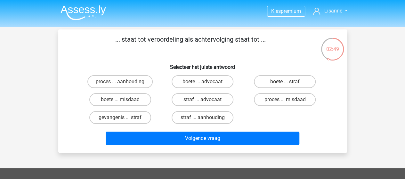
click at [132, 78] on label "proces ... aanhouding" at bounding box center [119, 81] width 65 height 13
click at [124, 82] on input "proces ... aanhouding" at bounding box center [122, 84] width 4 height 4
radio input "true"
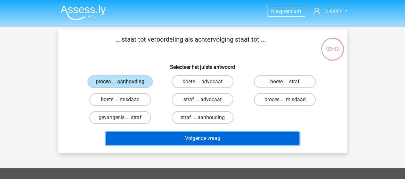
click at [220, 142] on button "Volgende vraag" at bounding box center [202, 137] width 193 height 13
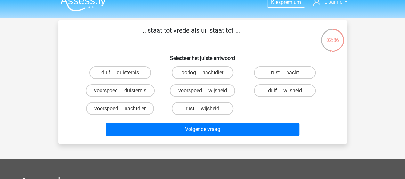
scroll to position [9, 0]
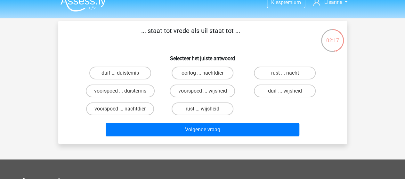
click at [292, 93] on label "duif ... wijsheid" at bounding box center [285, 90] width 62 height 13
click at [289, 93] on input "duif ... wijsheid" at bounding box center [287, 93] width 4 height 4
radio input "true"
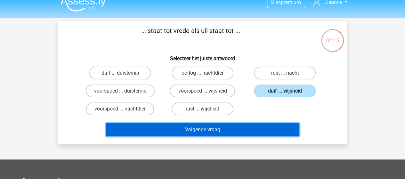
click at [198, 128] on button "Volgende vraag" at bounding box center [202, 129] width 193 height 13
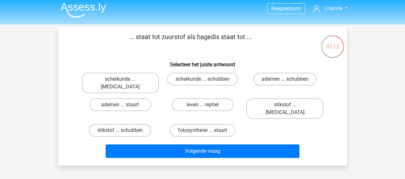
scroll to position [2, 0]
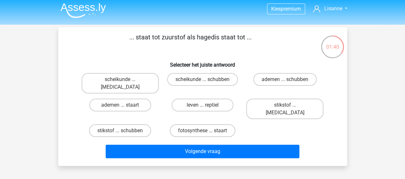
click at [291, 77] on label "ademen ... schubben" at bounding box center [284, 79] width 63 height 13
click at [289, 79] on input "ademen ... schubben" at bounding box center [287, 81] width 4 height 4
radio input "true"
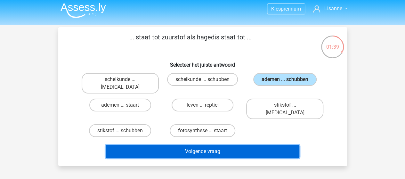
click at [222, 145] on button "Volgende vraag" at bounding box center [202, 151] width 193 height 13
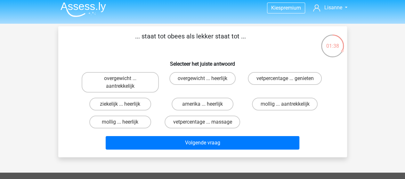
scroll to position [0, 0]
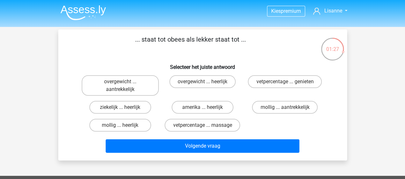
click at [222, 80] on label "overgewicht ... heerlijk" at bounding box center [202, 81] width 66 height 13
click at [206, 82] on input "overgewicht ... heerlijk" at bounding box center [204, 84] width 4 height 4
radio input "true"
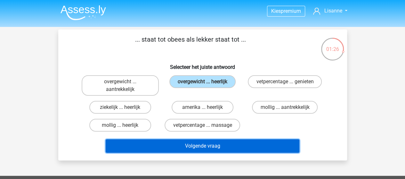
click at [213, 147] on button "Volgende vraag" at bounding box center [202, 145] width 193 height 13
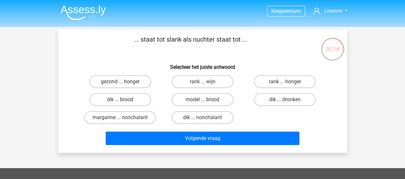
click at [303, 98] on label "dik ... dronken" at bounding box center [285, 99] width 62 height 13
click at [289, 99] on input "dik ... dronken" at bounding box center [287, 101] width 4 height 4
radio input "true"
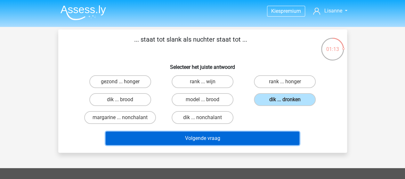
click at [235, 135] on button "Volgende vraag" at bounding box center [202, 137] width 193 height 13
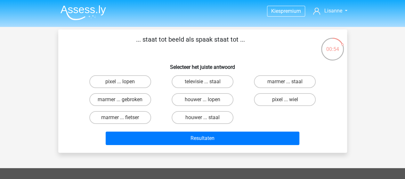
click at [285, 99] on input "pixel ... wiel" at bounding box center [287, 101] width 4 height 4
radio input "true"
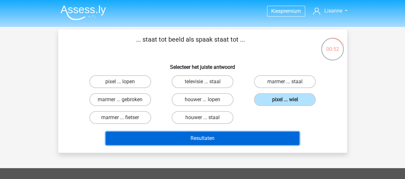
click at [233, 139] on button "Resultaten" at bounding box center [202, 137] width 193 height 13
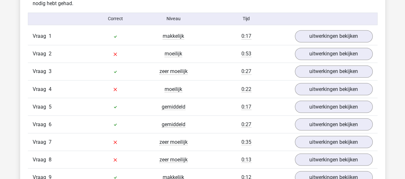
scroll to position [507, 0]
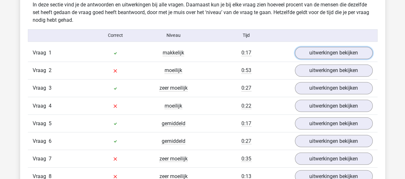
click at [334, 50] on link "uitwerkingen bekijken" at bounding box center [334, 53] width 78 height 12
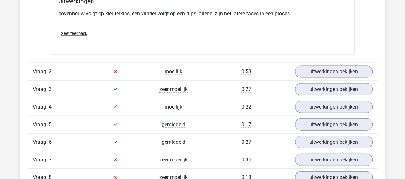
scroll to position [667, 0]
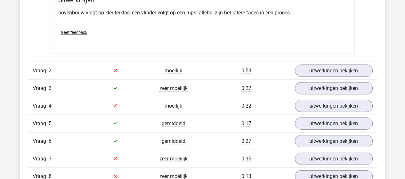
click at [315, 79] on div "Vraag 3 zeer moeilijk 0:27 uitwerkingen bekijken" at bounding box center [202, 88] width 349 height 18
click at [315, 76] on div "Vraag 2 moeilijk 0:53 uitwerkingen bekijken" at bounding box center [202, 71] width 349 height 18
click at [315, 73] on link "uitwerkingen bekijken" at bounding box center [334, 71] width 78 height 12
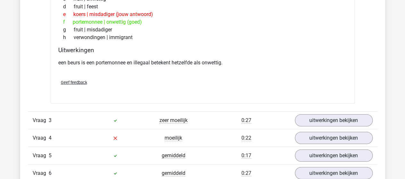
scroll to position [796, 0]
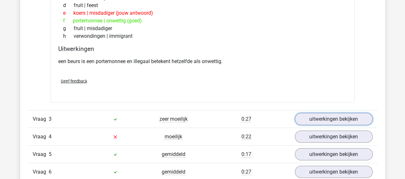
click at [342, 117] on link "uitwerkingen bekijken" at bounding box center [334, 119] width 78 height 12
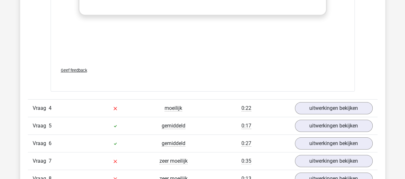
scroll to position [1188, 0]
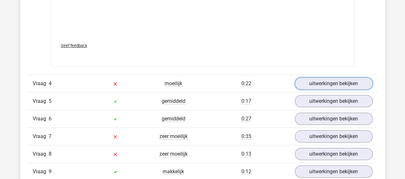
click at [320, 84] on link "uitwerkingen bekijken" at bounding box center [334, 83] width 78 height 12
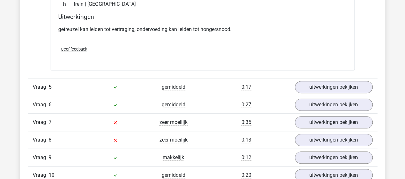
scroll to position [1375, 0]
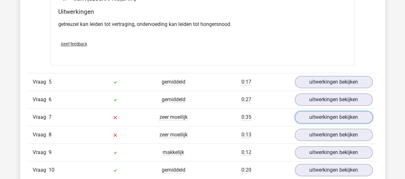
click at [319, 113] on link "uitwerkingen bekijken" at bounding box center [334, 117] width 78 height 12
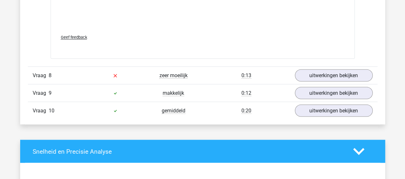
scroll to position [1779, 0]
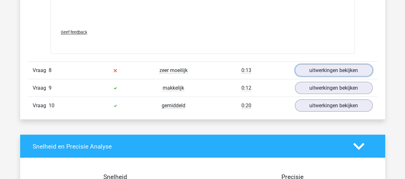
click at [332, 64] on link "uitwerkingen bekijken" at bounding box center [334, 70] width 78 height 12
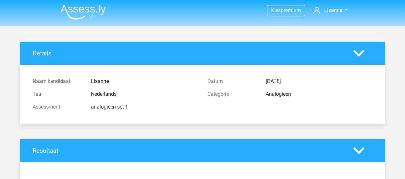
scroll to position [0, 0]
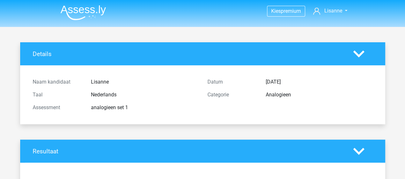
click at [78, 10] on img at bounding box center [82, 12] width 45 height 15
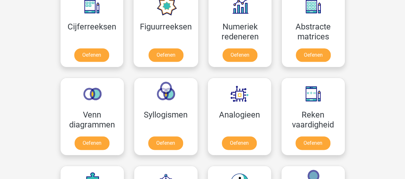
scroll to position [313, 0]
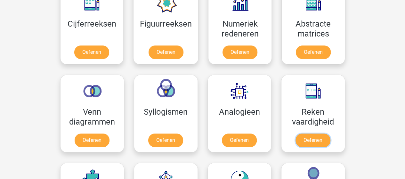
click at [309, 147] on link "Oefenen" at bounding box center [312, 139] width 35 height 13
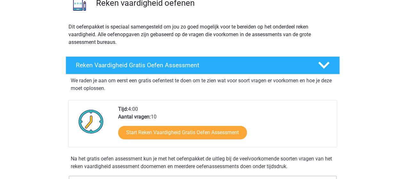
scroll to position [57, 0]
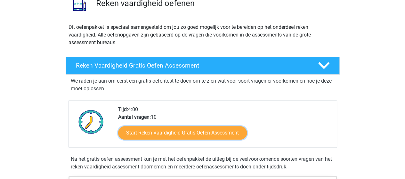
click at [203, 130] on link "Start Reken Vaardigheid Gratis Oefen Assessment" at bounding box center [182, 132] width 129 height 13
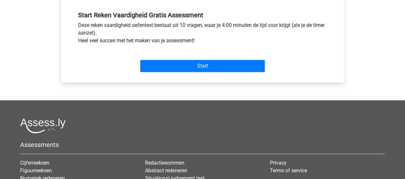
scroll to position [237, 0]
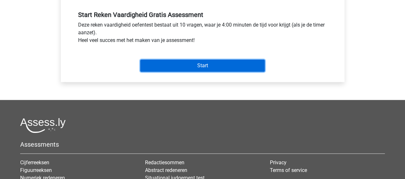
click at [208, 67] on input "Start" at bounding box center [202, 65] width 124 height 12
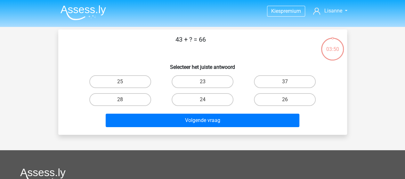
click at [215, 85] on label "23" at bounding box center [202, 81] width 62 height 13
click at [206, 85] on input "23" at bounding box center [204, 84] width 4 height 4
radio input "true"
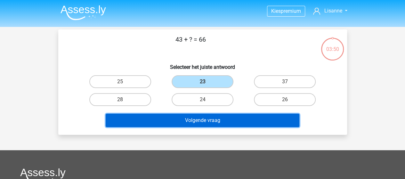
click at [221, 122] on button "Volgende vraag" at bounding box center [202, 120] width 193 height 13
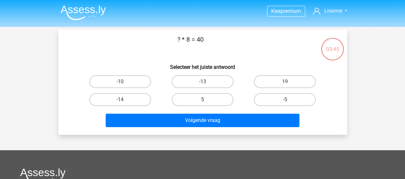
click at [221, 94] on label "5" at bounding box center [202, 99] width 62 height 13
click at [206, 99] on input "5" at bounding box center [204, 101] width 4 height 4
radio input "true"
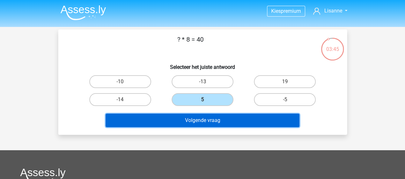
click at [191, 118] on button "Volgende vraag" at bounding box center [202, 120] width 193 height 13
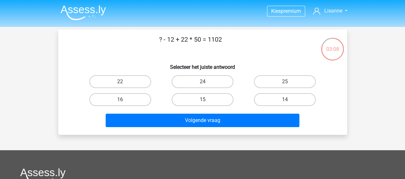
click at [132, 76] on label "22" at bounding box center [120, 81] width 62 height 13
click at [124, 82] on input "22" at bounding box center [122, 84] width 4 height 4
radio input "true"
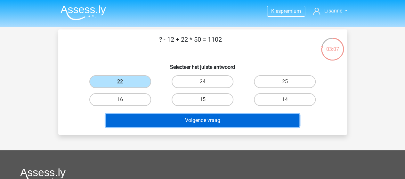
click at [203, 121] on button "Volgende vraag" at bounding box center [202, 120] width 193 height 13
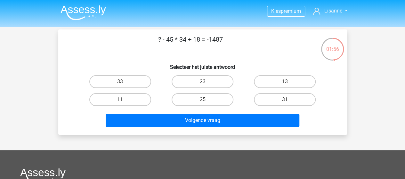
click at [286, 101] on input "31" at bounding box center [287, 101] width 4 height 4
radio input "true"
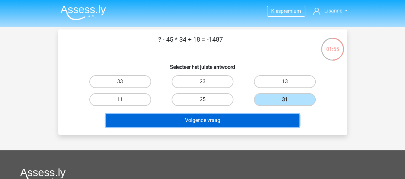
click at [204, 120] on button "Volgende vraag" at bounding box center [202, 120] width 193 height 13
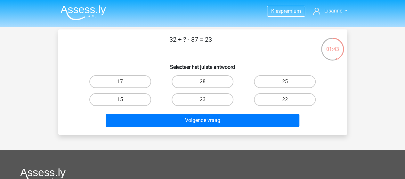
click at [201, 87] on label "28" at bounding box center [202, 81] width 62 height 13
click at [202, 86] on input "28" at bounding box center [204, 84] width 4 height 4
radio input "true"
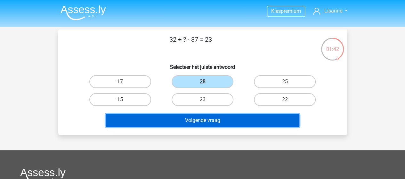
click at [231, 117] on button "Volgende vraag" at bounding box center [202, 120] width 193 height 13
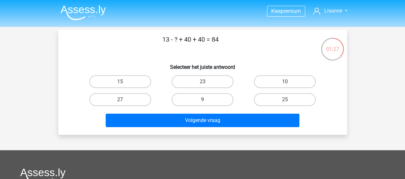
click at [187, 100] on label "9" at bounding box center [202, 99] width 62 height 13
click at [202, 100] on input "9" at bounding box center [204, 101] width 4 height 4
radio input "true"
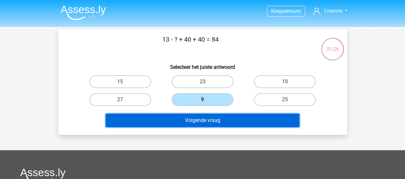
click at [214, 120] on button "Volgende vraag" at bounding box center [202, 120] width 193 height 13
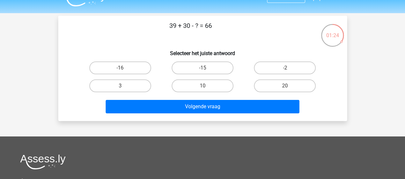
scroll to position [9, 0]
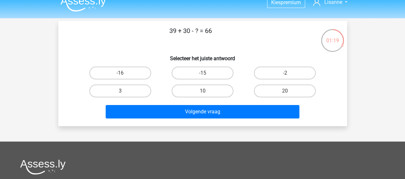
click at [131, 90] on label "3" at bounding box center [120, 90] width 62 height 13
click at [124, 91] on input "3" at bounding box center [122, 93] width 4 height 4
radio input "true"
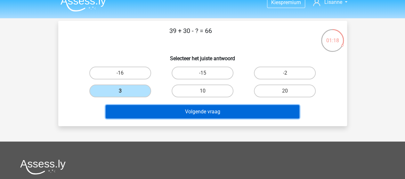
click at [195, 112] on button "Volgende vraag" at bounding box center [202, 111] width 193 height 13
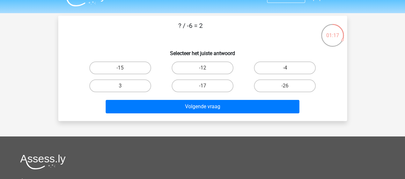
scroll to position [0, 0]
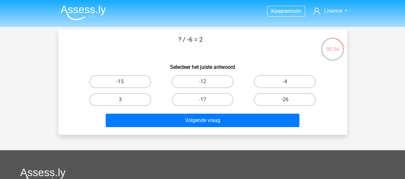
click at [195, 81] on label "-12" at bounding box center [202, 81] width 62 height 13
click at [202, 82] on input "-12" at bounding box center [204, 84] width 4 height 4
radio input "true"
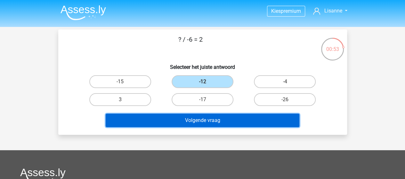
click at [220, 115] on button "Volgende vraag" at bounding box center [202, 120] width 193 height 13
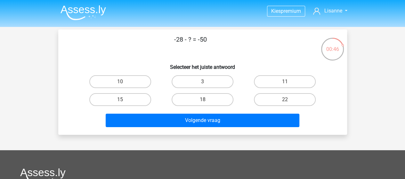
click at [289, 102] on label "22" at bounding box center [285, 99] width 62 height 13
click at [289, 102] on input "22" at bounding box center [287, 101] width 4 height 4
radio input "true"
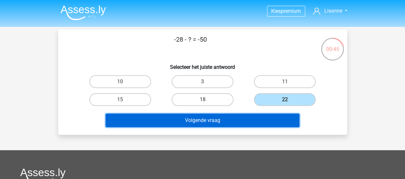
click at [204, 121] on button "Volgende vraag" at bounding box center [202, 120] width 193 height 13
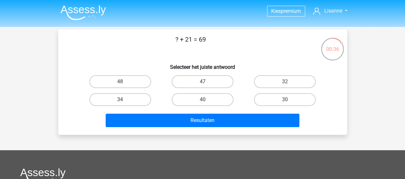
click at [134, 86] on label "48" at bounding box center [120, 81] width 62 height 13
click at [124, 86] on input "48" at bounding box center [122, 84] width 4 height 4
radio input "true"
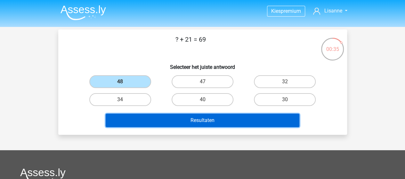
click at [202, 123] on button "Resultaten" at bounding box center [202, 120] width 193 height 13
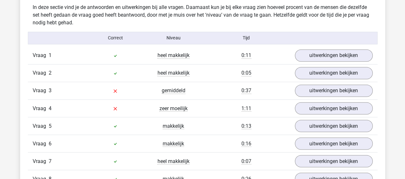
scroll to position [505, 0]
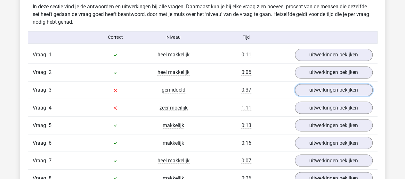
click at [347, 91] on link "uitwerkingen bekijken" at bounding box center [334, 90] width 78 height 12
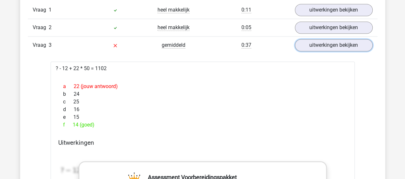
scroll to position [568, 0]
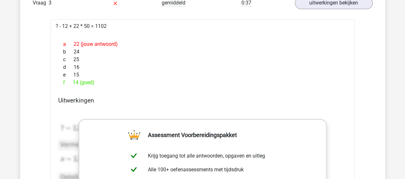
click at [193, 71] on div "e 15" at bounding box center [202, 75] width 288 height 8
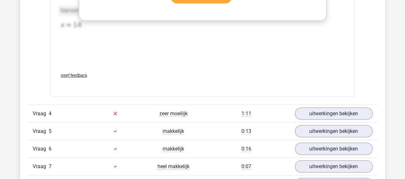
scroll to position [823, 0]
click at [324, 111] on link "uitwerkingen bekijken" at bounding box center [334, 113] width 78 height 12
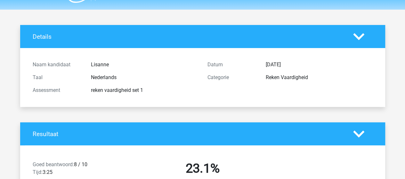
scroll to position [0, 0]
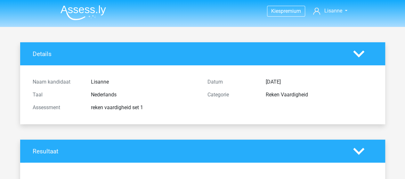
click at [83, 16] on img at bounding box center [82, 12] width 45 height 15
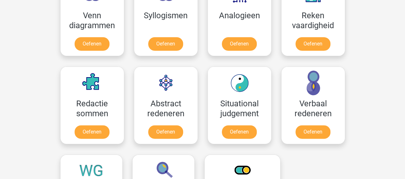
scroll to position [413, 0]
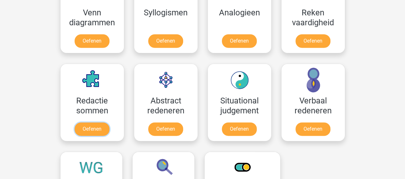
click at [94, 126] on link "Oefenen" at bounding box center [92, 128] width 35 height 13
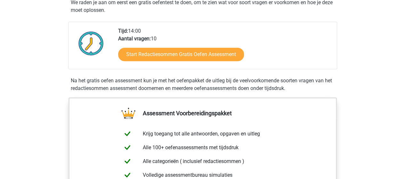
scroll to position [122, 0]
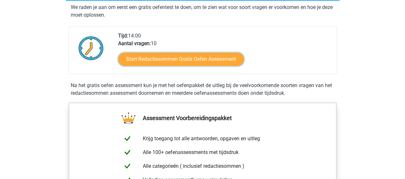
click at [204, 66] on link "Start Redactiesommen Gratis Oefen Assessment" at bounding box center [181, 58] width 126 height 13
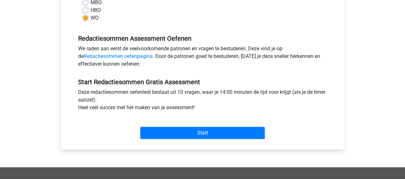
scroll to position [171, 0]
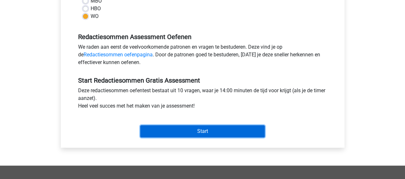
click at [222, 136] on input "Start" at bounding box center [202, 131] width 124 height 12
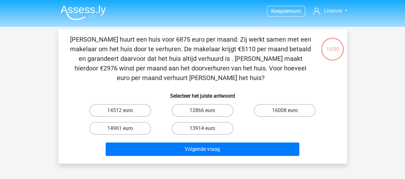
click at [229, 131] on label "13914 euro" at bounding box center [202, 128] width 62 height 13
click at [206, 131] on input "13914 euro" at bounding box center [204, 130] width 4 height 4
radio input "true"
click at [149, 122] on div "14961 euro" at bounding box center [120, 128] width 77 height 13
click at [139, 125] on label "14961 euro" at bounding box center [120, 128] width 62 height 13
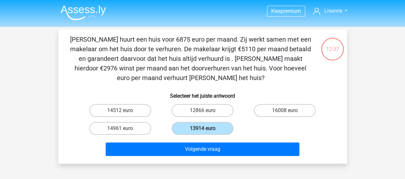
click at [124, 128] on input "14961 euro" at bounding box center [122, 130] width 4 height 4
radio input "true"
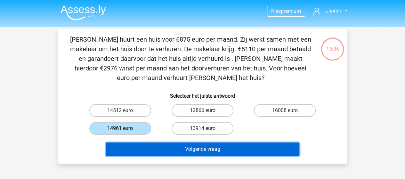
click at [189, 152] on button "Volgende vraag" at bounding box center [202, 148] width 193 height 13
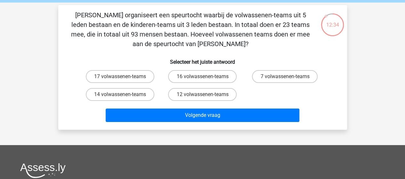
scroll to position [24, 0]
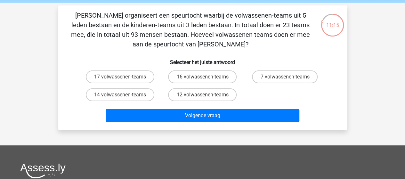
click at [210, 90] on label "12 volwassenen-teams" at bounding box center [202, 94] width 68 height 13
click at [206, 95] on input "12 volwassenen-teams" at bounding box center [204, 97] width 4 height 4
radio input "true"
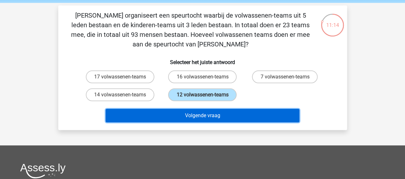
click at [238, 111] on button "Volgende vraag" at bounding box center [202, 115] width 193 height 13
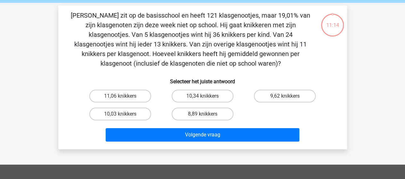
scroll to position [29, 0]
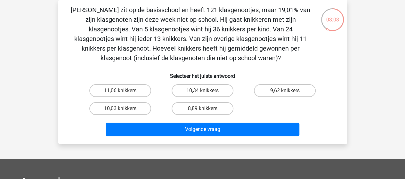
click at [138, 88] on label "11,06 knikkers" at bounding box center [120, 90] width 62 height 13
click at [124, 90] on input "11,06 knikkers" at bounding box center [122, 92] width 4 height 4
radio input "true"
click at [190, 90] on label "10,34 knikkers" at bounding box center [202, 90] width 62 height 13
click at [202, 90] on input "10,34 knikkers" at bounding box center [204, 92] width 4 height 4
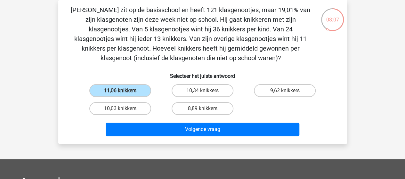
radio input "true"
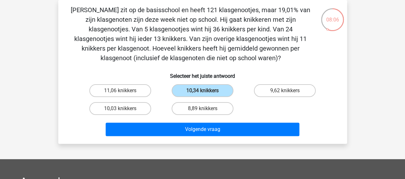
click at [114, 92] on label "11,06 knikkers" at bounding box center [120, 90] width 62 height 13
click at [120, 92] on input "11,06 knikkers" at bounding box center [122, 92] width 4 height 4
radio input "true"
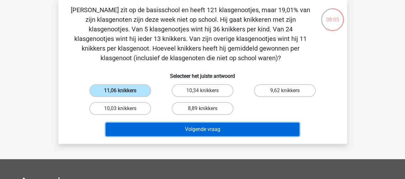
click at [209, 134] on button "Volgende vraag" at bounding box center [202, 128] width 193 height 13
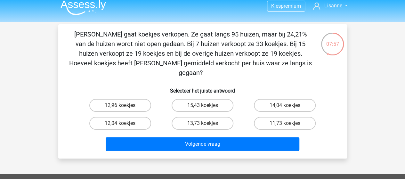
scroll to position [0, 0]
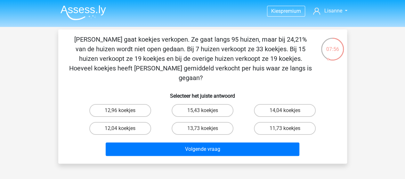
click at [78, 10] on img at bounding box center [82, 12] width 45 height 15
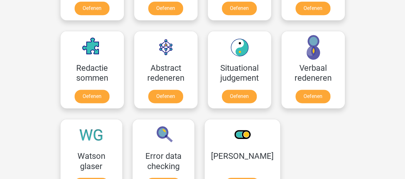
scroll to position [446, 0]
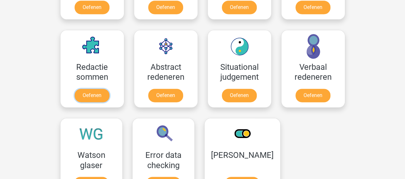
click at [88, 91] on link "Oefenen" at bounding box center [92, 95] width 35 height 13
click at [169, 91] on link "Oefenen" at bounding box center [165, 95] width 35 height 13
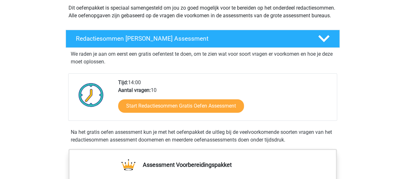
scroll to position [93, 0]
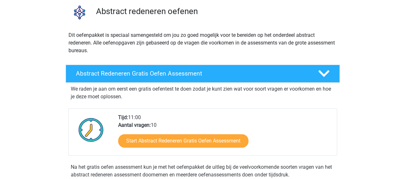
scroll to position [69, 0]
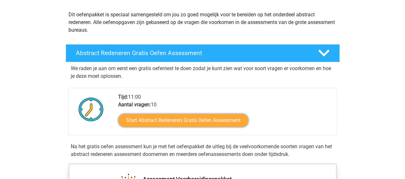
click at [190, 114] on link "Start Abstract Redeneren Gratis Oefen Assessment" at bounding box center [183, 120] width 130 height 13
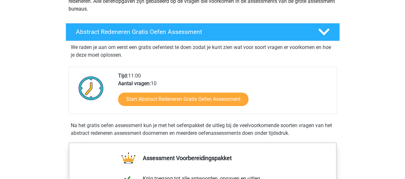
scroll to position [0, 0]
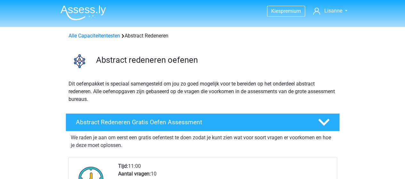
click at [89, 6] on img at bounding box center [82, 12] width 45 height 15
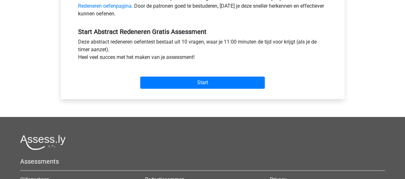
scroll to position [221, 0]
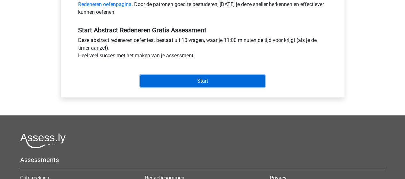
click at [181, 79] on input "Start" at bounding box center [202, 81] width 124 height 12
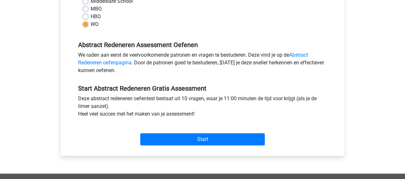
scroll to position [0, 0]
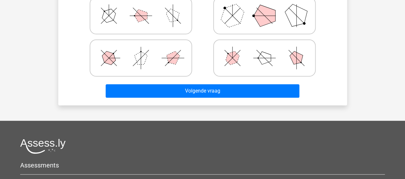
scroll to position [185, 0]
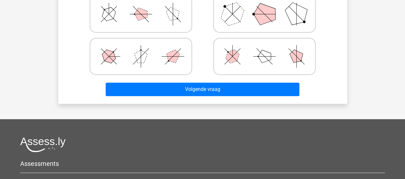
click at [181, 73] on label at bounding box center [141, 56] width 102 height 37
click at [145, 48] on input "radio" at bounding box center [143, 46] width 4 height 4
radio input "true"
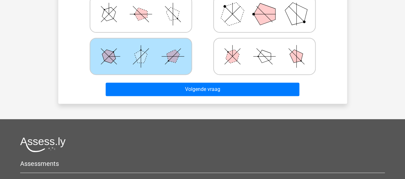
drag, startPoint x: 191, startPoint y: 80, endPoint x: 196, endPoint y: 83, distance: 5.5
click at [196, 83] on div "Volgende vraag" at bounding box center [202, 87] width 268 height 21
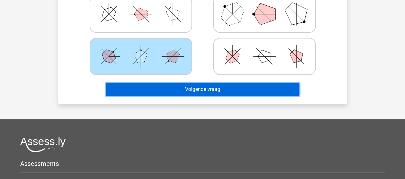
click at [196, 83] on button "Volgende vraag" at bounding box center [202, 89] width 193 height 13
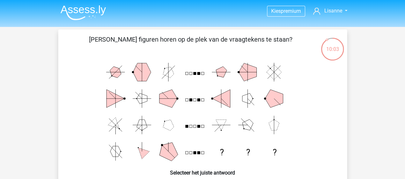
scroll to position [152, 0]
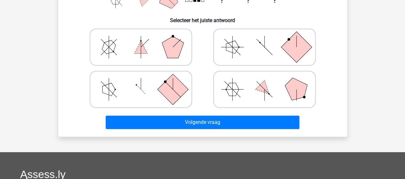
click at [169, 86] on rect at bounding box center [172, 89] width 31 height 31
click at [145, 81] on input "radio" at bounding box center [143, 79] width 4 height 4
radio input "true"
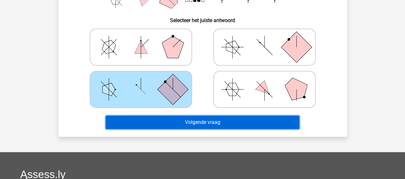
click at [214, 118] on button "Volgende vraag" at bounding box center [202, 121] width 193 height 13
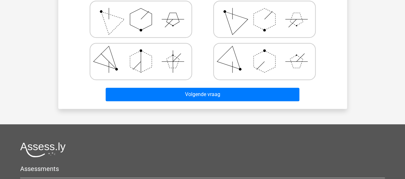
scroll to position [146, 0]
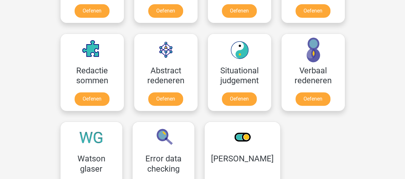
scroll to position [450, 0]
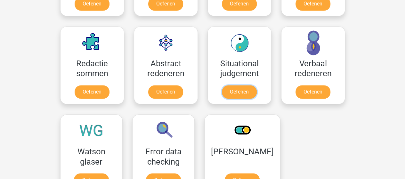
click at [230, 92] on link "Oefenen" at bounding box center [239, 91] width 35 height 13
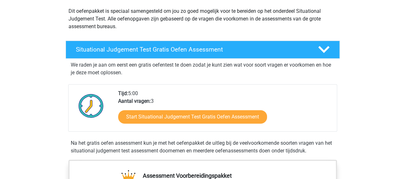
scroll to position [83, 0]
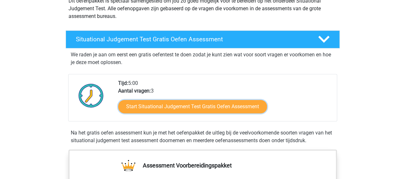
click at [207, 107] on link "Start Situational Judgement Test Gratis Oefen Assessment" at bounding box center [192, 106] width 149 height 13
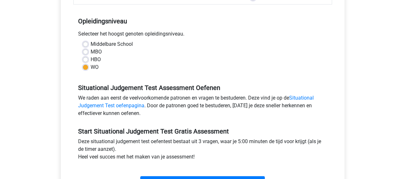
scroll to position [137, 0]
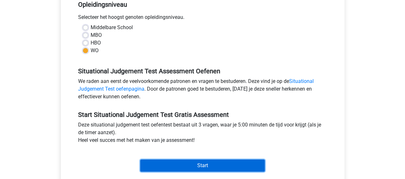
click at [216, 162] on input "Start" at bounding box center [202, 165] width 124 height 12
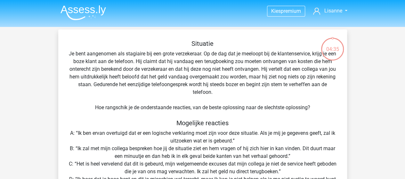
click at [78, 16] on img at bounding box center [82, 12] width 45 height 15
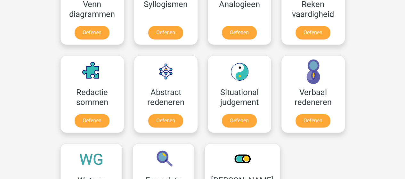
scroll to position [429, 0]
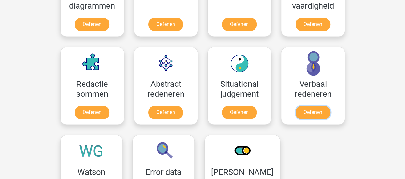
click at [313, 113] on link "Oefenen" at bounding box center [312, 112] width 35 height 13
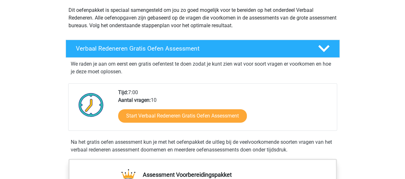
scroll to position [80, 0]
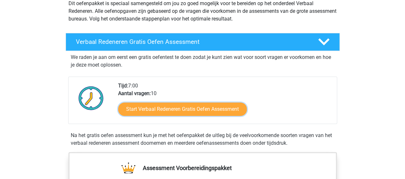
click at [161, 102] on link "Start Verbaal Redeneren Gratis Oefen Assessment" at bounding box center [182, 108] width 129 height 13
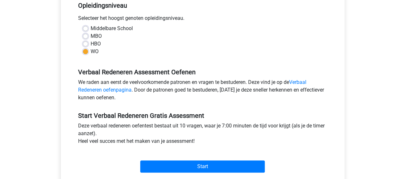
scroll to position [137, 0]
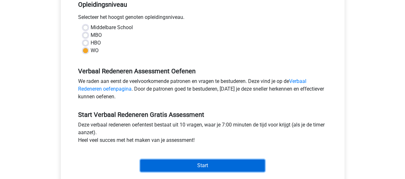
click at [214, 169] on input "Start" at bounding box center [202, 165] width 124 height 12
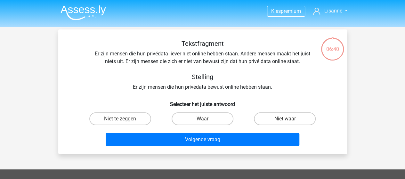
click at [125, 118] on label "Niet te zeggen" at bounding box center [120, 118] width 62 height 13
click at [124, 119] on input "Niet te zeggen" at bounding box center [122, 121] width 4 height 4
radio input "true"
click at [277, 116] on label "Niet waar" at bounding box center [285, 118] width 62 height 13
click at [285, 119] on input "Niet waar" at bounding box center [287, 121] width 4 height 4
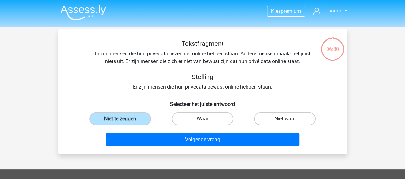
radio input "true"
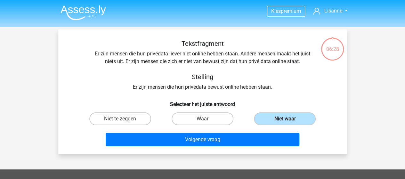
click at [139, 121] on label "Niet te zeggen" at bounding box center [120, 118] width 62 height 13
click at [124, 121] on input "Niet te zeggen" at bounding box center [122, 121] width 4 height 4
radio input "true"
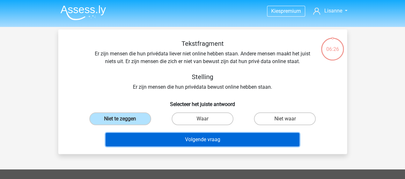
click at [221, 137] on button "Volgende vraag" at bounding box center [202, 139] width 193 height 13
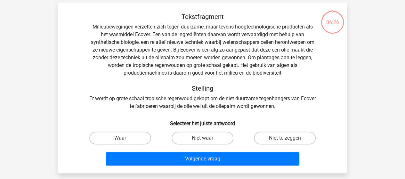
scroll to position [29, 0]
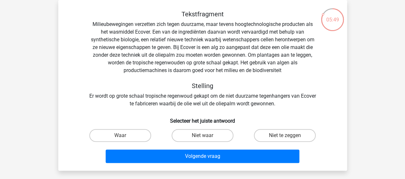
click at [126, 137] on label "Waar" at bounding box center [120, 135] width 62 height 13
click at [124, 137] on input "Waar" at bounding box center [122, 137] width 4 height 4
radio input "true"
click at [180, 163] on div "Volgende vraag" at bounding box center [202, 157] width 247 height 16
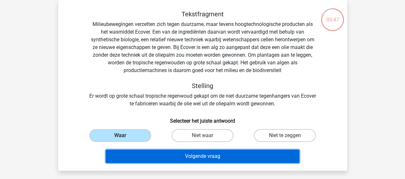
click at [206, 156] on button "Volgende vraag" at bounding box center [202, 155] width 193 height 13
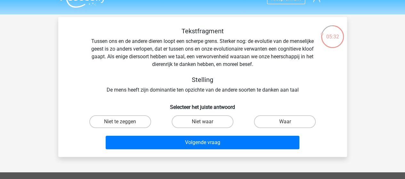
scroll to position [0, 0]
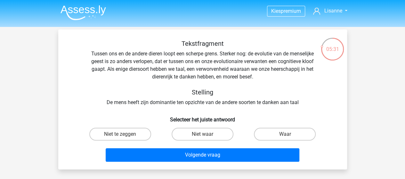
click at [77, 14] on img at bounding box center [82, 12] width 45 height 15
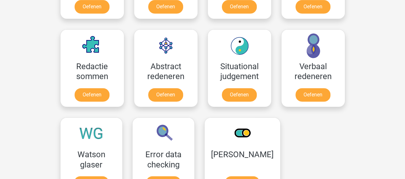
scroll to position [462, 0]
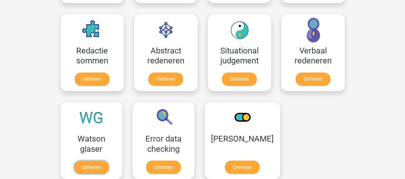
click at [98, 164] on link "Oefenen" at bounding box center [91, 166] width 35 height 13
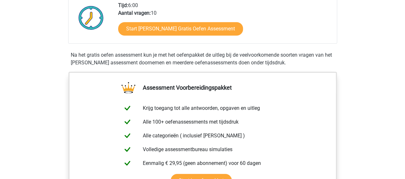
scroll to position [161, 0]
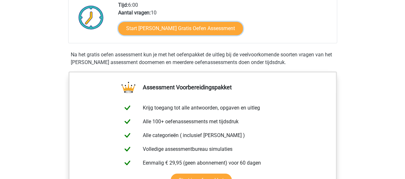
click at [178, 35] on link "Start [PERSON_NAME] Gratis Oefen Assessment" at bounding box center [180, 28] width 125 height 13
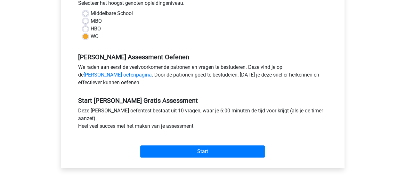
scroll to position [212, 0]
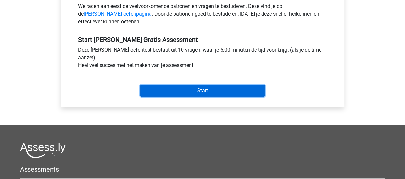
click at [207, 92] on input "Start" at bounding box center [202, 90] width 124 height 12
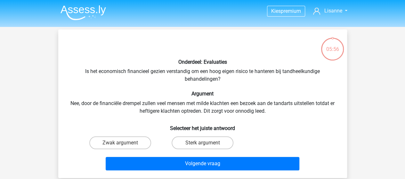
click at [76, 14] on img at bounding box center [82, 12] width 45 height 15
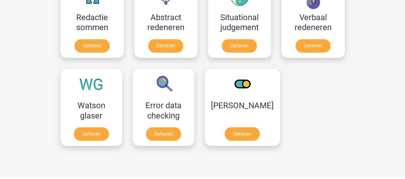
scroll to position [538, 0]
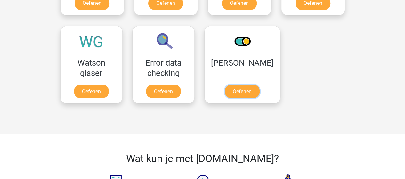
click at [246, 89] on link "Oefenen" at bounding box center [241, 90] width 35 height 13
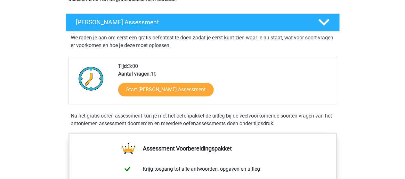
scroll to position [100, 0]
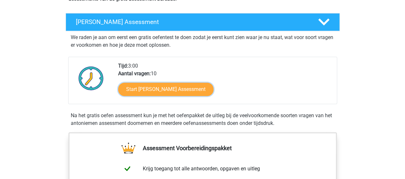
click at [171, 87] on link "Start [PERSON_NAME] Assessment" at bounding box center [165, 89] width 95 height 13
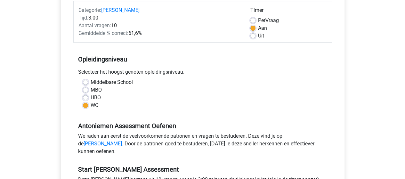
scroll to position [125, 0]
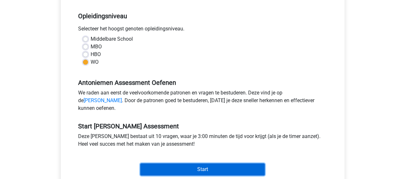
click at [206, 170] on input "Start" at bounding box center [202, 169] width 124 height 12
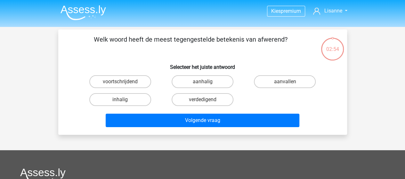
click at [217, 102] on label "verdedigend" at bounding box center [202, 99] width 62 height 13
click at [206, 102] on input "verdedigend" at bounding box center [204, 101] width 4 height 4
radio input "true"
click at [293, 79] on label "aanvallen" at bounding box center [285, 81] width 62 height 13
click at [289, 82] on input "aanvallen" at bounding box center [287, 84] width 4 height 4
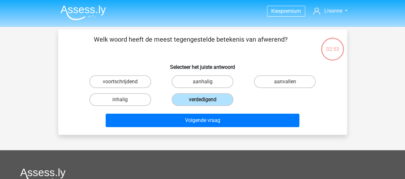
radio input "true"
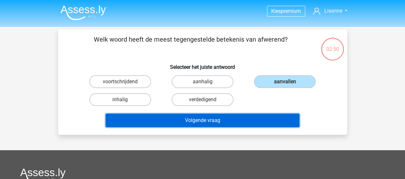
click at [220, 120] on button "Volgende vraag" at bounding box center [202, 120] width 193 height 13
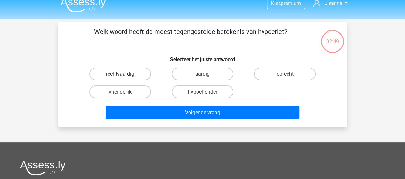
scroll to position [8, 0]
click at [214, 94] on label "hypochonder" at bounding box center [202, 91] width 62 height 13
click at [206, 94] on input "hypochonder" at bounding box center [204, 94] width 4 height 4
radio input "true"
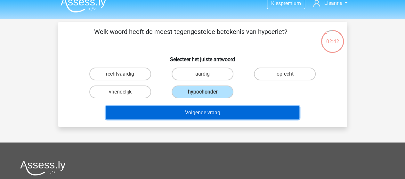
click at [221, 114] on button "Volgende vraag" at bounding box center [202, 112] width 193 height 13
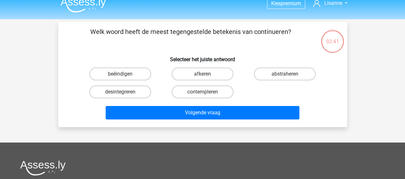
scroll to position [29, 0]
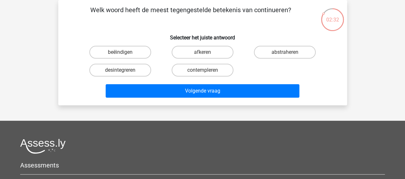
click at [132, 52] on label "beëindigen" at bounding box center [120, 52] width 62 height 13
click at [124, 52] on input "beëindigen" at bounding box center [122, 54] width 4 height 4
radio input "true"
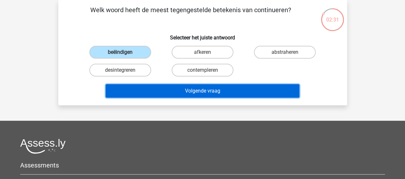
click at [196, 93] on button "Volgende vraag" at bounding box center [202, 90] width 193 height 13
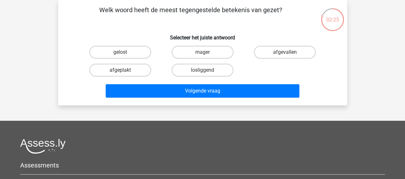
click at [216, 54] on label "mager" at bounding box center [202, 52] width 62 height 13
click at [206, 54] on input "mager" at bounding box center [204, 54] width 4 height 4
radio input "true"
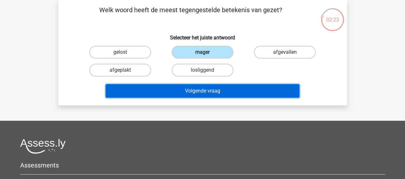
click at [196, 89] on button "Volgende vraag" at bounding box center [202, 90] width 193 height 13
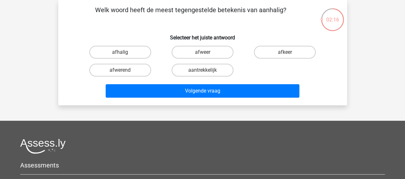
click at [269, 51] on label "afkeer" at bounding box center [285, 52] width 62 height 13
click at [285, 52] on input "afkeer" at bounding box center [287, 54] width 4 height 4
radio input "true"
click at [119, 51] on label "afhalig" at bounding box center [120, 52] width 62 height 13
click at [120, 52] on input "afhalig" at bounding box center [122, 54] width 4 height 4
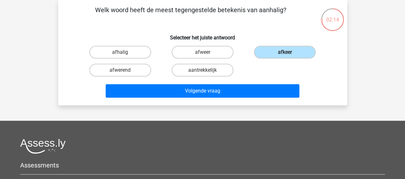
radio input "true"
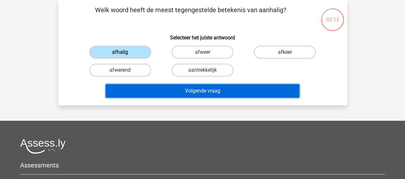
click at [177, 88] on button "Volgende vraag" at bounding box center [202, 90] width 193 height 13
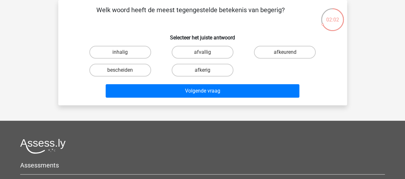
click at [131, 71] on label "bescheiden" at bounding box center [120, 70] width 62 height 13
click at [124, 71] on input "bescheiden" at bounding box center [122, 72] width 4 height 4
radio input "true"
click at [212, 49] on label "afvallig" at bounding box center [202, 52] width 62 height 13
click at [206, 52] on input "afvallig" at bounding box center [204, 54] width 4 height 4
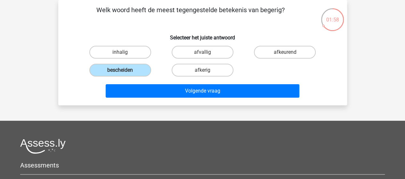
radio input "true"
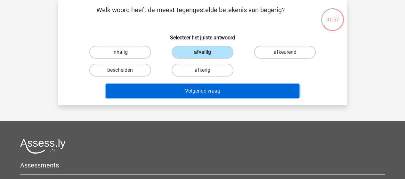
click at [225, 91] on button "Volgende vraag" at bounding box center [202, 90] width 193 height 13
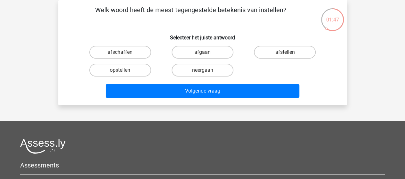
click at [120, 49] on label "afschaffen" at bounding box center [120, 52] width 62 height 13
click at [120, 52] on input "afschaffen" at bounding box center [122, 54] width 4 height 4
radio input "true"
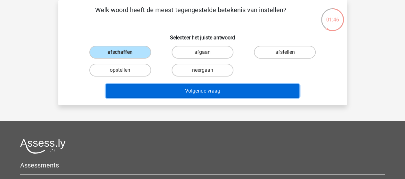
click at [206, 91] on button "Volgende vraag" at bounding box center [202, 90] width 193 height 13
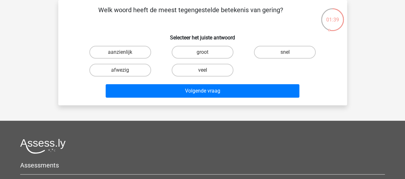
click at [220, 68] on label "veel" at bounding box center [202, 70] width 62 height 13
click at [206, 70] on input "veel" at bounding box center [204, 72] width 4 height 4
radio input "true"
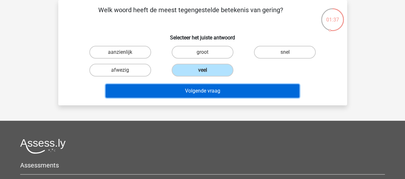
click at [202, 93] on button "Volgende vraag" at bounding box center [202, 90] width 193 height 13
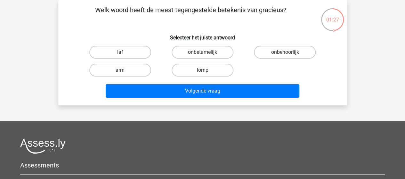
click at [183, 68] on label "lomp" at bounding box center [202, 70] width 62 height 13
click at [202, 70] on input "lomp" at bounding box center [204, 72] width 4 height 4
radio input "true"
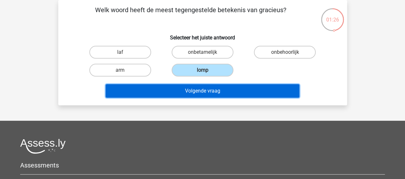
click at [217, 88] on button "Volgende vraag" at bounding box center [202, 90] width 193 height 13
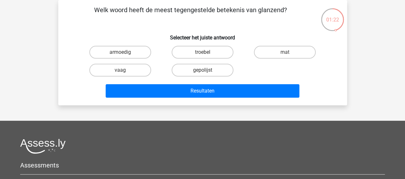
click at [280, 56] on label "mat" at bounding box center [285, 52] width 62 height 13
click at [285, 56] on input "mat" at bounding box center [287, 54] width 4 height 4
radio input "true"
click at [245, 84] on div "Resultaten" at bounding box center [202, 89] width 268 height 21
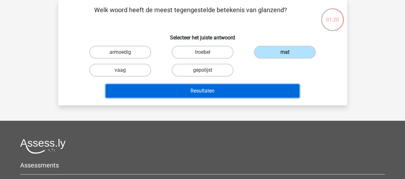
click at [231, 92] on button "Resultaten" at bounding box center [202, 90] width 193 height 13
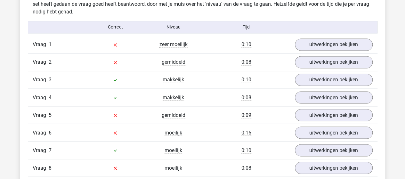
scroll to position [517, 0]
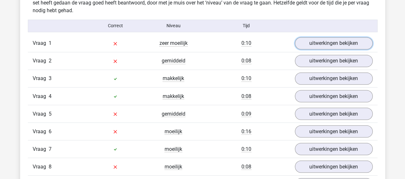
click at [331, 40] on link "uitwerkingen bekijken" at bounding box center [334, 43] width 78 height 12
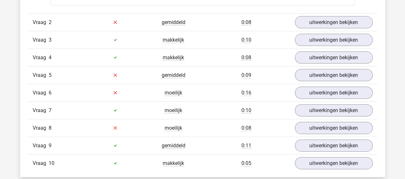
scroll to position [665, 0]
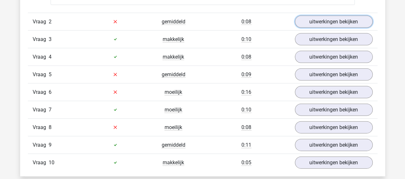
click at [324, 20] on link "uitwerkingen bekijken" at bounding box center [334, 22] width 78 height 12
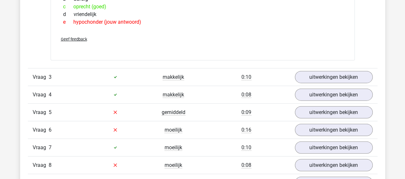
scroll to position [741, 0]
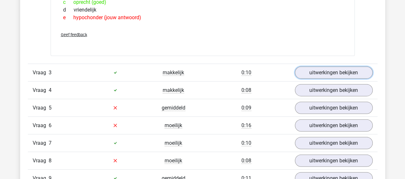
click at [321, 73] on link "uitwerkingen bekijken" at bounding box center [334, 73] width 78 height 12
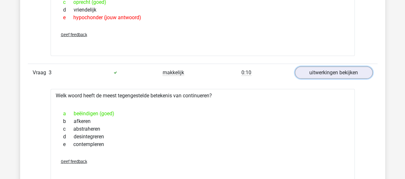
click at [321, 73] on link "uitwerkingen bekijken" at bounding box center [334, 73] width 78 height 12
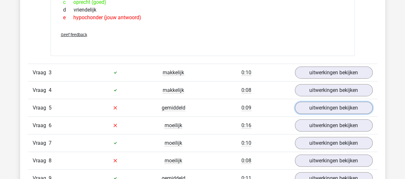
click at [311, 103] on link "uitwerkingen bekijken" at bounding box center [334, 108] width 78 height 12
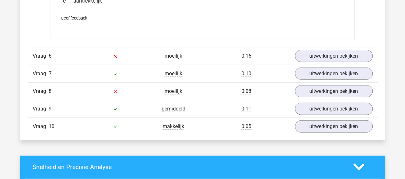
scroll to position [920, 0]
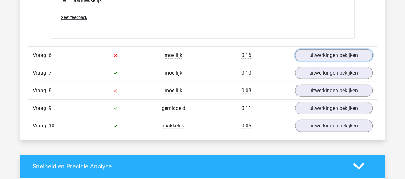
click at [338, 53] on link "uitwerkingen bekijken" at bounding box center [334, 55] width 78 height 12
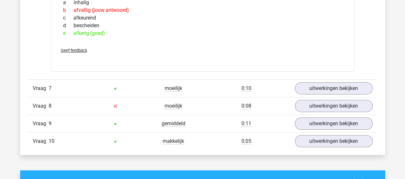
scroll to position [1014, 0]
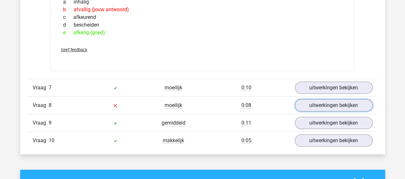
click at [317, 100] on link "uitwerkingen bekijken" at bounding box center [334, 105] width 78 height 12
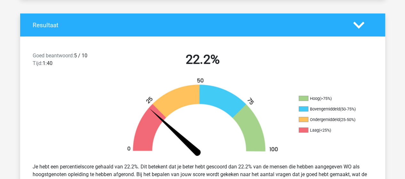
scroll to position [0, 0]
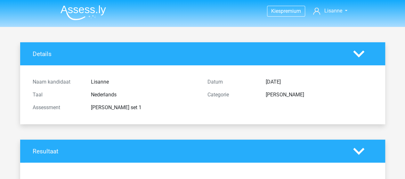
click at [76, 11] on img at bounding box center [82, 12] width 45 height 15
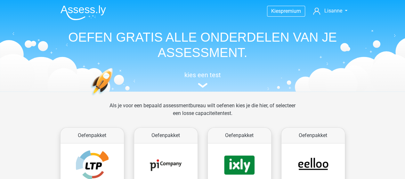
click at [201, 83] on img at bounding box center [203, 85] width 10 height 5
click at [336, 12] on span "Lisanne" at bounding box center [333, 11] width 18 height 6
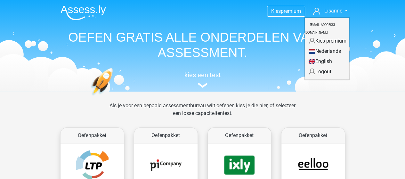
click at [81, 12] on img at bounding box center [82, 12] width 45 height 15
